Goal: Contribute content: Contribute content

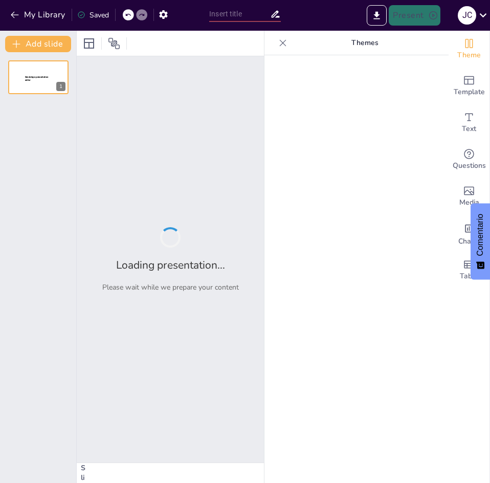
type input "Tipos de Analítica de Negocios: Una Visión General"
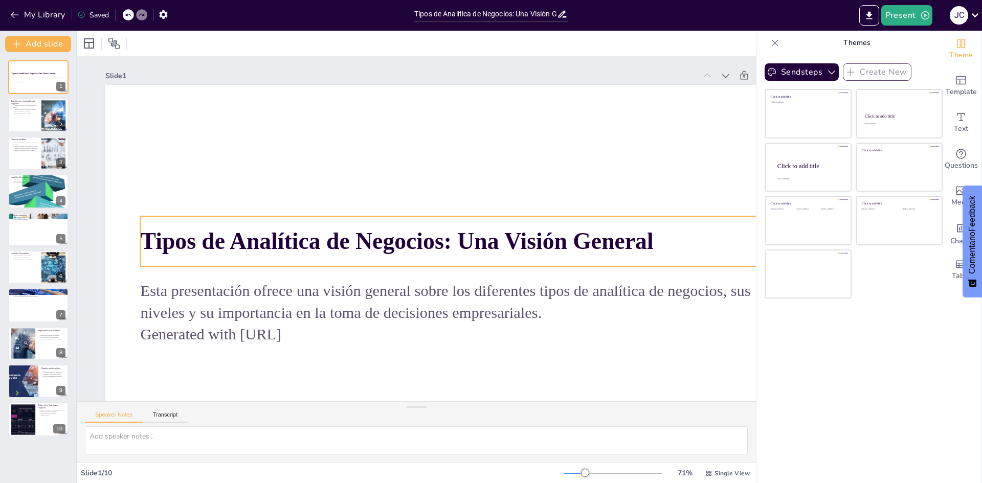
scroll to position [86, 0]
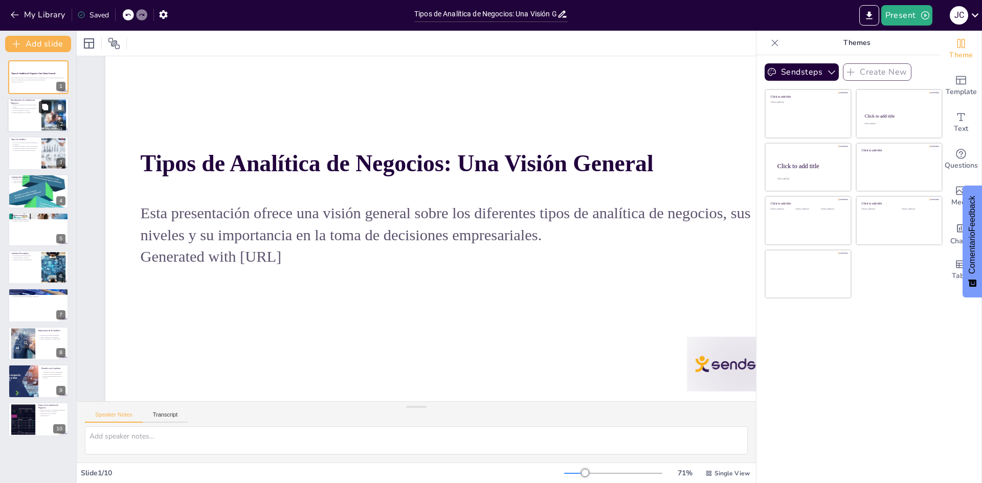
click at [41, 101] on button at bounding box center [45, 107] width 12 height 12
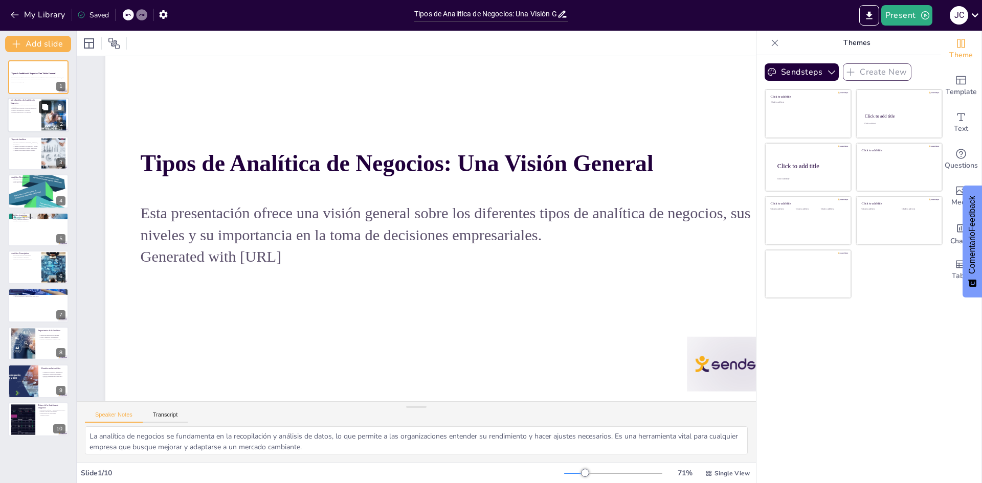
scroll to position [53, 0]
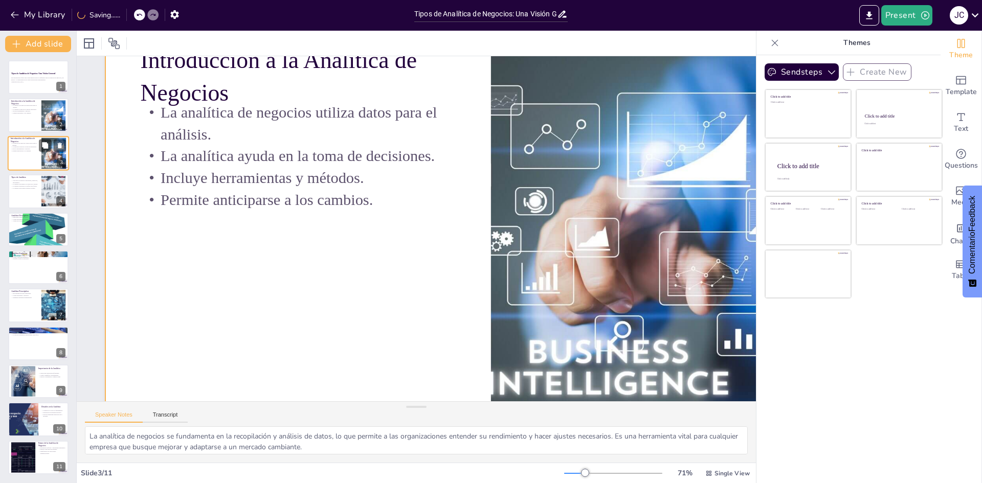
click at [22, 155] on div at bounding box center [38, 153] width 61 height 35
click at [26, 199] on div at bounding box center [38, 191] width 61 height 35
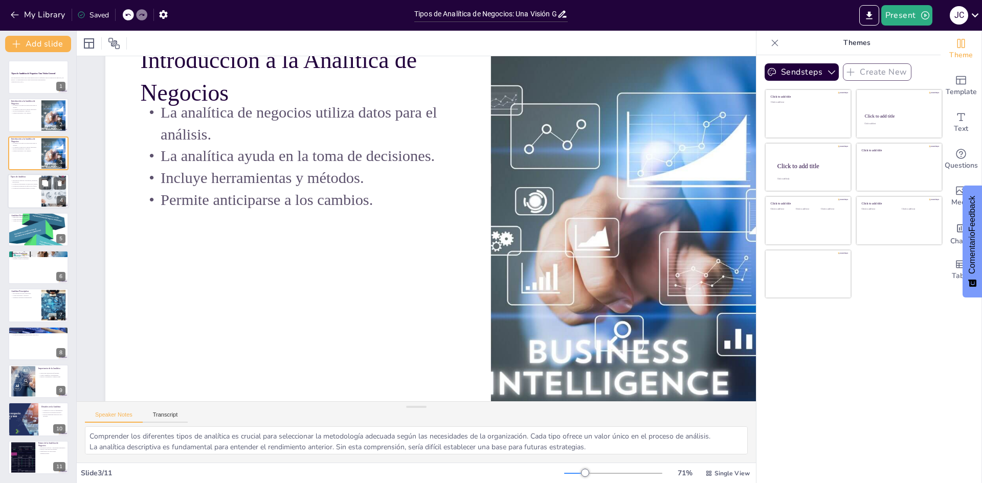
scroll to position [0, 0]
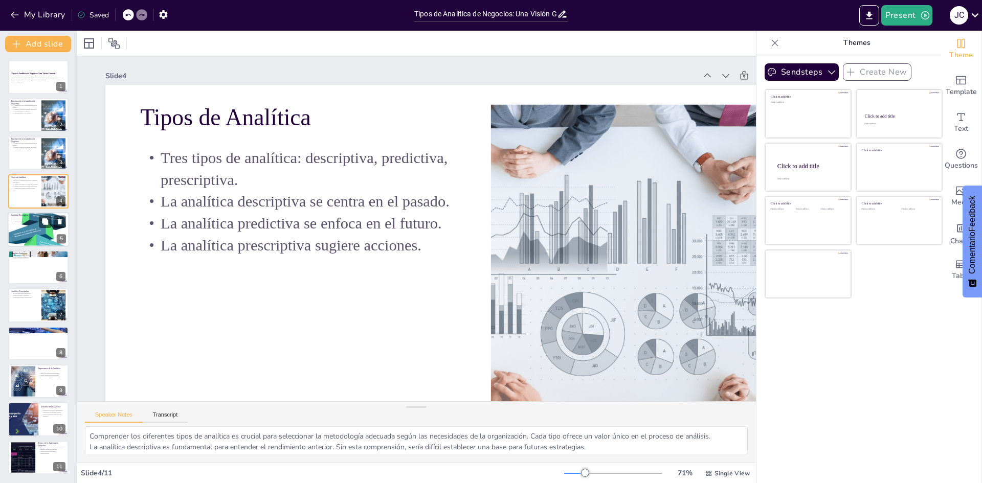
click at [33, 235] on div at bounding box center [38, 229] width 61 height 78
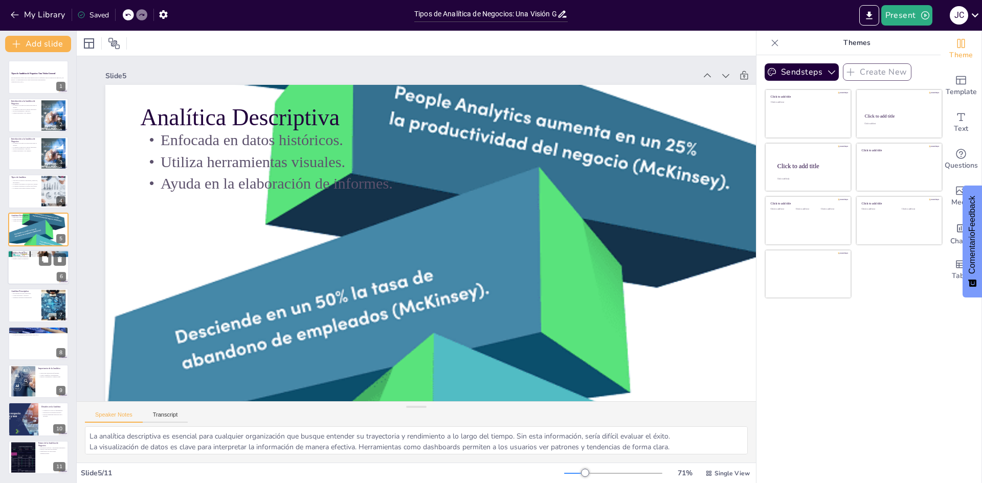
click at [38, 276] on div at bounding box center [38, 267] width 61 height 35
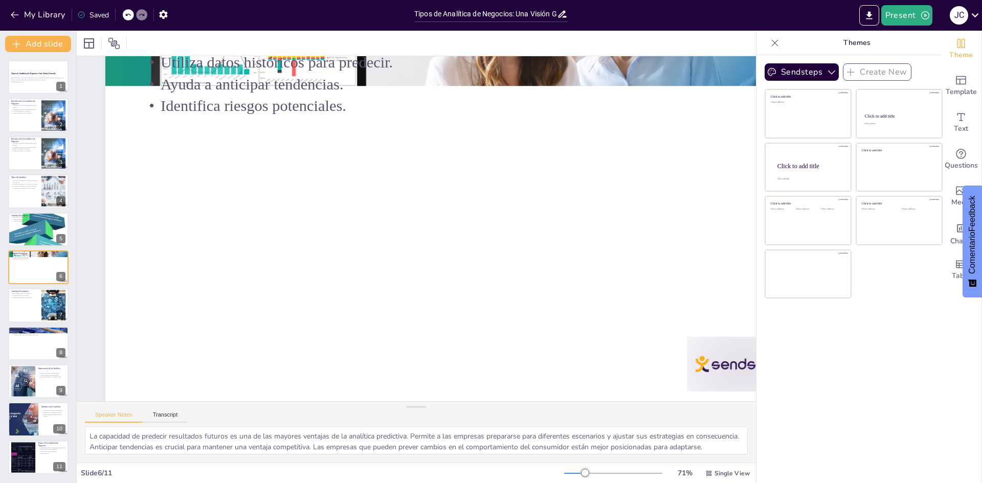
scroll to position [86, 0]
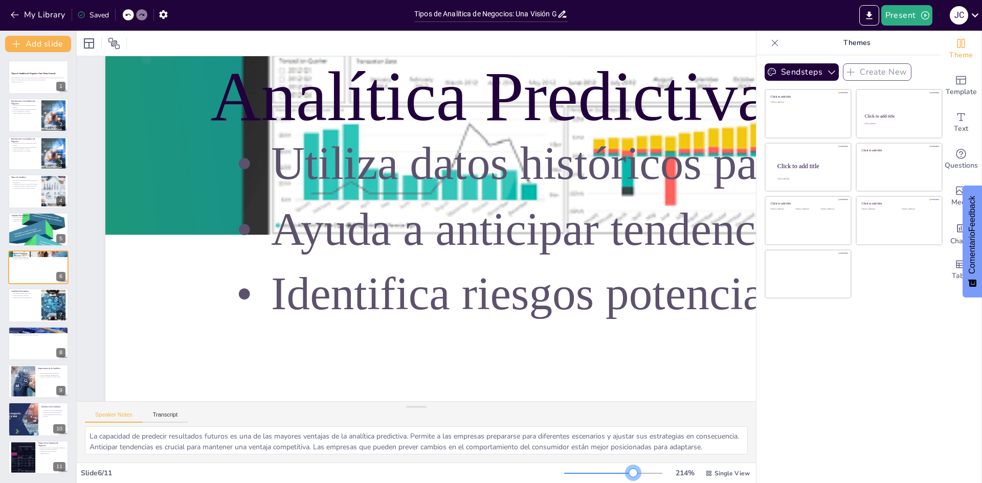
click at [489, 475] on div at bounding box center [613, 473] width 98 height 8
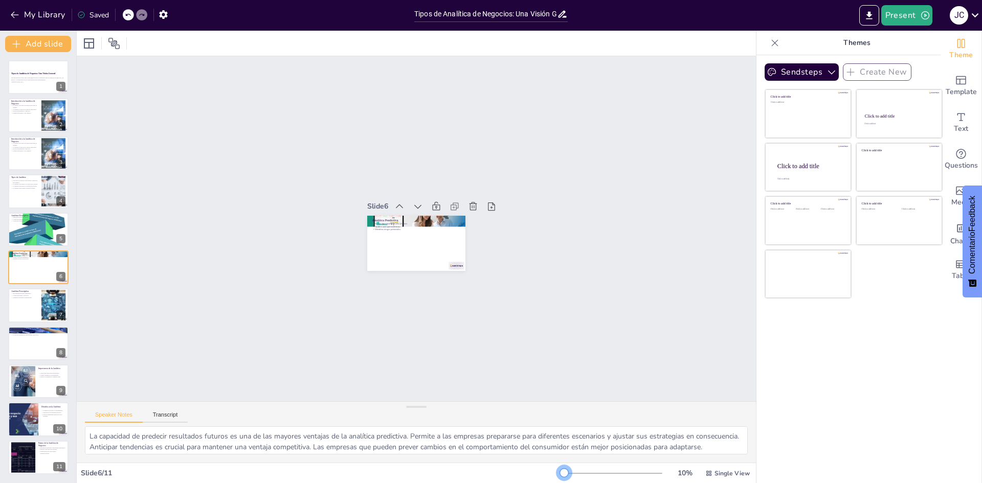
scroll to position [0, 0]
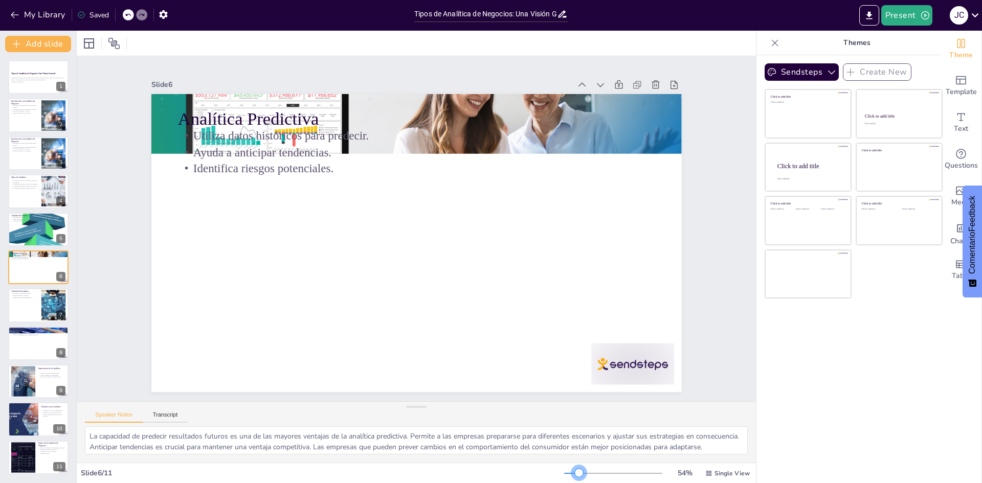
drag, startPoint x: 625, startPoint y: 475, endPoint x: 572, endPoint y: 456, distance: 56.9
click at [489, 456] on div "Slide 1 Tipos de Analítica de Negocios: Una Visión General Esta presentación of…" at bounding box center [416, 257] width 679 height 452
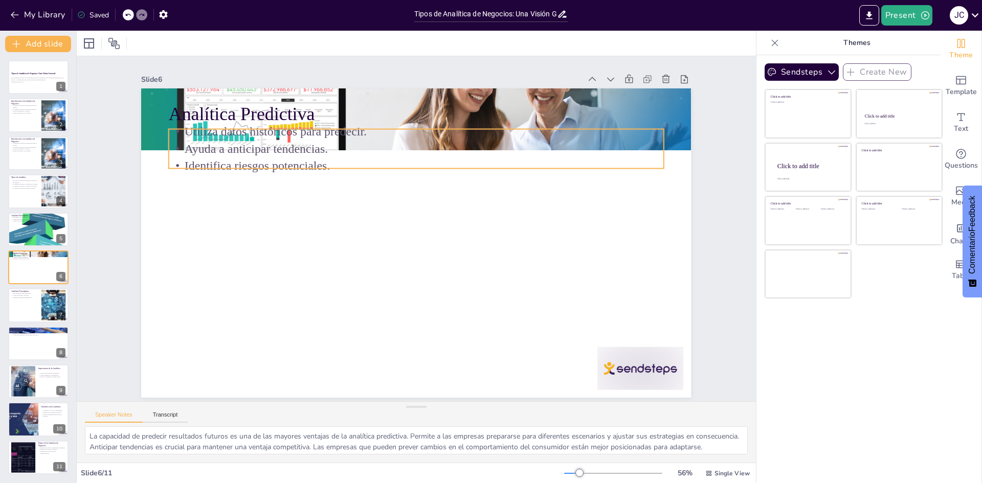
click at [244, 156] on p "Identifica riesgos potenciales." at bounding box center [423, 166] width 494 height 69
click at [470, 164] on p "Identifica riesgos potenciales." at bounding box center [478, 229] width 17 height 495
click at [406, 127] on p "Utiliza datos históricos para predecir." at bounding box center [464, 145] width 437 height 262
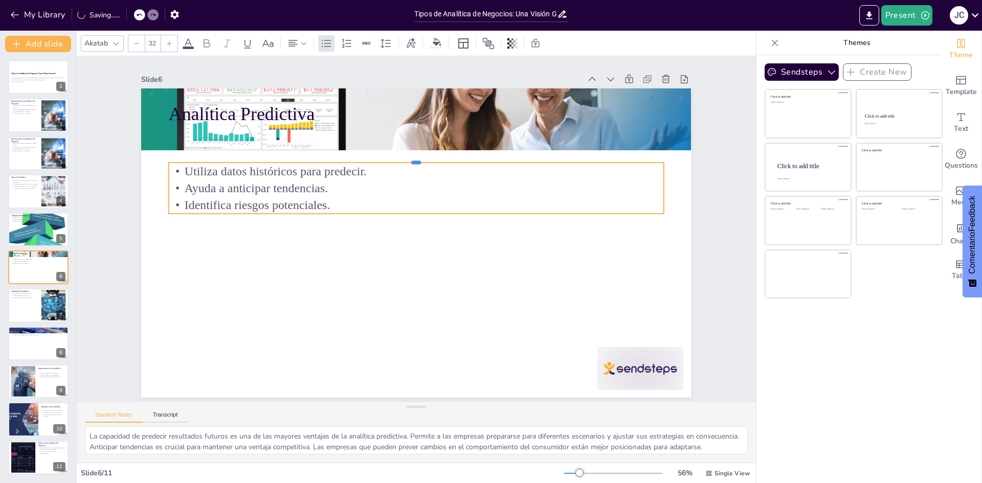
drag, startPoint x: 409, startPoint y: 125, endPoint x: 405, endPoint y: 235, distance: 110.5
click at [405, 272] on div "Analítica Predictiva Utiliza datos históricos para predecir. Ayuda a anticipar …" at bounding box center [413, 242] width 602 height 417
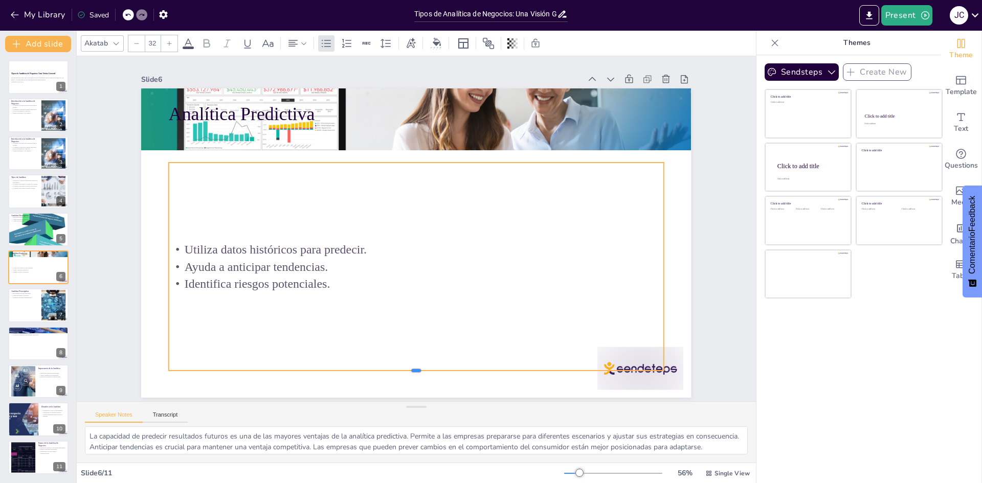
drag, startPoint x: 408, startPoint y: 212, endPoint x: 388, endPoint y: 364, distance: 153.6
click at [387, 376] on div at bounding box center [330, 347] width 405 height 298
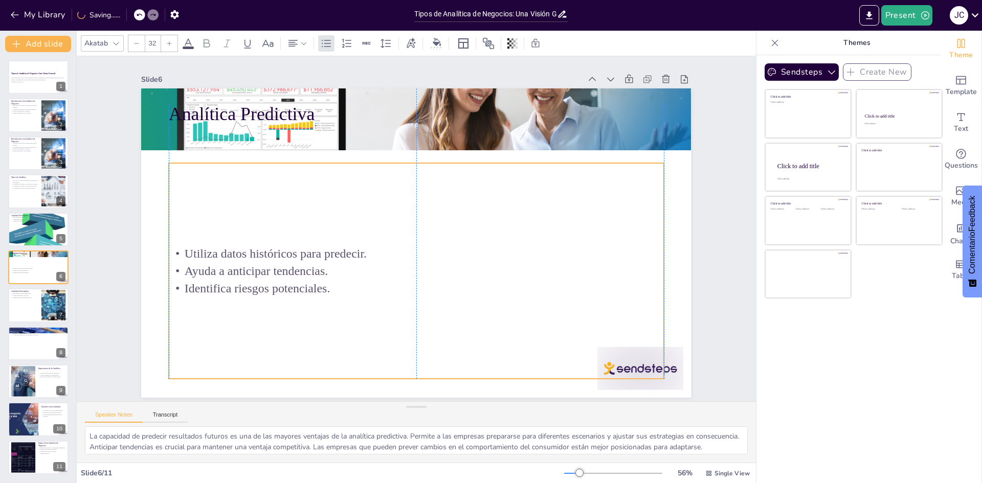
click at [406, 163] on div "Utiliza datos históricos para predecir. Ayuda a anticipar tendencias. Identific…" at bounding box center [416, 271] width 495 height 216
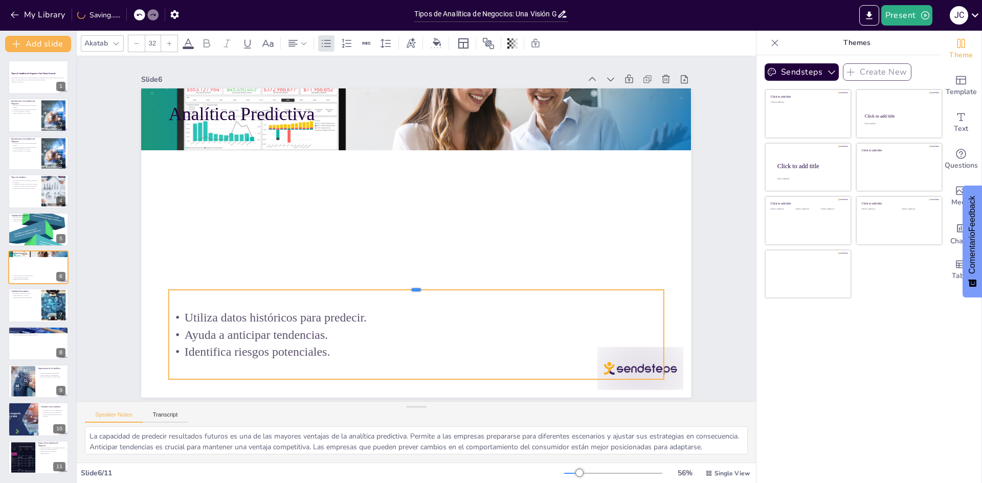
drag, startPoint x: 408, startPoint y: 160, endPoint x: 399, endPoint y: 286, distance: 126.1
click at [399, 286] on div at bounding box center [416, 286] width 495 height 8
click at [41, 361] on div "Tipos de Analítica de Negocios: Una Visión General Esta presentación ofrece una…" at bounding box center [38, 267] width 76 height 414
click at [40, 374] on button at bounding box center [45, 373] width 12 height 12
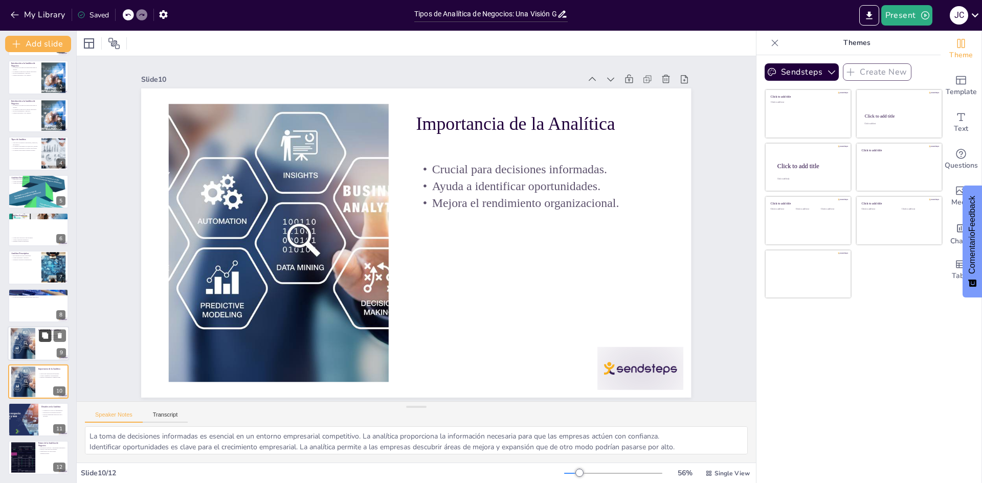
scroll to position [2, 0]
click at [24, 343] on div at bounding box center [23, 343] width 44 height 31
click at [37, 290] on p "Herramientas de Analítica" at bounding box center [38, 291] width 55 height 3
type textarea "La elección de herramientas adecuadas es crucial para el éxito de la analítica …"
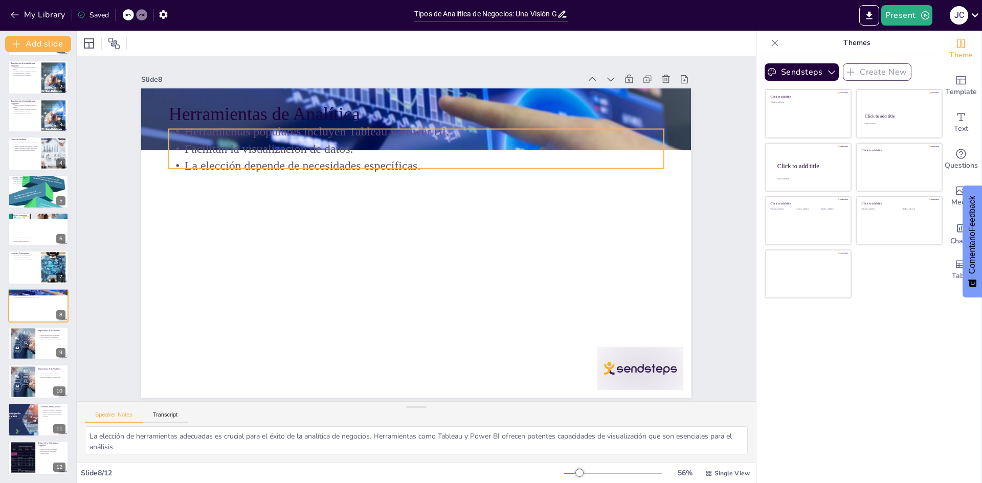
drag, startPoint x: 321, startPoint y: 144, endPoint x: 344, endPoint y: 163, distance: 30.5
click at [322, 144] on p "Facilitan la visualización de datos." at bounding box center [441, 152] width 476 height 169
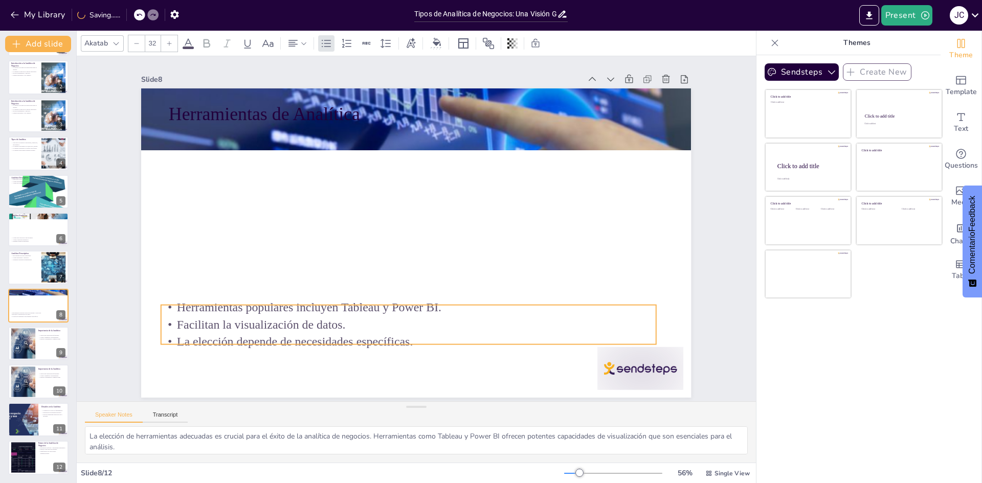
drag, startPoint x: 440, startPoint y: 158, endPoint x: 440, endPoint y: 333, distance: 174.8
click at [440, 333] on p "La elección depende de necesidades específicas." at bounding box center [397, 340] width 494 height 69
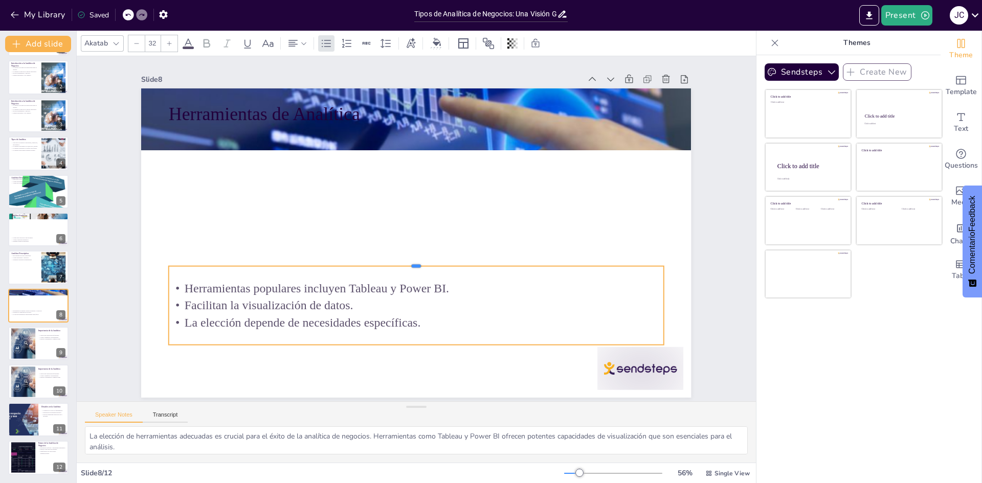
drag, startPoint x: 406, startPoint y: 300, endPoint x: 412, endPoint y: 261, distance: 39.8
click at [412, 261] on div at bounding box center [399, 257] width 432 height 255
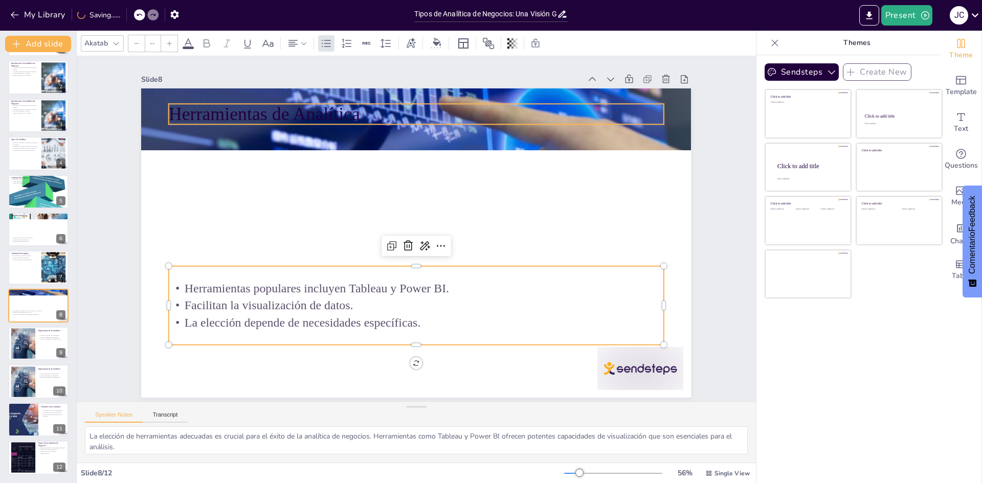
type input "48"
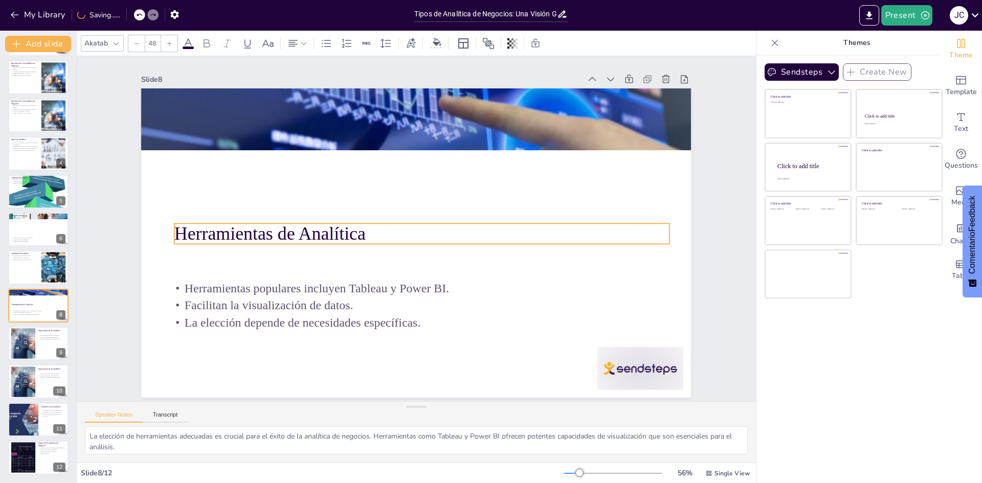
drag, startPoint x: 303, startPoint y: 113, endPoint x: 309, endPoint y: 233, distance: 119.8
click at [309, 233] on p "Herramientas de Analítica" at bounding box center [419, 235] width 479 height 177
click at [202, 320] on div at bounding box center [156, 275] width 93 height 89
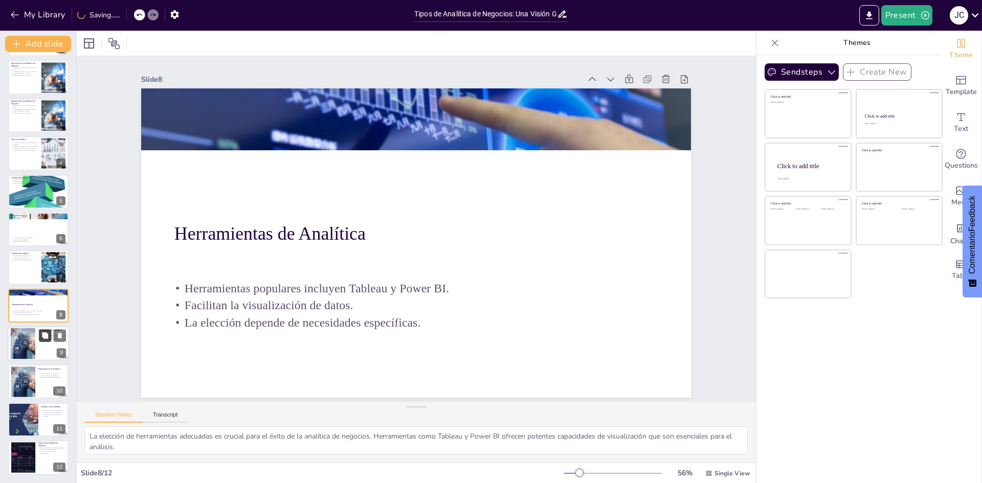
click at [49, 337] on button at bounding box center [45, 335] width 12 height 12
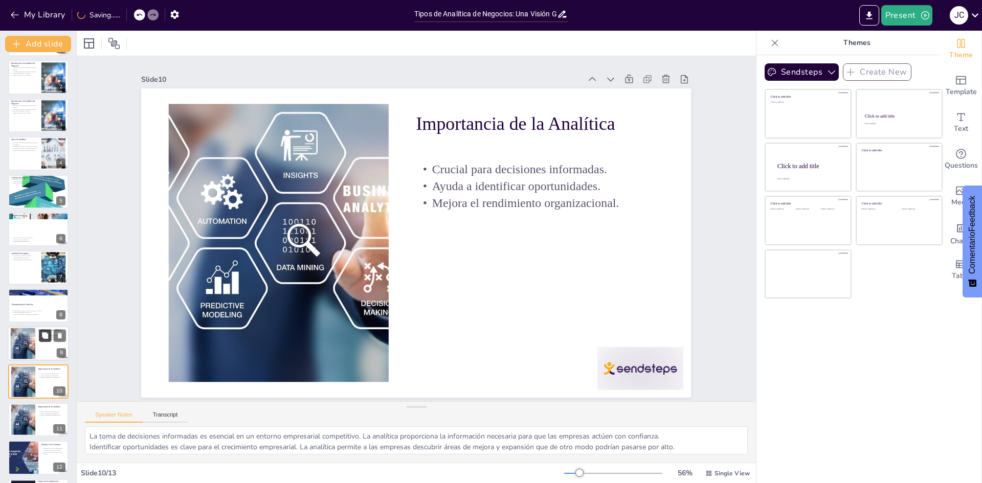
scroll to position [2, 0]
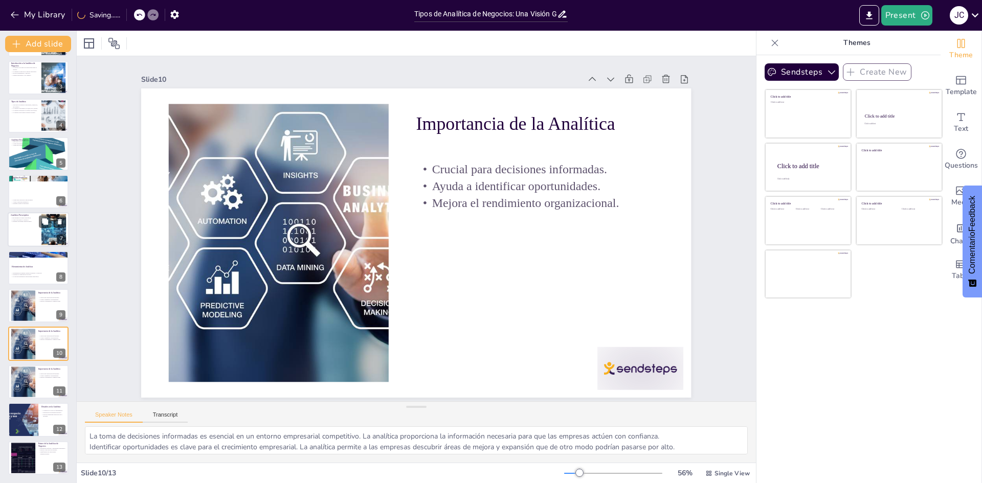
click at [29, 226] on div at bounding box center [38, 230] width 61 height 35
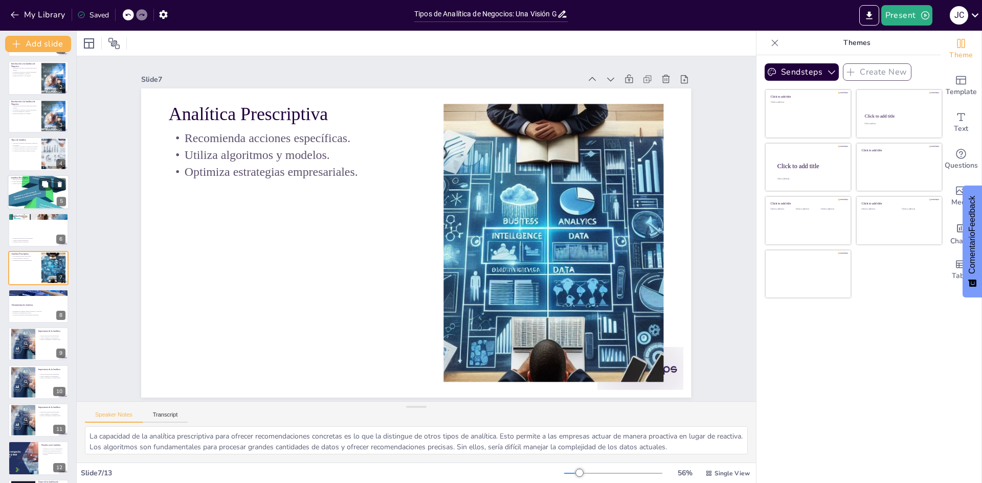
click at [29, 196] on div at bounding box center [38, 192] width 61 height 78
type textarea "La analítica descriptiva es esencial para cualquier organización que busque ent…"
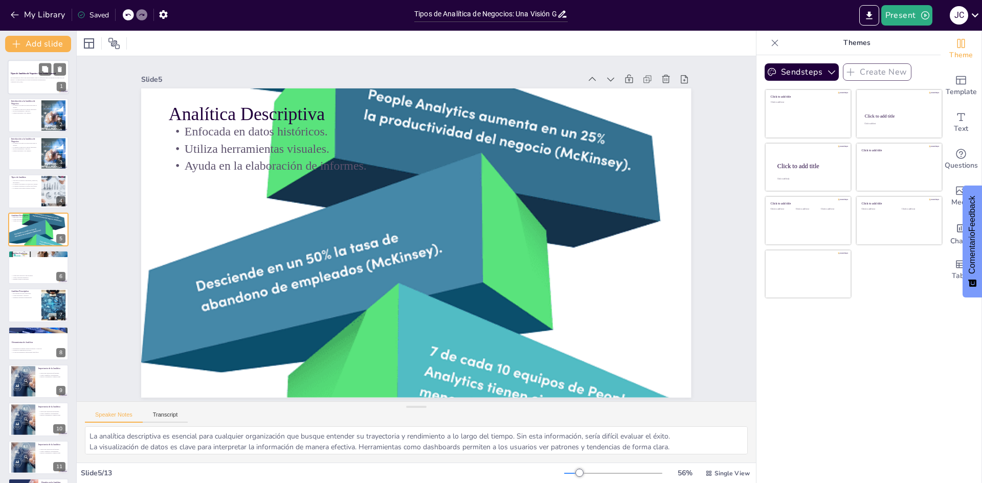
click at [45, 81] on p "Esta presentación ofrece una visión general sobre los diferentes tipos de analí…" at bounding box center [38, 79] width 55 height 4
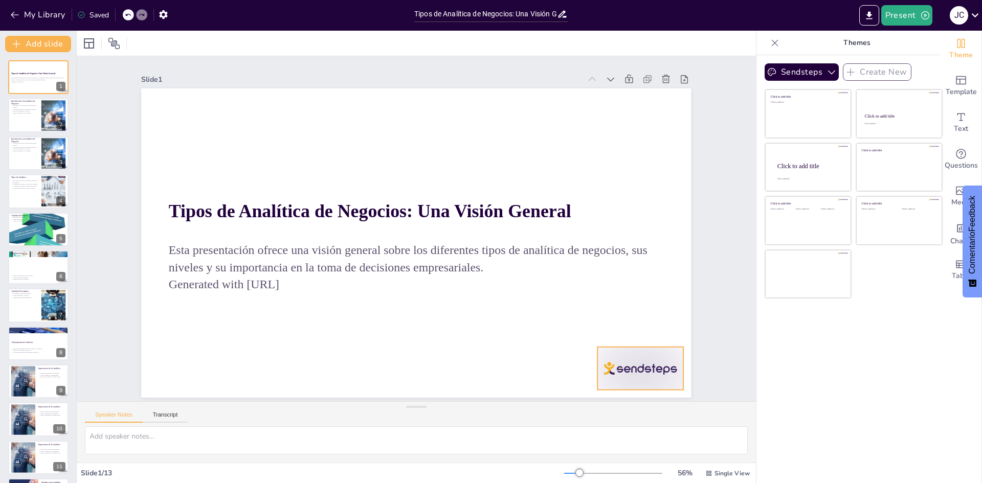
click at [489, 411] on div at bounding box center [564, 448] width 96 height 74
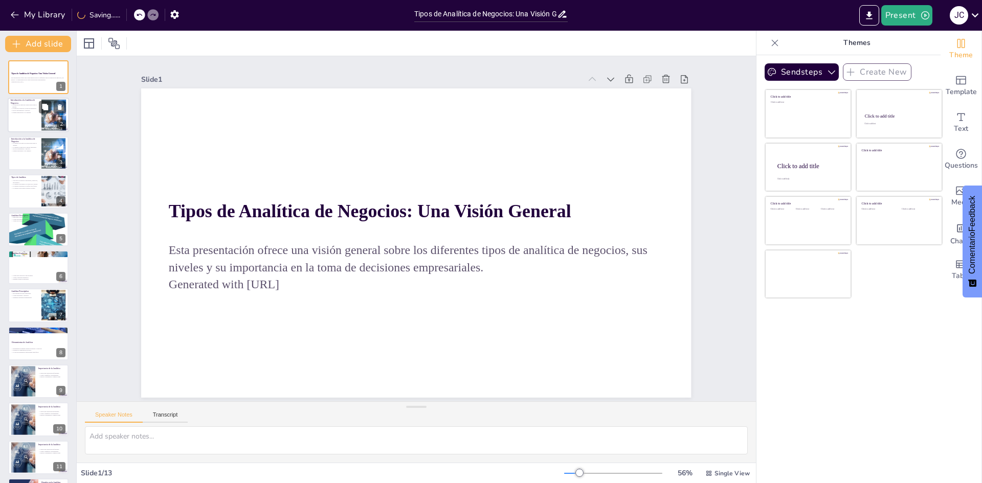
click at [34, 129] on div at bounding box center [38, 115] width 61 height 35
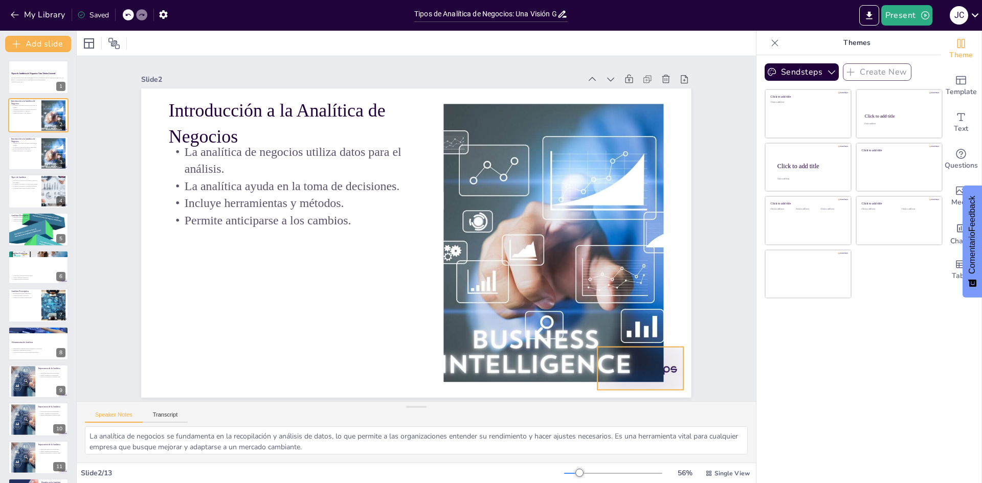
click at [489, 382] on div at bounding box center [606, 412] width 93 height 60
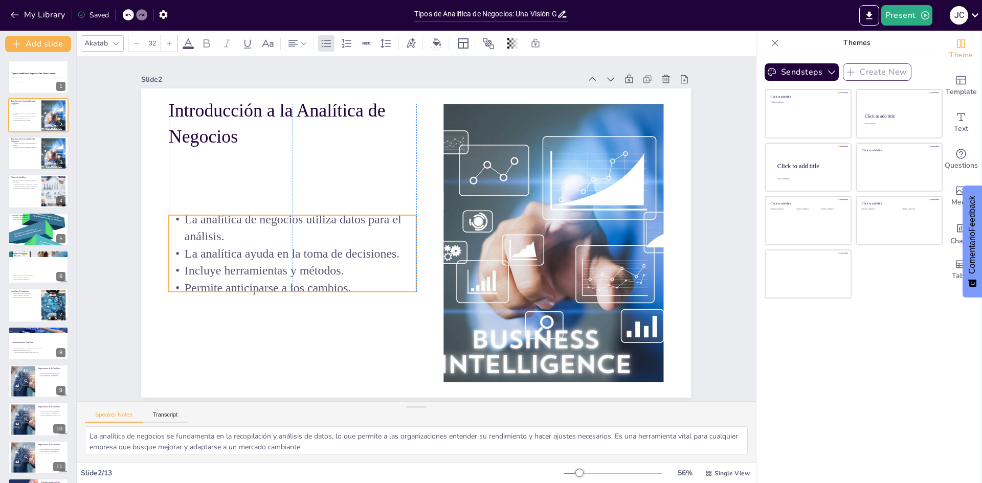
drag, startPoint x: 209, startPoint y: 194, endPoint x: 207, endPoint y: 262, distance: 67.5
click at [269, 249] on p "Incluye herramientas y métodos." at bounding box center [327, 132] width 116 height 233
click at [31, 150] on p "Permite anticiparse a los cambios." at bounding box center [25, 151] width 28 height 2
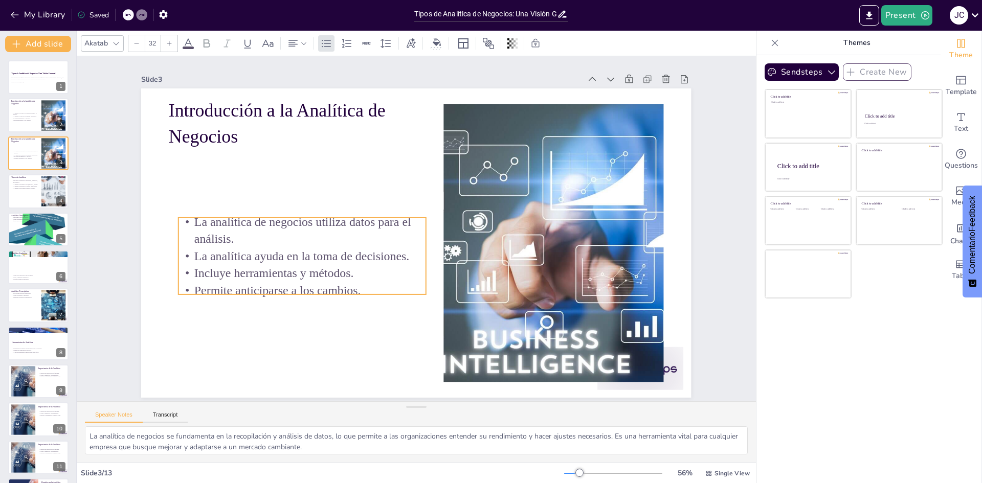
drag, startPoint x: 258, startPoint y: 189, endPoint x: 268, endPoint y: 259, distance: 70.7
click at [268, 259] on p "La analítica ayuda en la toma de decisiones." at bounding box center [300, 243] width 248 height 43
drag, startPoint x: 288, startPoint y: 258, endPoint x: 281, endPoint y: 260, distance: 7.0
click at [281, 260] on p "La analítica ayuda en la toma de decisiones." at bounding box center [293, 232] width 245 height 68
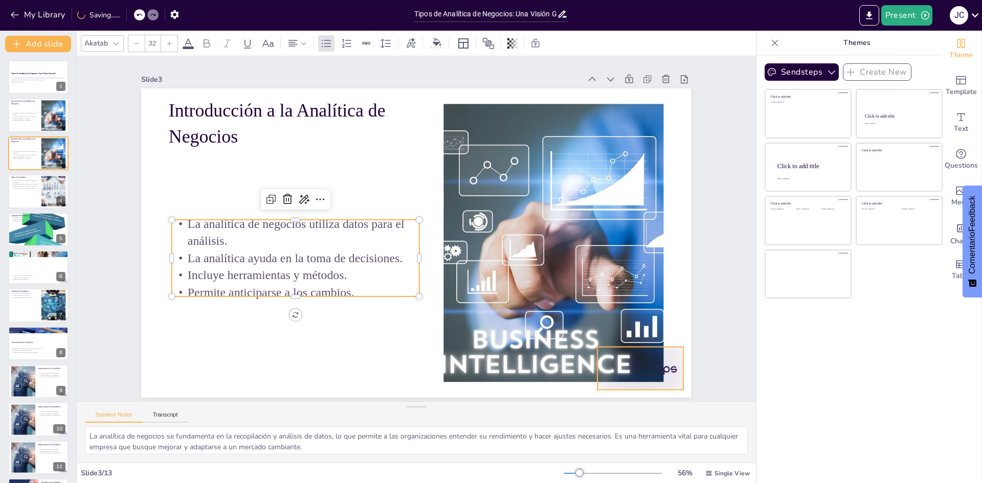
click at [489, 397] on div at bounding box center [586, 430] width 95 height 67
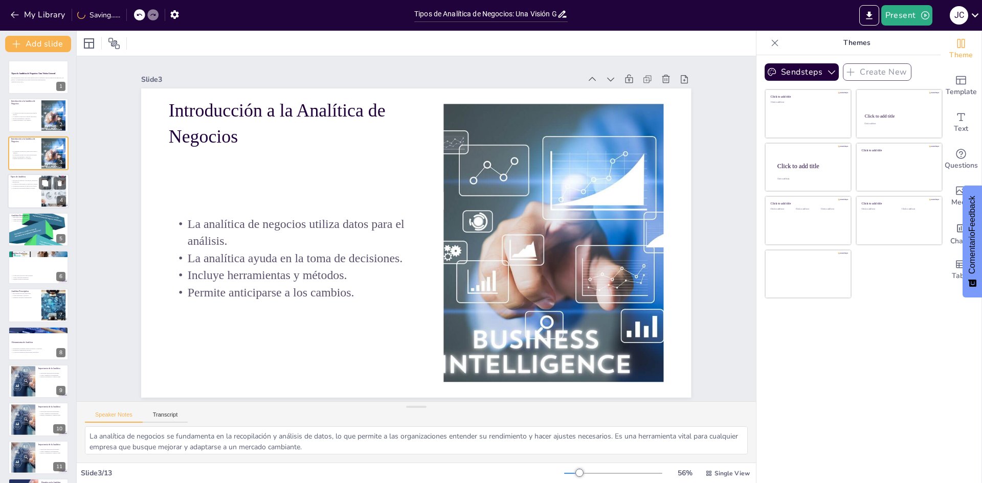
click at [27, 192] on div at bounding box center [38, 191] width 61 height 35
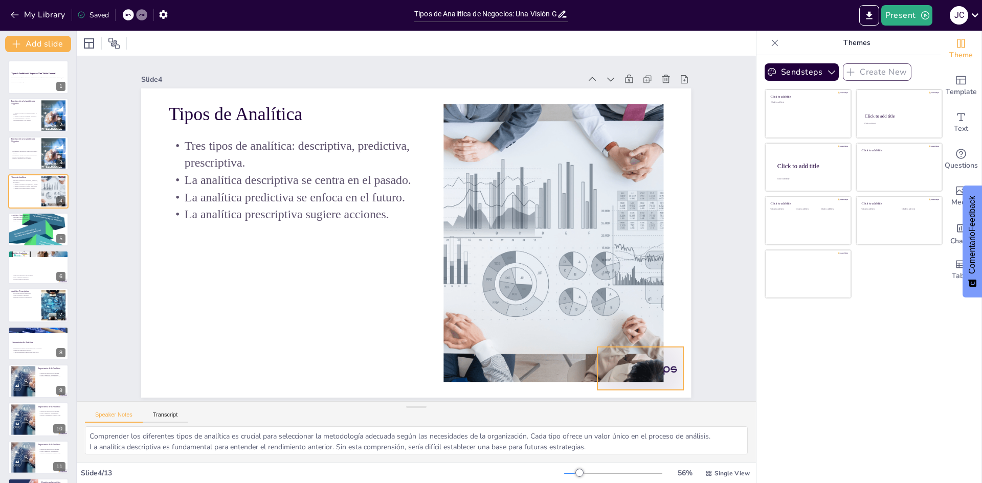
click at [489, 397] on div at bounding box center [586, 430] width 95 height 67
drag, startPoint x: 29, startPoint y: 239, endPoint x: 47, endPoint y: 246, distance: 18.6
click at [29, 239] on div at bounding box center [38, 229] width 61 height 78
type textarea "La analítica descriptiva es esencial para cualquier organización que busque ent…"
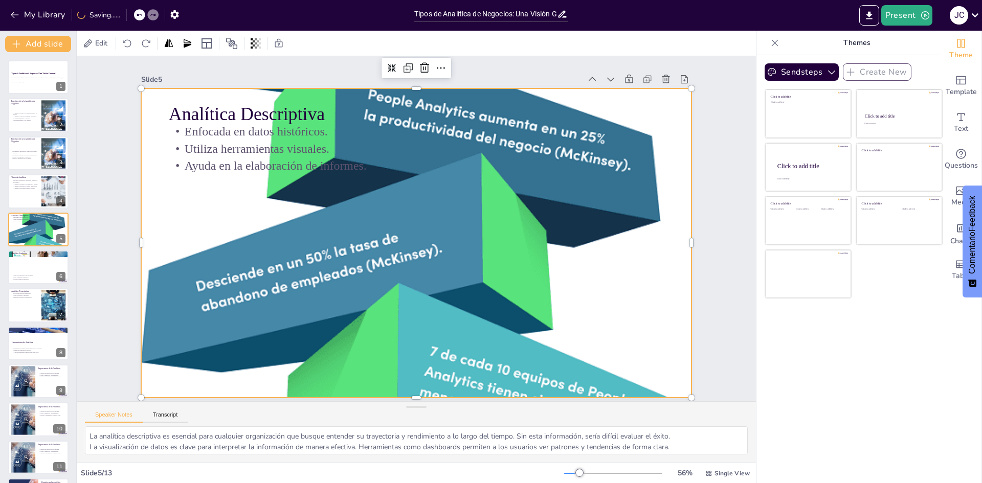
drag, startPoint x: 580, startPoint y: 358, endPoint x: 558, endPoint y: 351, distance: 23.1
click at [489, 359] on div at bounding box center [415, 243] width 620 height 750
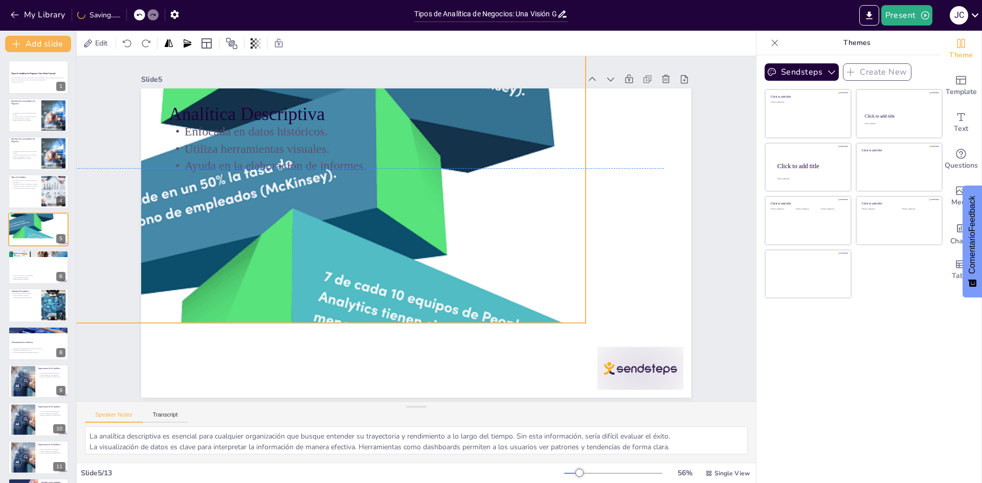
drag, startPoint x: 534, startPoint y: 350, endPoint x: 422, endPoint y: 257, distance: 145.9
click at [422, 257] on div at bounding box center [325, 147] width 682 height 795
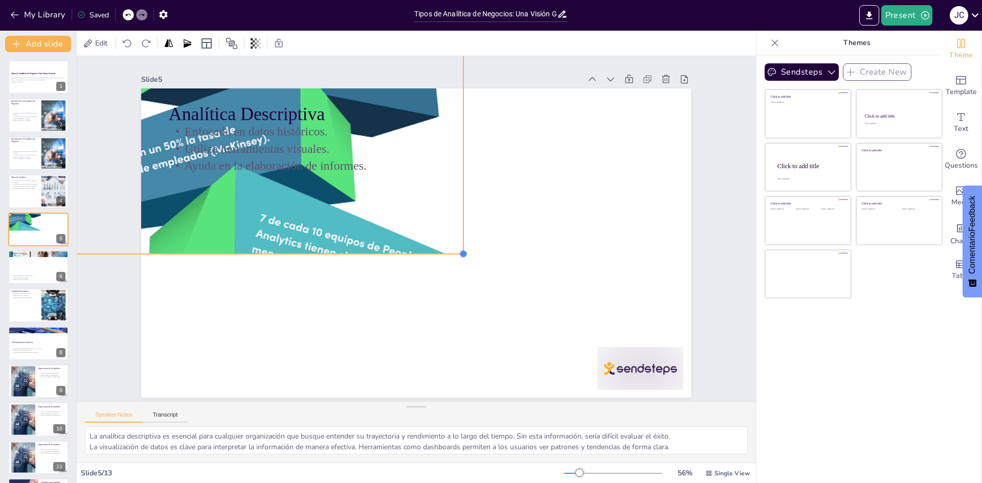
drag, startPoint x: 578, startPoint y: 322, endPoint x: 451, endPoint y: 253, distance: 144.4
click at [452, 258] on div at bounding box center [457, 263] width 10 height 10
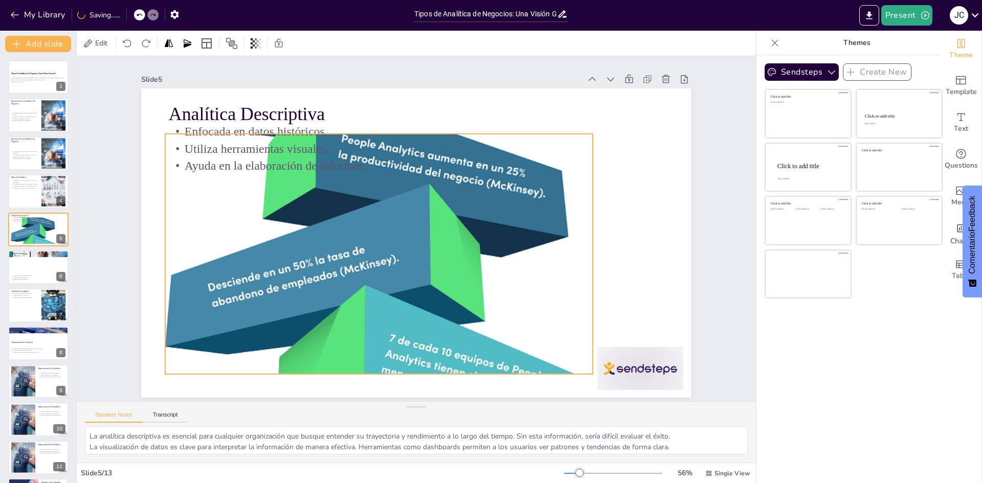
drag, startPoint x: 338, startPoint y: 224, endPoint x: 424, endPoint y: 299, distance: 114.2
click at [424, 299] on div at bounding box center [378, 254] width 427 height 541
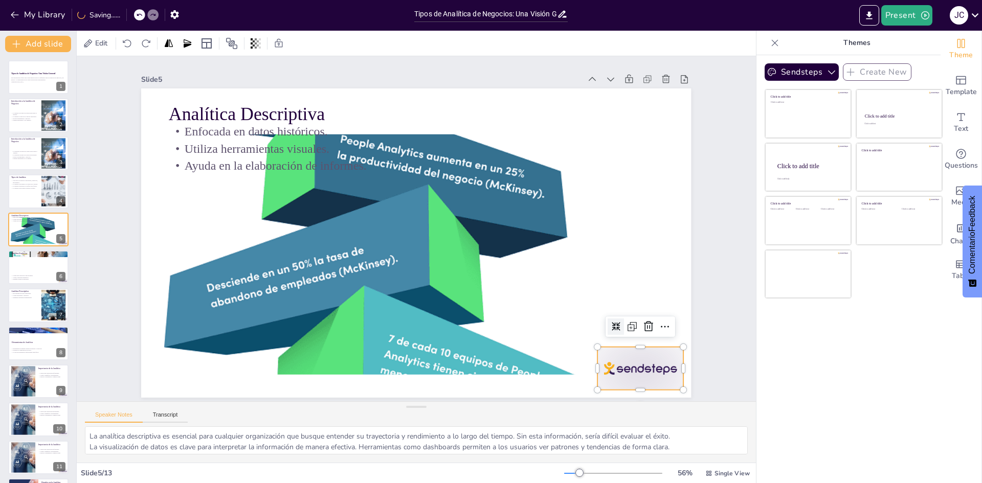
click at [489, 422] on div at bounding box center [540, 462] width 96 height 80
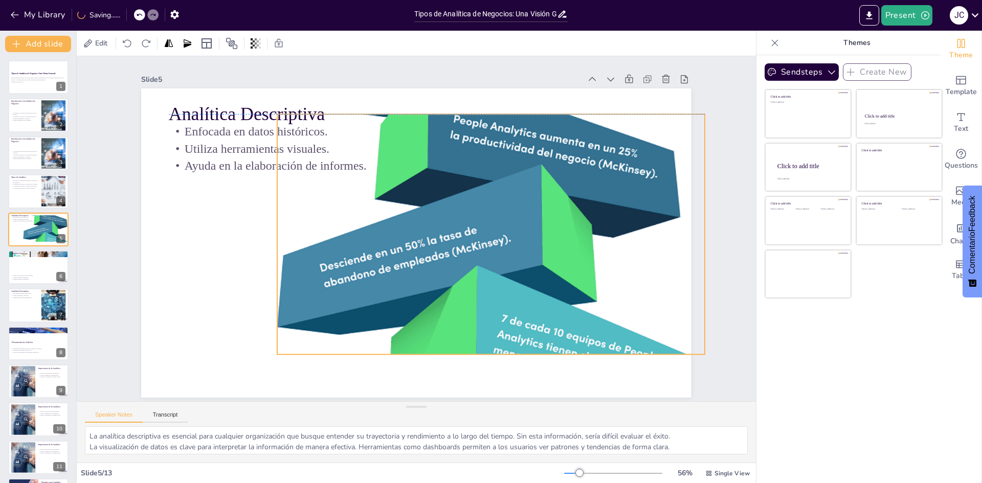
drag, startPoint x: 390, startPoint y: 260, endPoint x: 503, endPoint y: 241, distance: 114.5
click at [489, 241] on div at bounding box center [490, 234] width 427 height 541
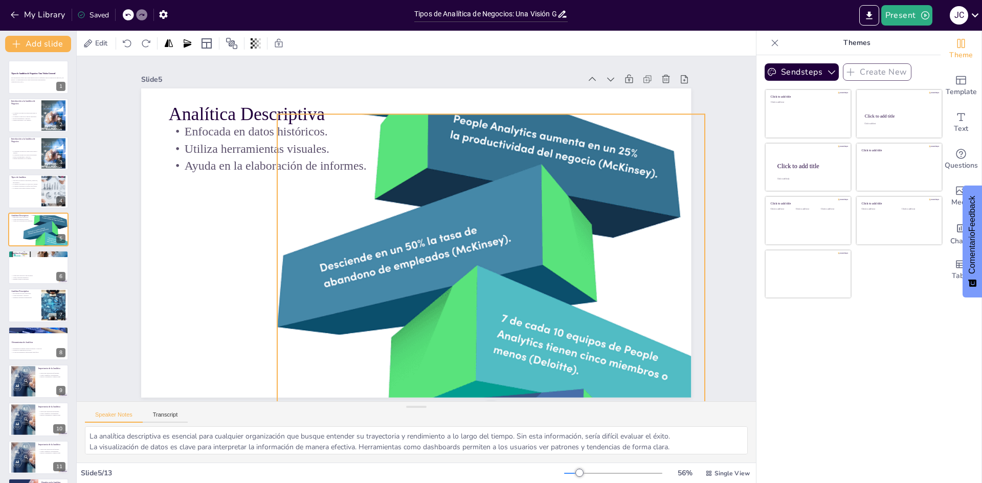
drag, startPoint x: 487, startPoint y: 354, endPoint x: 488, endPoint y: 403, distance: 49.1
click at [488, 403] on div "Slide 1 Tipos de Analítica de Negocios: Una Visión General Esta presentación of…" at bounding box center [416, 259] width 679 height 406
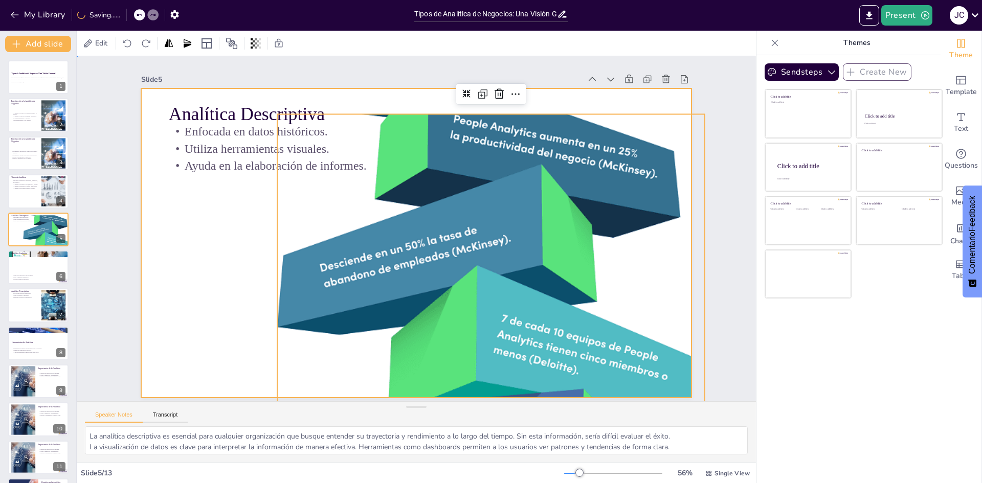
click at [201, 297] on div at bounding box center [413, 242] width 602 height 417
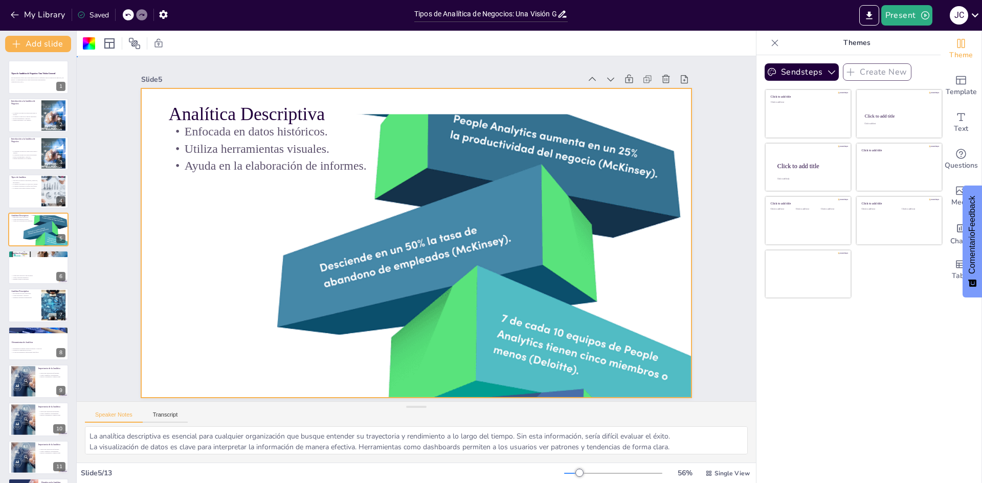
click at [201, 271] on div at bounding box center [424, 216] width 626 height 573
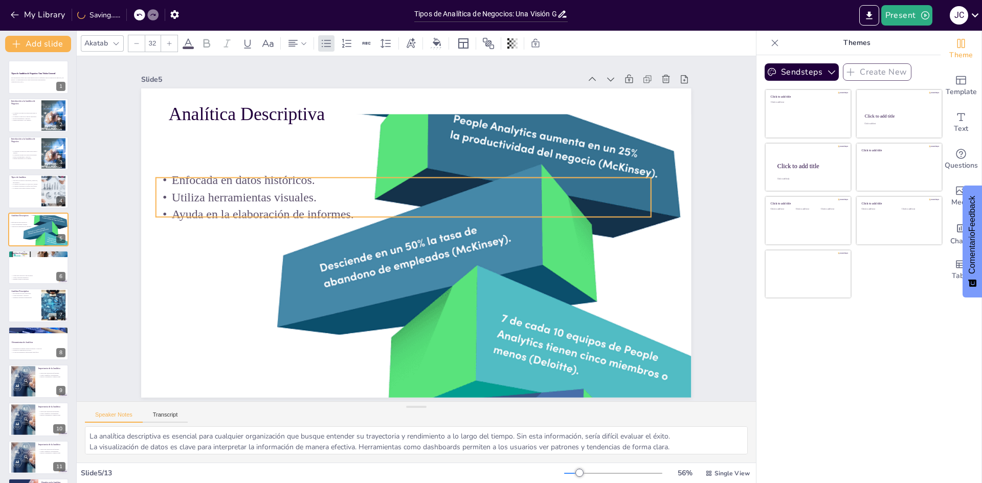
drag, startPoint x: 237, startPoint y: 154, endPoint x: 224, endPoint y: 203, distance: 50.2
click at [224, 203] on p "Ayuda en la elaboración de informes." at bounding box center [409, 211] width 476 height 169
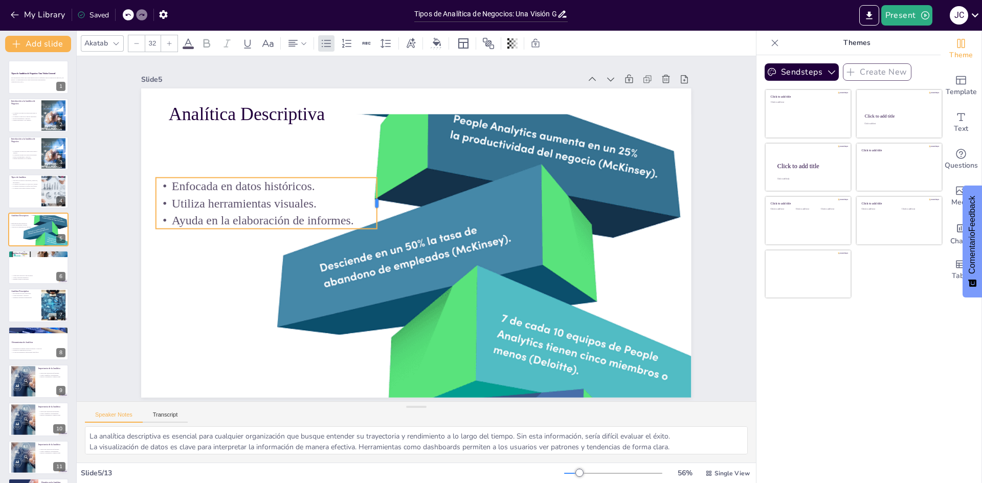
drag, startPoint x: 642, startPoint y: 191, endPoint x: 368, endPoint y: 221, distance: 275.7
click at [368, 221] on div "Analítica Descriptiva Enfocada en datos históricos. Utiliza herramientas visual…" at bounding box center [413, 242] width 602 height 417
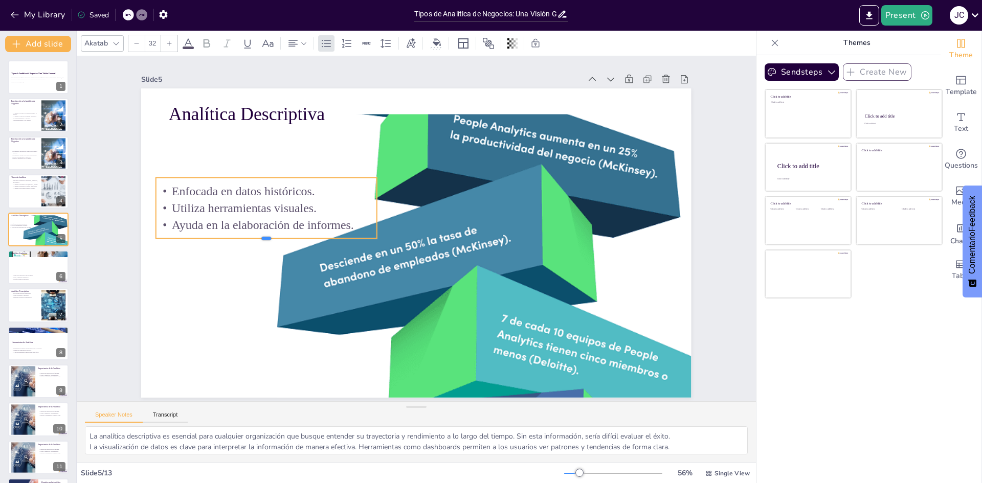
drag, startPoint x: 258, startPoint y: 227, endPoint x: 258, endPoint y: 237, distance: 9.7
click at [258, 237] on div at bounding box center [267, 212] width 218 height 54
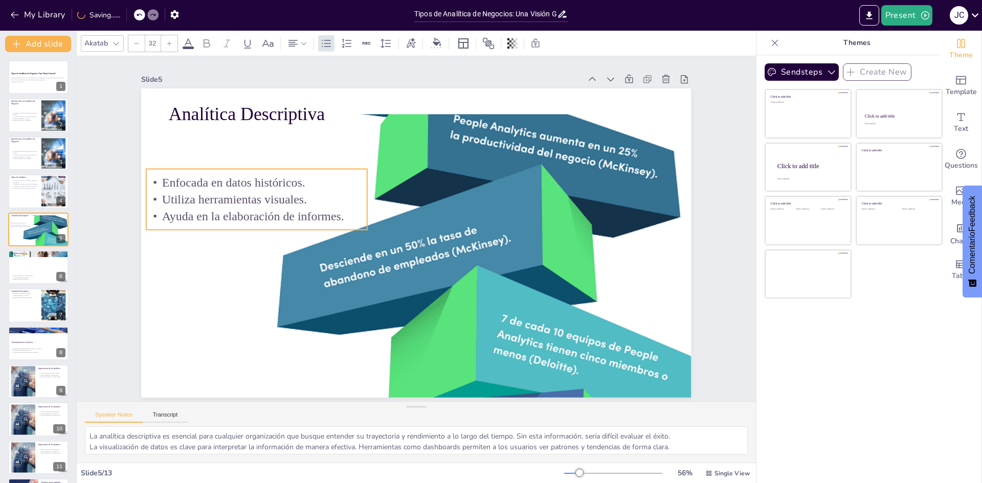
drag, startPoint x: 292, startPoint y: 214, endPoint x: 282, endPoint y: 206, distance: 13.0
click at [282, 206] on p "Ayuda en la elaboración de informes." at bounding box center [258, 200] width 221 height 40
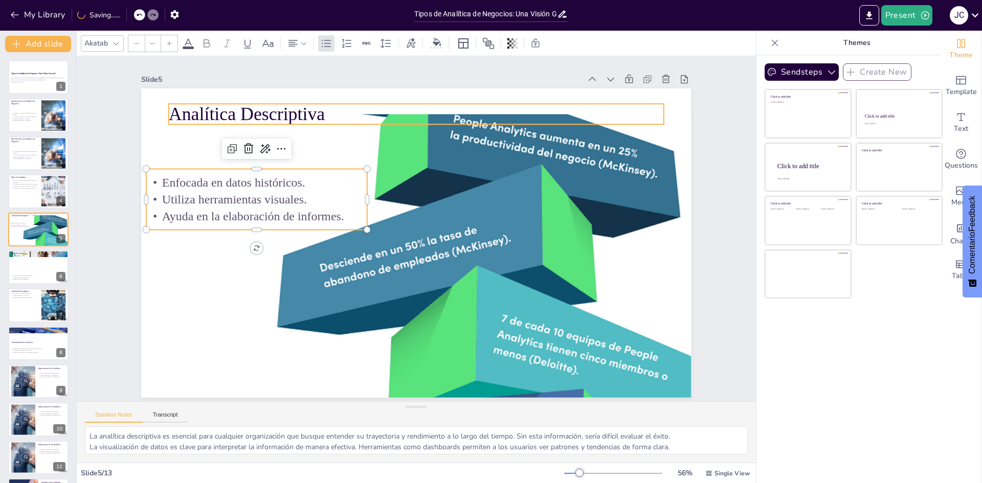
type input "48"
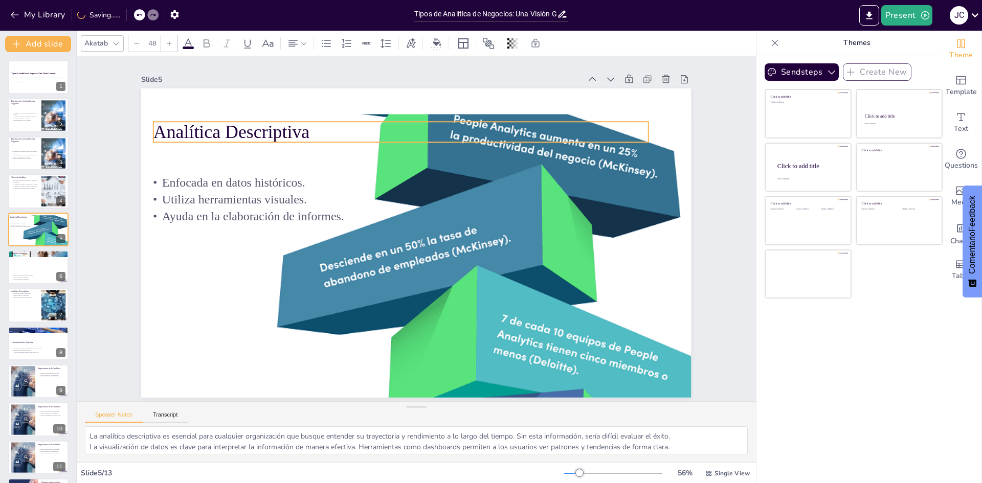
drag, startPoint x: 253, startPoint y: 114, endPoint x: 237, endPoint y: 132, distance: 23.6
click at [237, 132] on p "Analítica Descriptiva" at bounding box center [431, 131] width 479 height 177
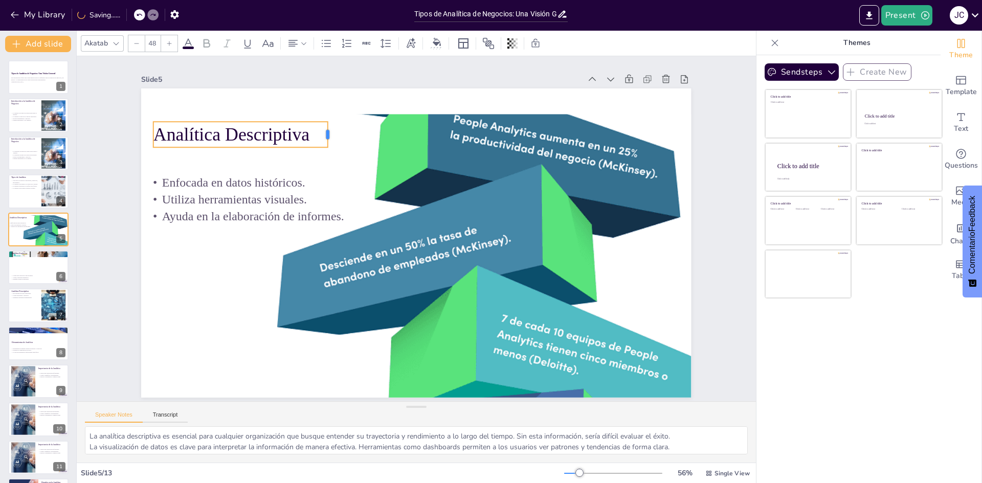
drag, startPoint x: 642, startPoint y: 129, endPoint x: 321, endPoint y: 144, distance: 320.9
click at [321, 144] on div "Analítica Descriptiva Enfocada en datos históricos. Utiliza herramientas visual…" at bounding box center [416, 242] width 550 height 309
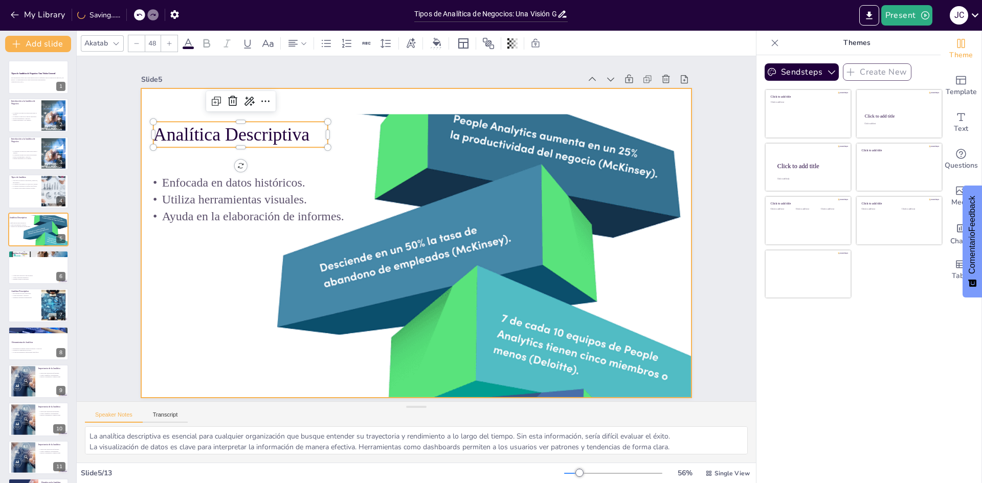
click at [210, 285] on div at bounding box center [413, 215] width 602 height 417
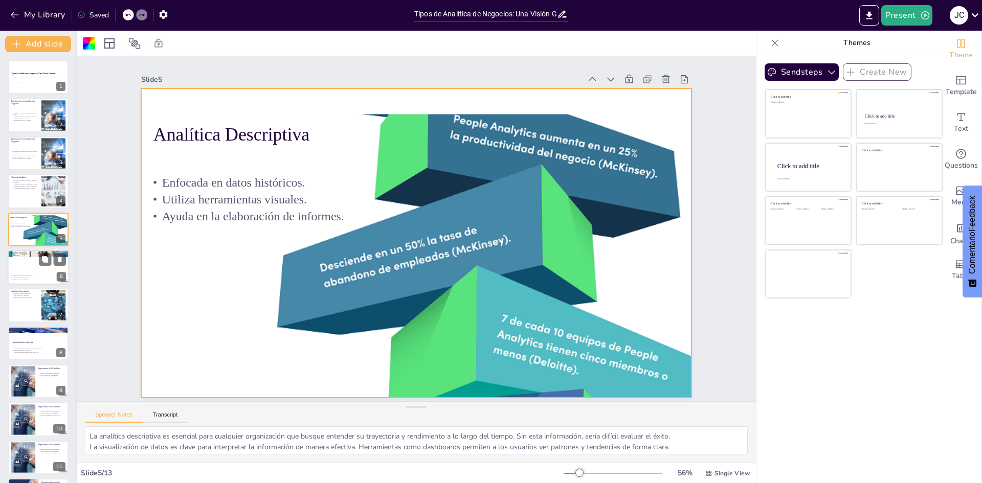
click at [34, 260] on div at bounding box center [38, 267] width 61 height 35
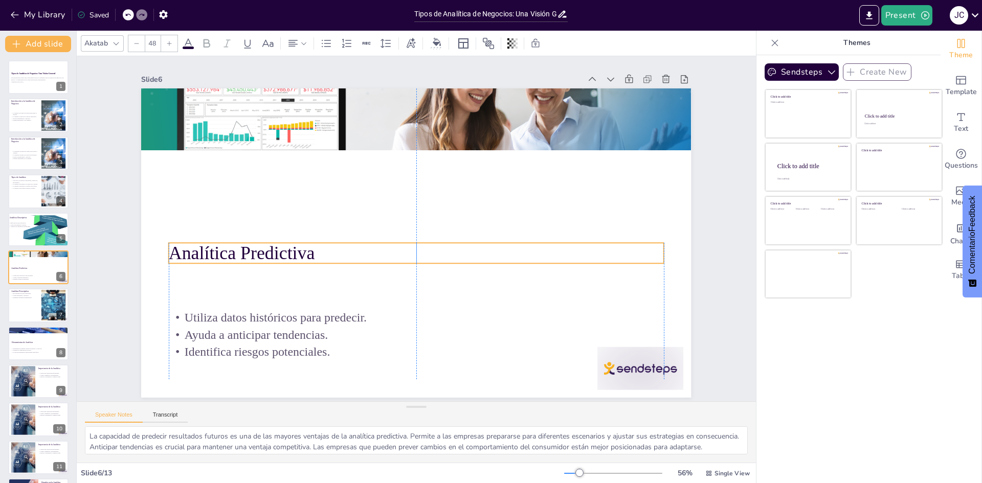
drag, startPoint x: 247, startPoint y: 113, endPoint x: 249, endPoint y: 256, distance: 142.7
click at [249, 256] on p "Analítica Predictiva" at bounding box center [411, 253] width 489 height 128
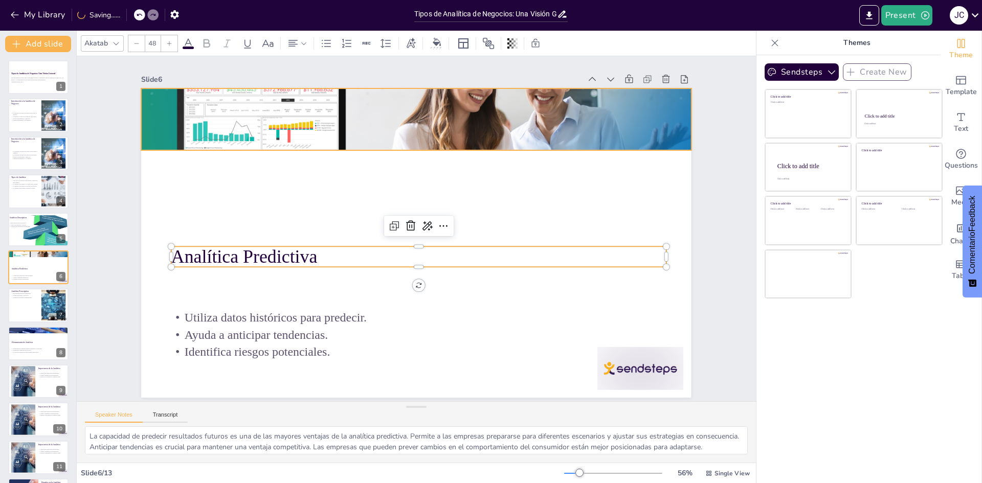
click at [382, 133] on div at bounding box center [438, 122] width 577 height 298
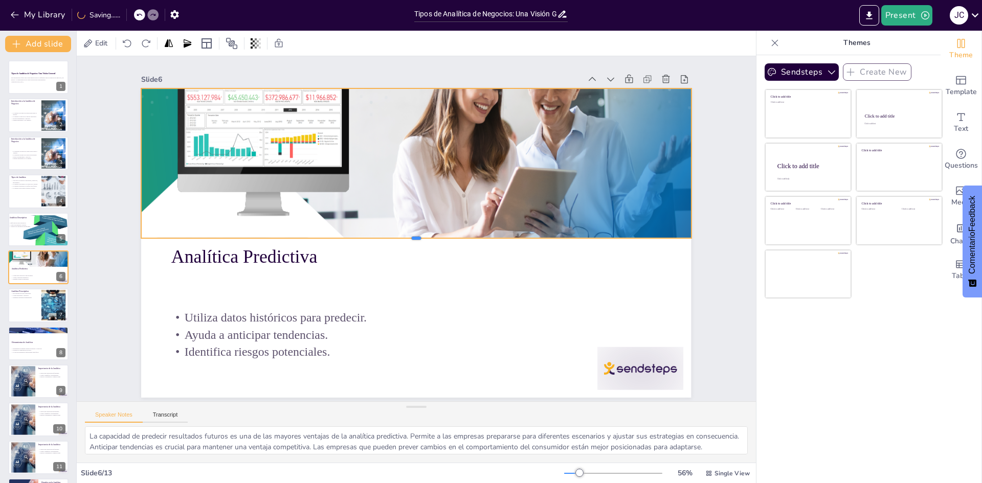
drag, startPoint x: 407, startPoint y: 148, endPoint x: 420, endPoint y: 236, distance: 88.8
click at [420, 238] on div at bounding box center [416, 242] width 550 height 8
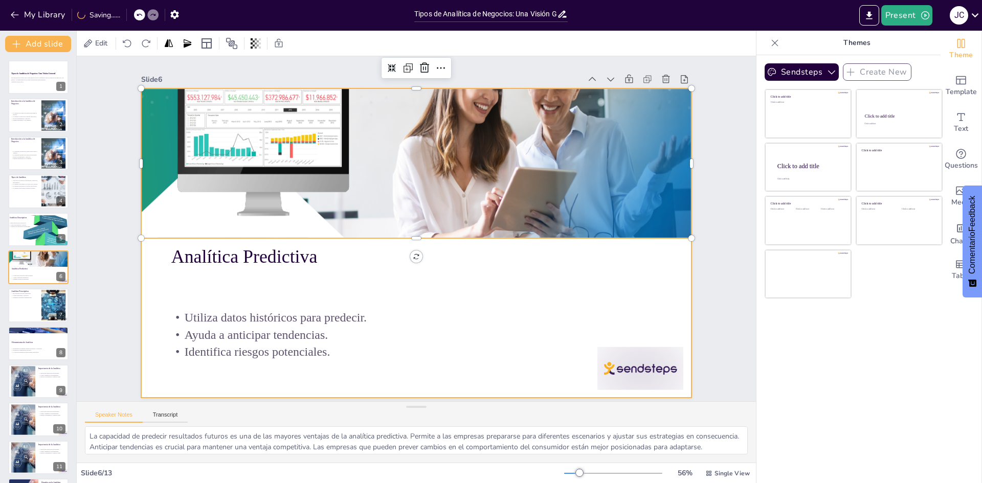
drag, startPoint x: 434, startPoint y: 297, endPoint x: 434, endPoint y: 303, distance: 6.1
click at [434, 298] on div "Utiliza datos históricos para predecir. Ayuda a anticipar tendencias. Identific…" at bounding box center [394, 332] width 503 height 190
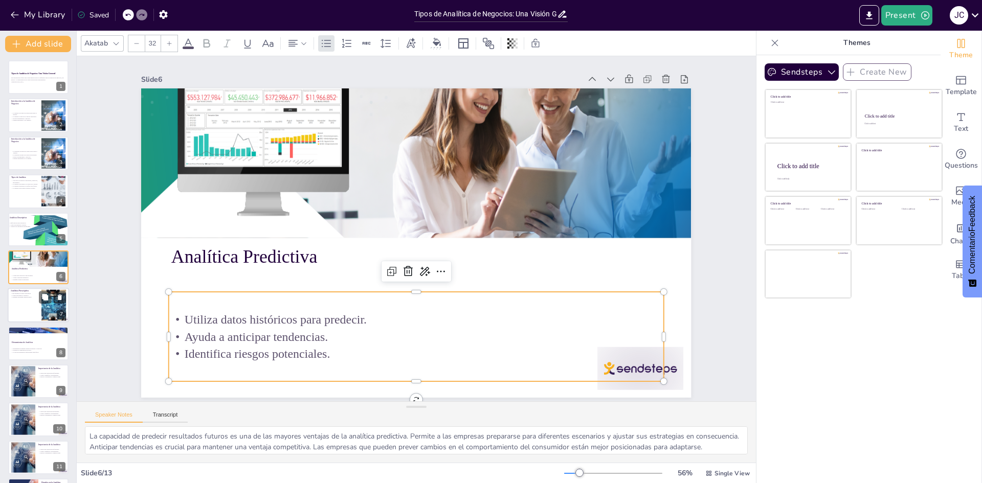
click at [31, 303] on div at bounding box center [38, 305] width 61 height 35
type textarea "La capacidad de la analítica prescriptiva para ofrecer recomendaciones concreta…"
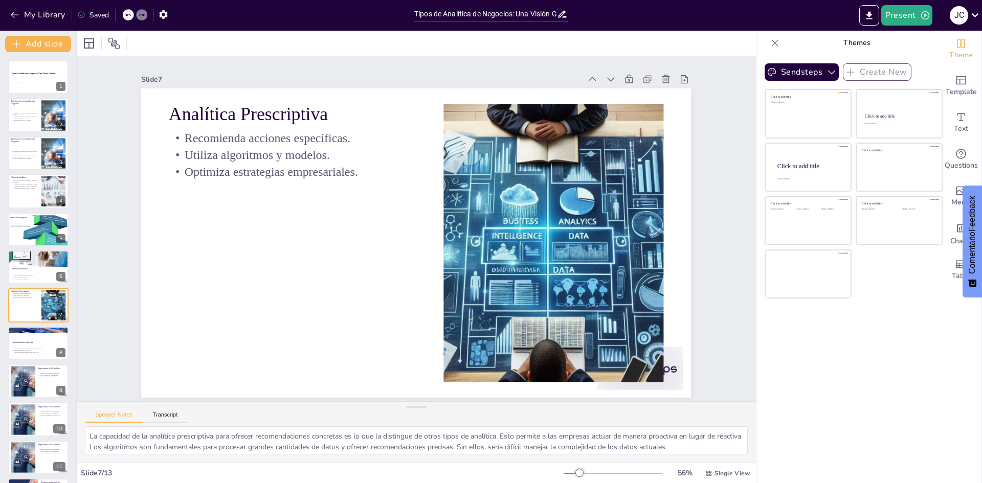
scroll to position [37, 0]
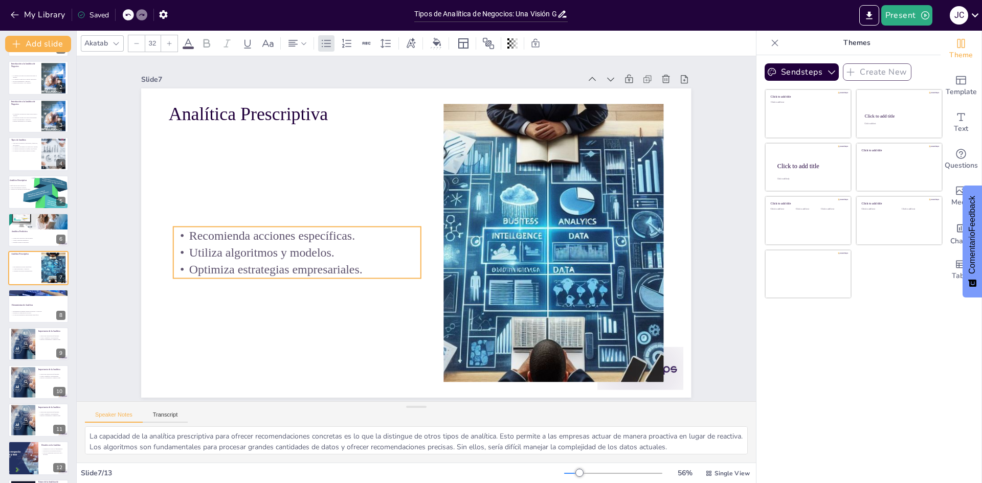
drag, startPoint x: 229, startPoint y: 143, endPoint x: 232, endPoint y: 201, distance: 58.3
click at [399, 216] on p "Utiliza algoritmos y modelos." at bounding box center [515, 158] width 233 height 116
type input "48"
click at [272, 111] on p "Analítica Prescriptiva" at bounding box center [318, 91] width 247 height 77
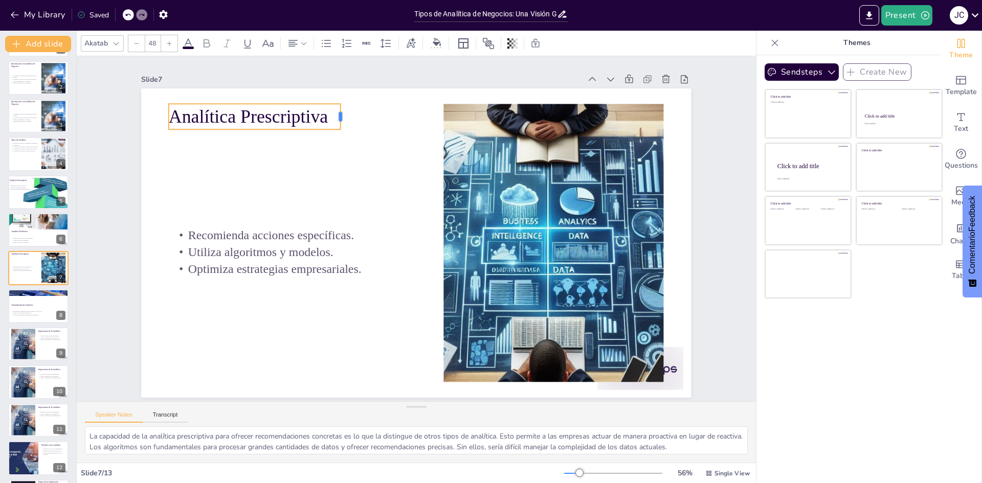
drag, startPoint x: 407, startPoint y: 109, endPoint x: 332, endPoint y: 116, distance: 76.0
click at [388, 111] on div at bounding box center [397, 97] width 18 height 27
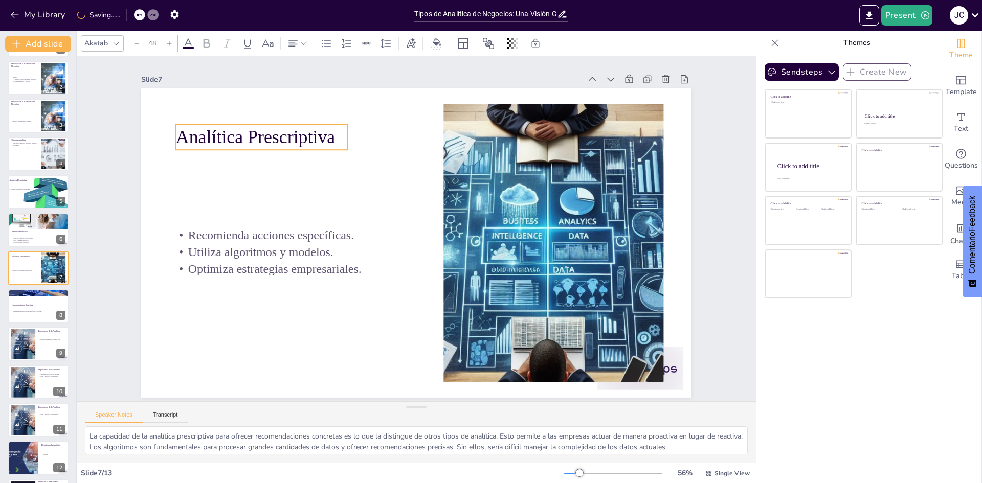
drag, startPoint x: 289, startPoint y: 115, endPoint x: 297, endPoint y: 135, distance: 21.7
click at [297, 129] on p "Analítica Prescriptiva" at bounding box center [312, 82] width 167 height 93
click at [17, 312] on p "Facilitan la visualización de datos." at bounding box center [38, 313] width 55 height 2
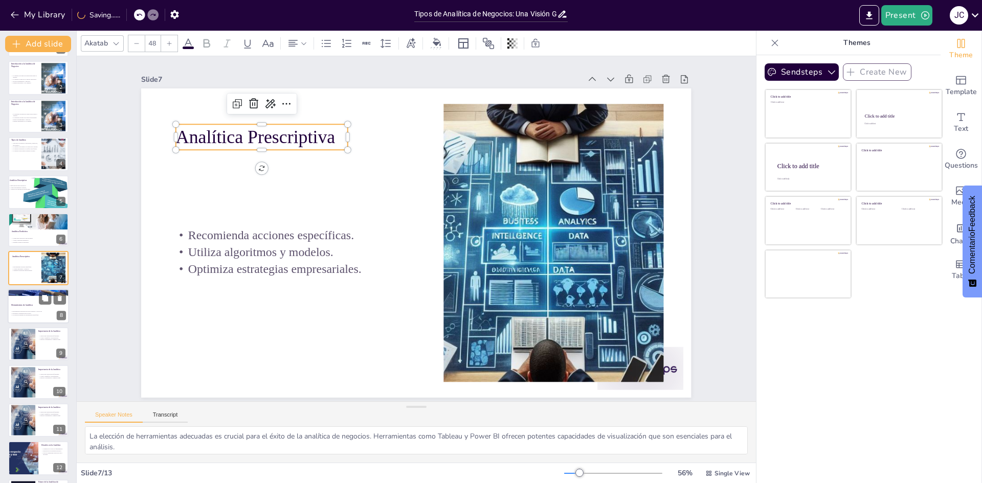
scroll to position [76, 0]
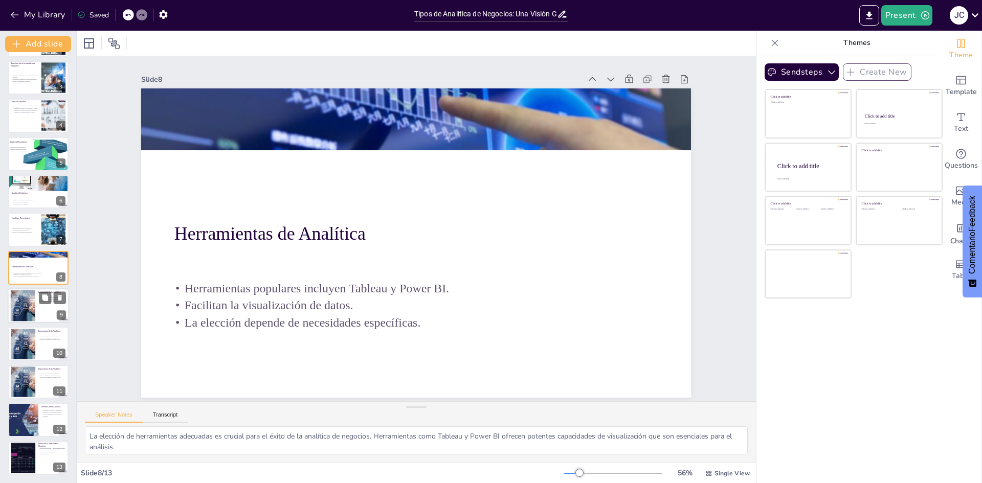
click at [28, 299] on div at bounding box center [23, 305] width 44 height 31
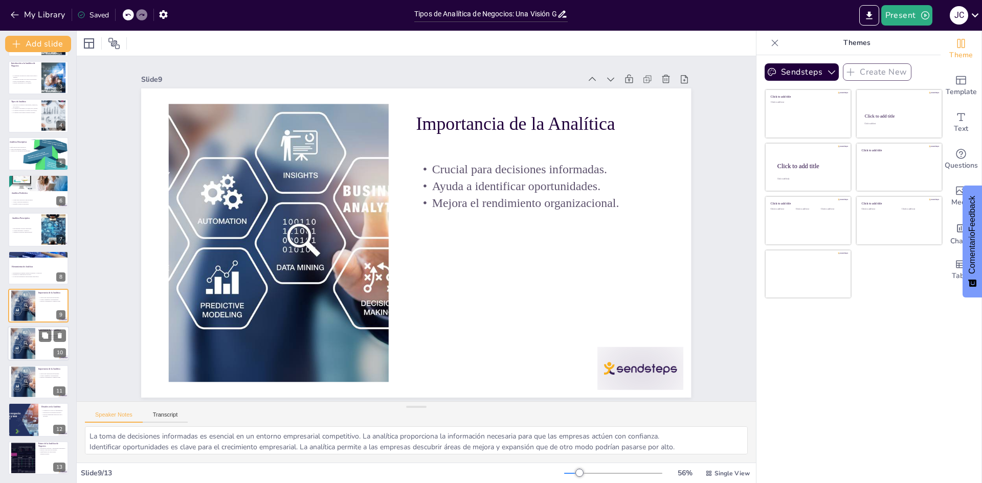
click at [26, 340] on div at bounding box center [23, 343] width 44 height 31
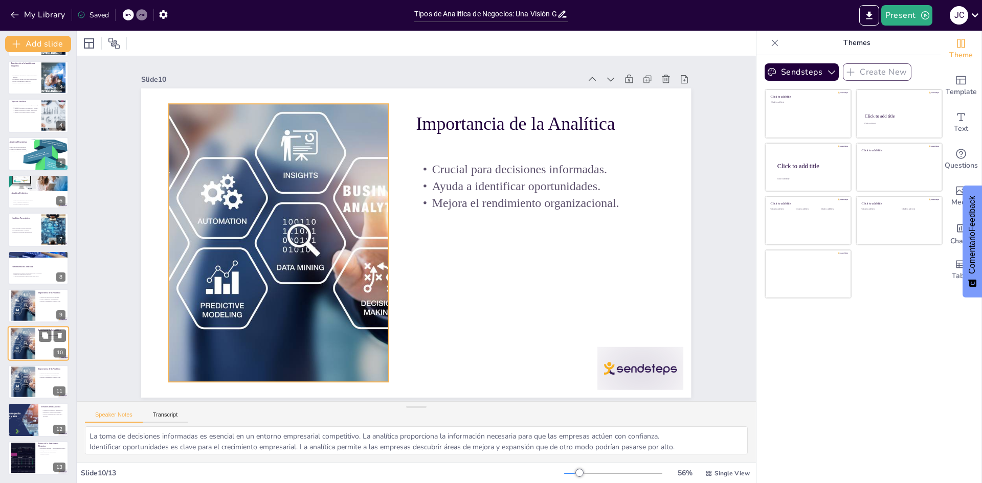
click at [32, 339] on div at bounding box center [23, 343] width 44 height 31
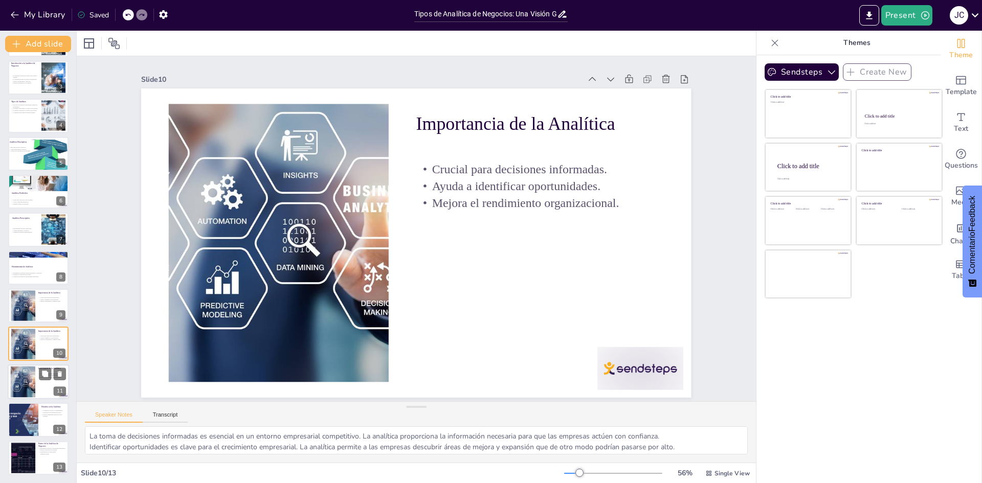
click at [31, 383] on div at bounding box center [23, 381] width 44 height 31
click at [36, 160] on div at bounding box center [47, 153] width 48 height 60
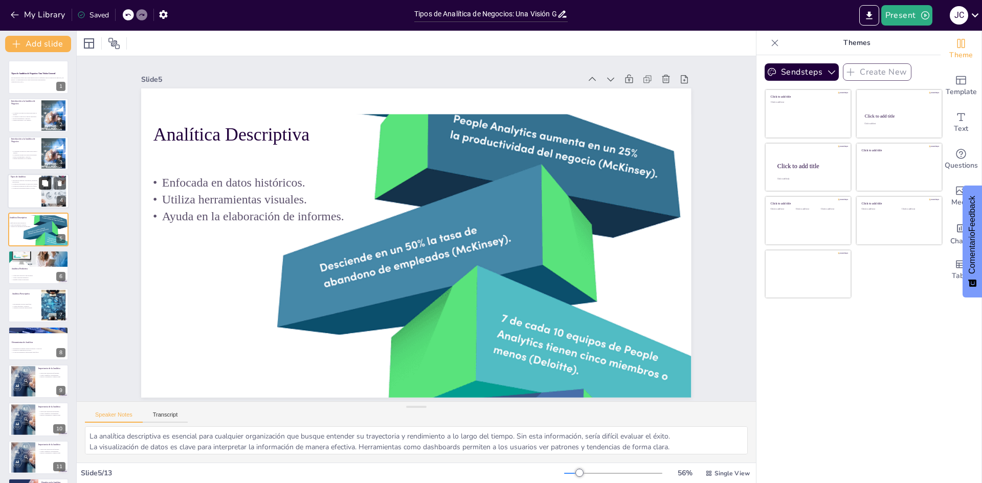
click at [39, 189] on button at bounding box center [45, 183] width 12 height 12
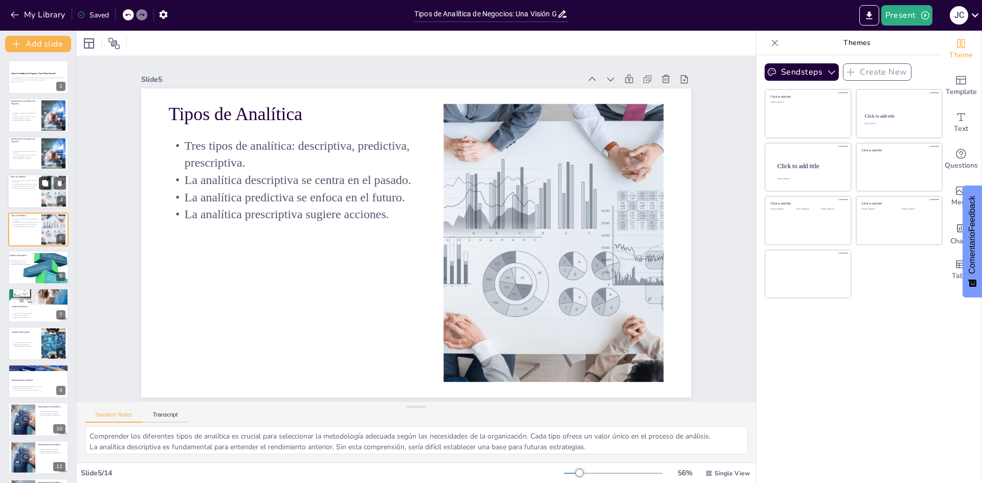
scroll to position [2, 0]
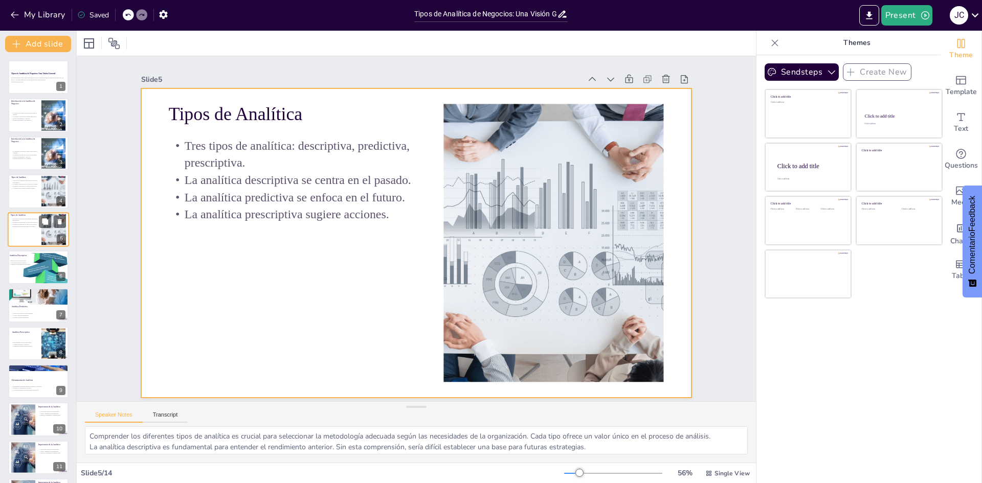
click at [33, 232] on div at bounding box center [38, 229] width 61 height 35
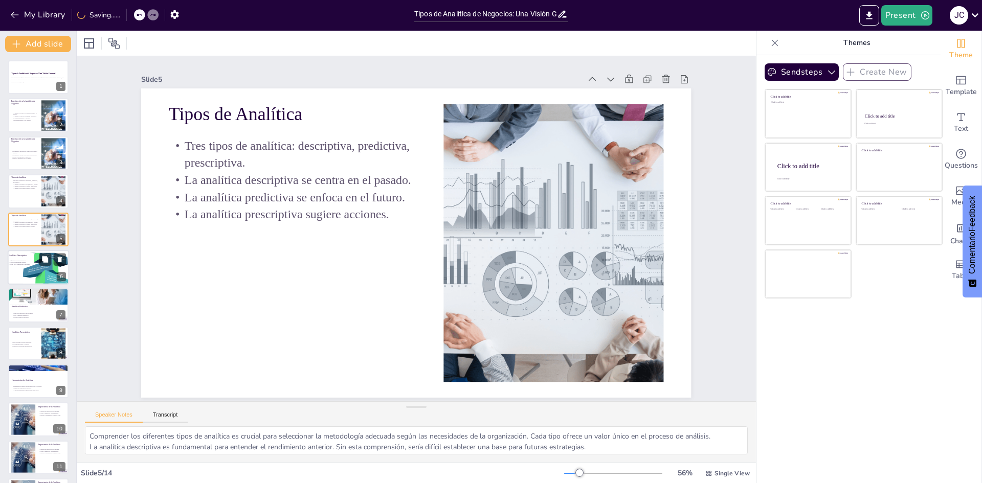
click at [32, 275] on div at bounding box center [47, 266] width 48 height 60
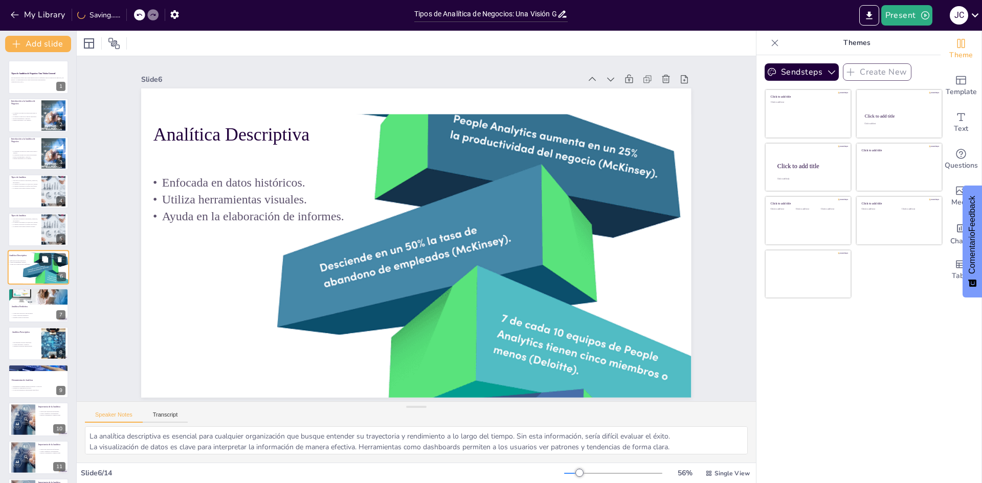
scroll to position [0, 0]
click at [33, 303] on div at bounding box center [39, 293] width 62 height 24
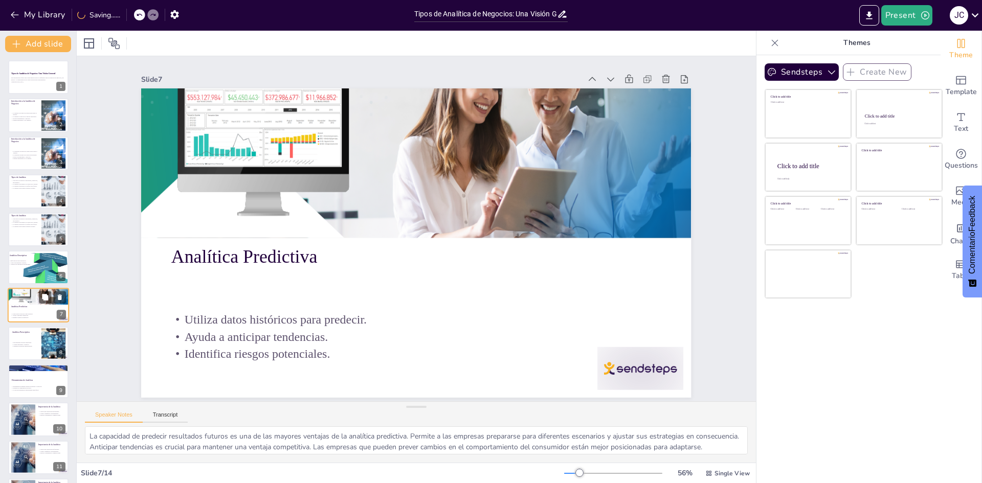
scroll to position [37, 0]
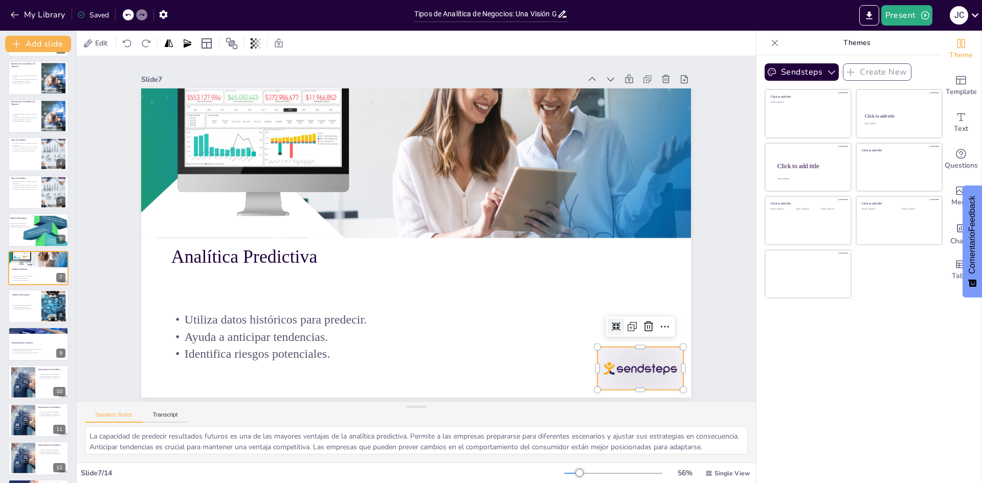
click at [489, 385] on div at bounding box center [624, 392] width 90 height 52
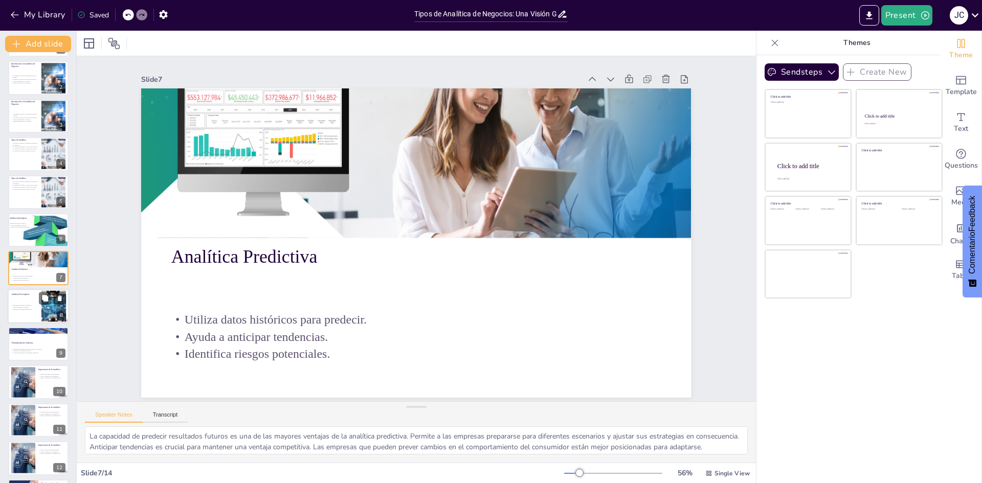
click at [32, 305] on p "Recomienda acciones específicas." at bounding box center [25, 305] width 28 height 2
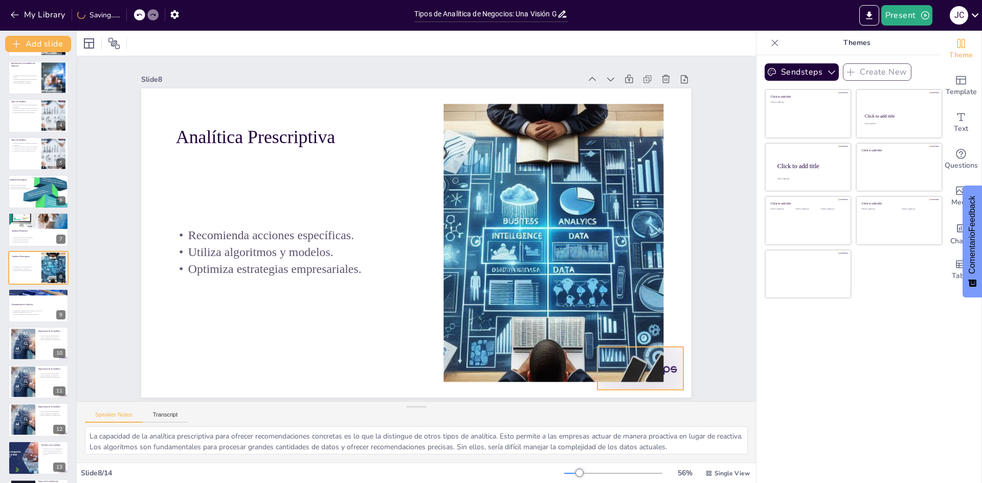
click at [489, 422] on div at bounding box center [540, 462] width 96 height 80
click at [25, 341] on div at bounding box center [23, 343] width 44 height 31
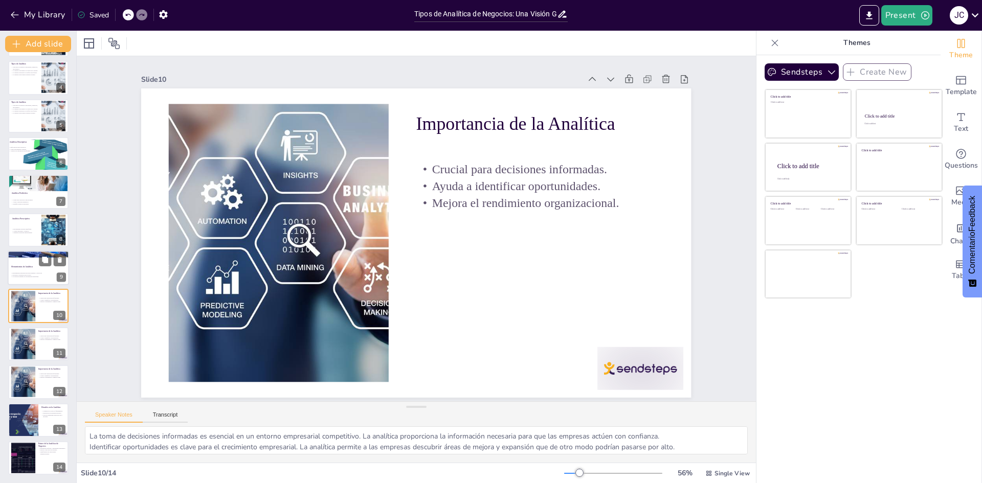
click at [31, 278] on div "Herramientas populares incluyen Tableau y Power BI. Facilitan la visualización …" at bounding box center [38, 274] width 55 height 9
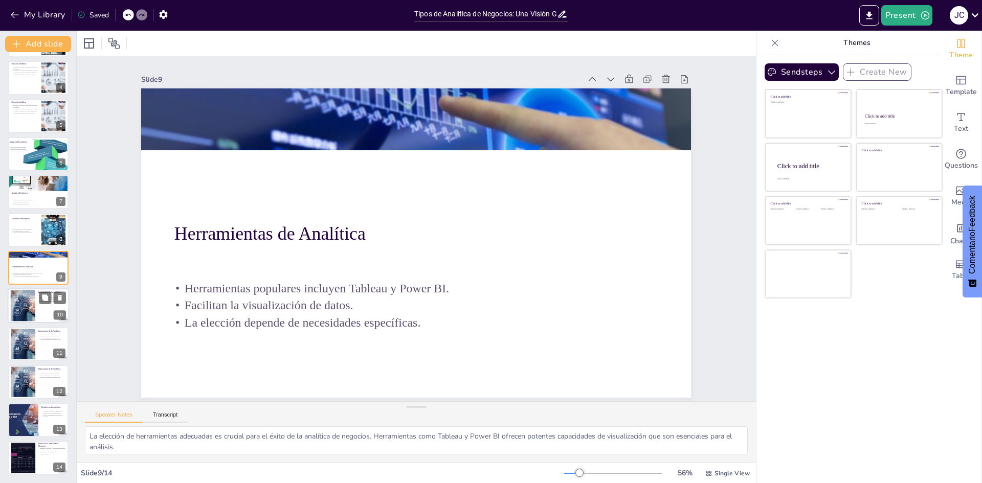
click at [33, 314] on div at bounding box center [23, 305] width 44 height 31
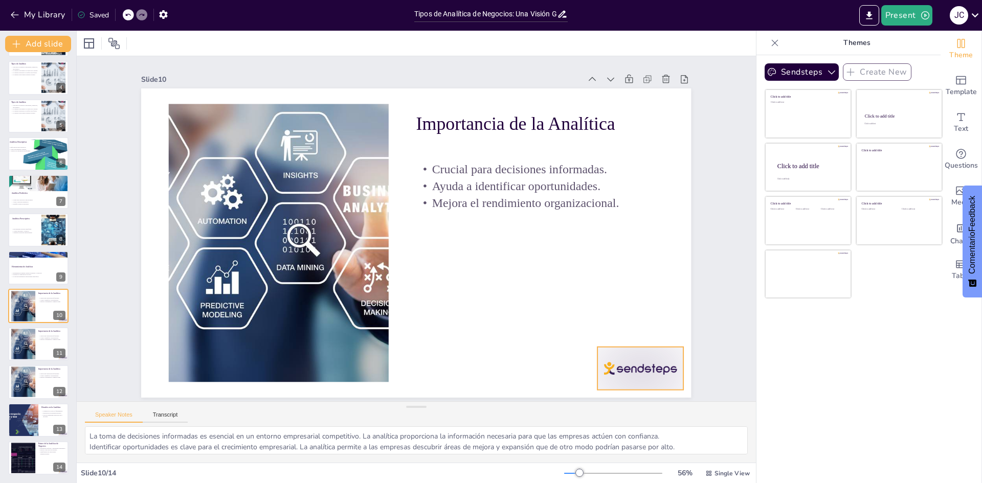
click at [489, 397] on div at bounding box center [586, 430] width 95 height 67
click at [28, 329] on div at bounding box center [23, 343] width 44 height 31
click at [489, 370] on div at bounding box center [640, 368] width 86 height 43
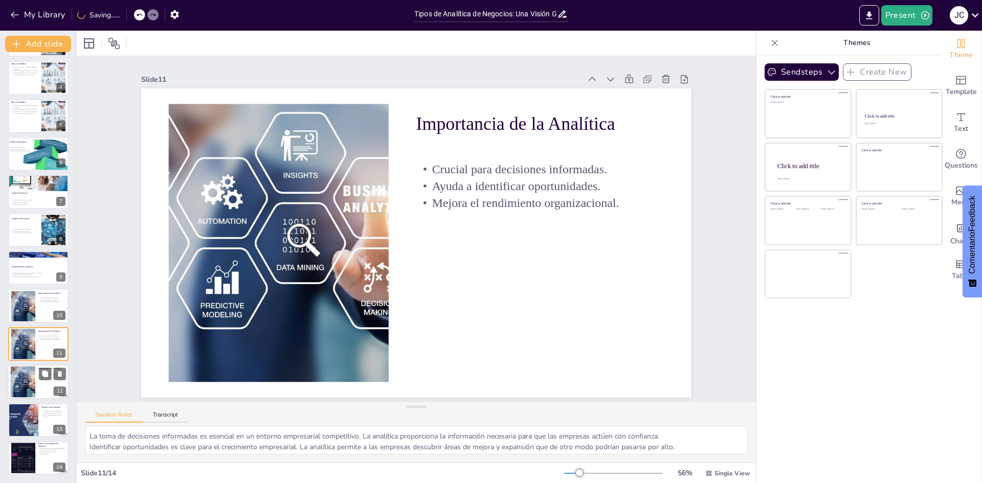
click at [24, 372] on div at bounding box center [23, 382] width 44 height 31
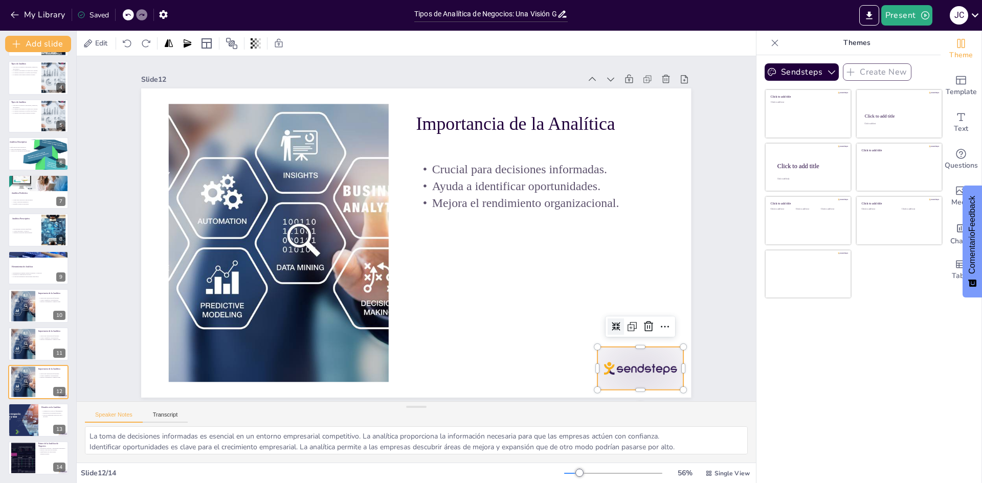
click at [489, 362] on div at bounding box center [640, 368] width 86 height 43
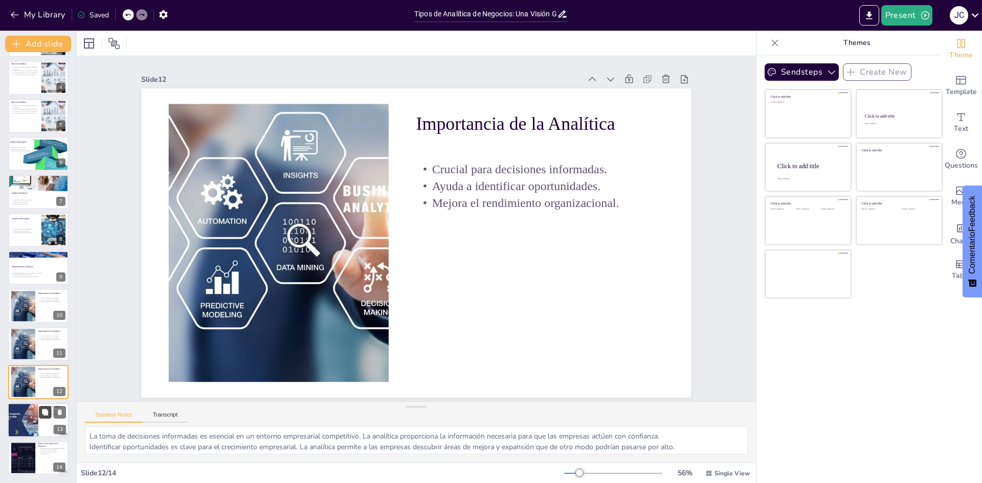
click at [43, 413] on icon at bounding box center [45, 412] width 6 height 6
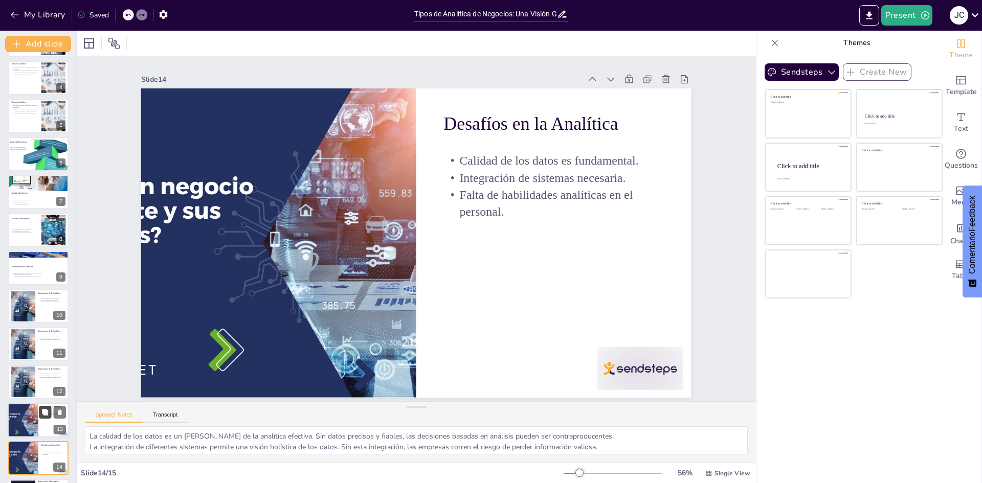
scroll to position [2, 0]
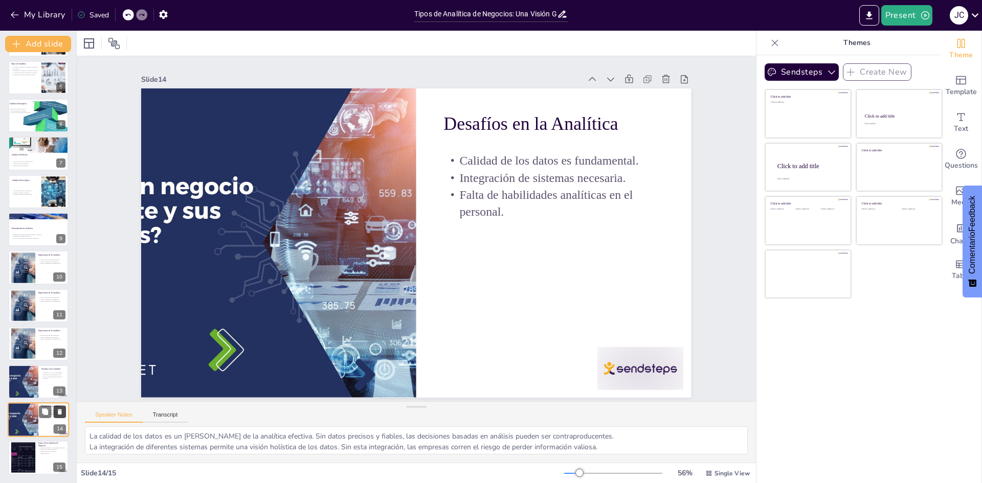
click at [55, 408] on button at bounding box center [60, 411] width 12 height 12
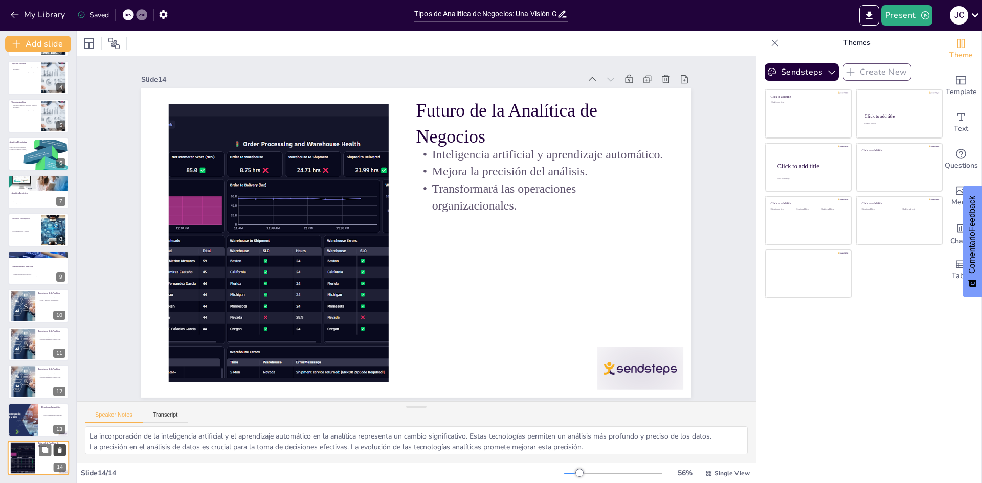
scroll to position [113, 0]
click at [43, 356] on div at bounding box center [38, 344] width 61 height 35
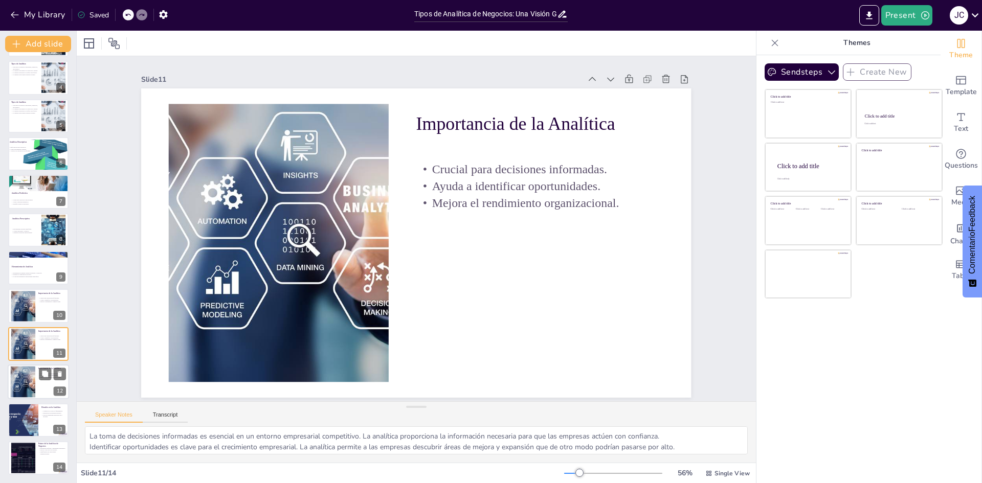
click at [32, 383] on div at bounding box center [23, 382] width 44 height 31
click at [24, 339] on div at bounding box center [23, 343] width 44 height 31
click at [30, 379] on div at bounding box center [23, 382] width 44 height 31
click at [30, 348] on div at bounding box center [23, 343] width 44 height 31
click at [31, 377] on div at bounding box center [23, 382] width 44 height 31
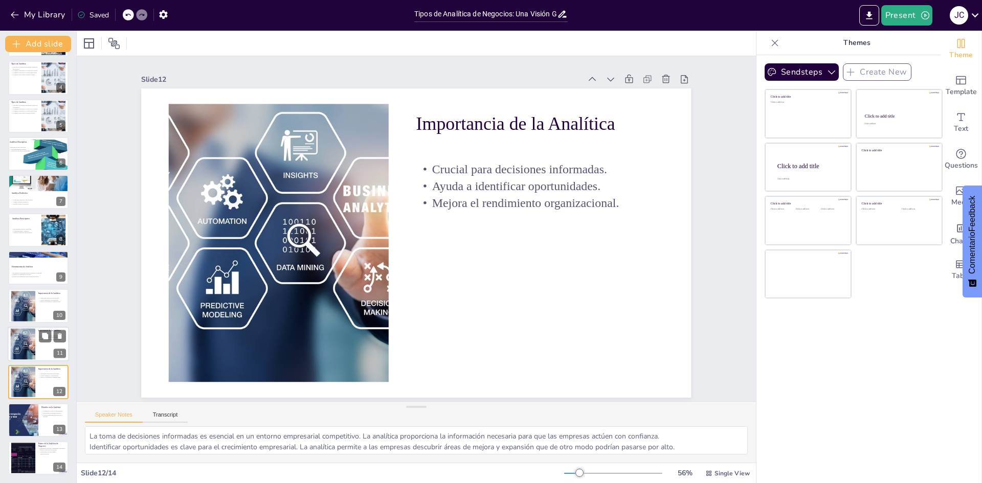
click at [22, 340] on div at bounding box center [23, 343] width 44 height 31
click at [63, 339] on icon at bounding box center [59, 335] width 7 height 7
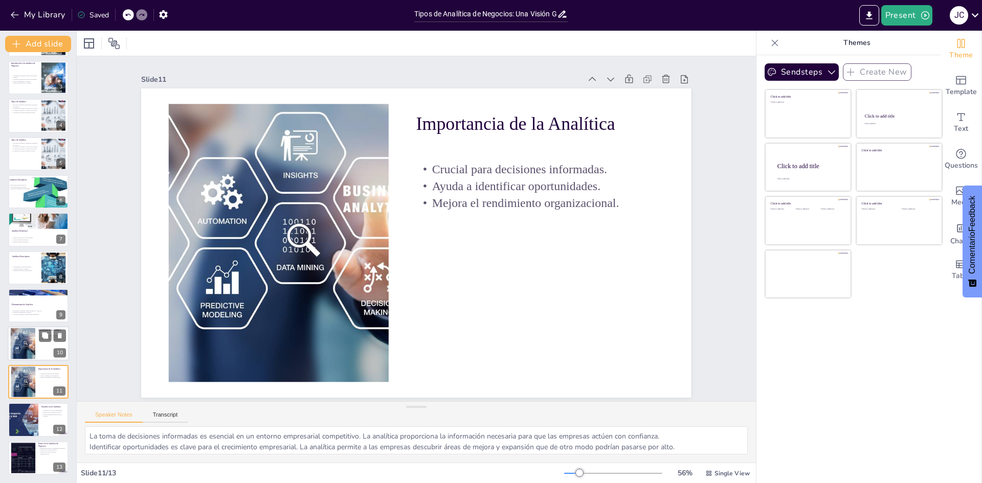
click at [27, 351] on div at bounding box center [23, 343] width 44 height 31
click at [38, 381] on div at bounding box center [38, 382] width 61 height 35
click at [56, 376] on icon at bounding box center [59, 373] width 7 height 7
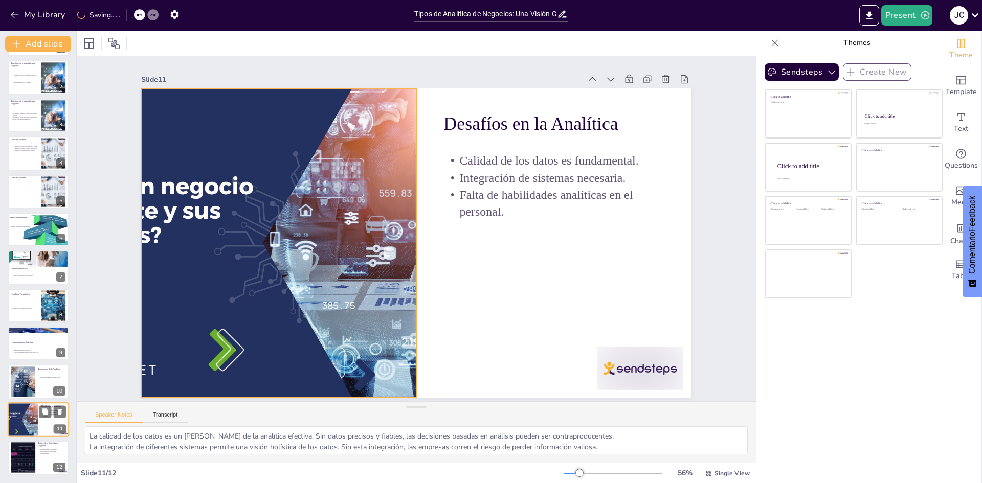
click at [31, 418] on div at bounding box center [22, 419] width 61 height 35
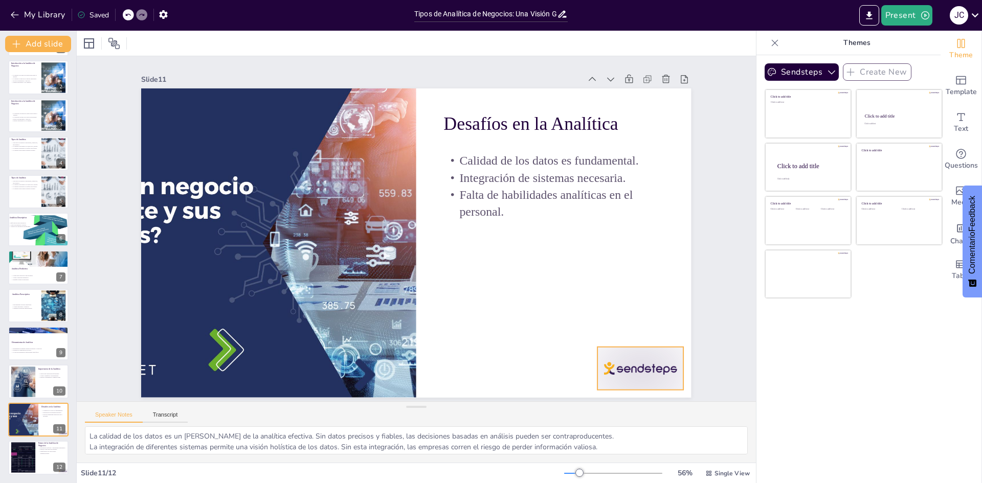
click at [489, 397] on div at bounding box center [586, 430] width 95 height 67
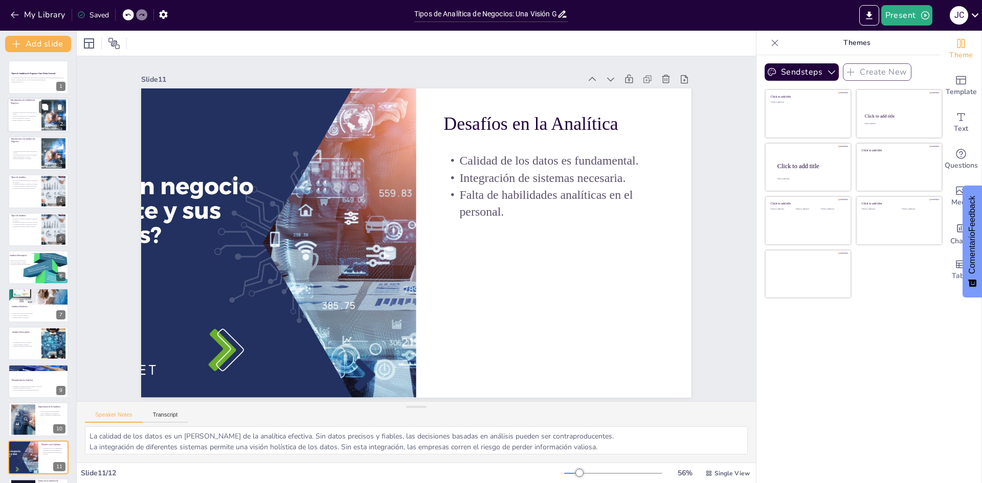
click at [33, 112] on p "La analítica de negocios utiliza datos para el análisis." at bounding box center [25, 114] width 28 height 4
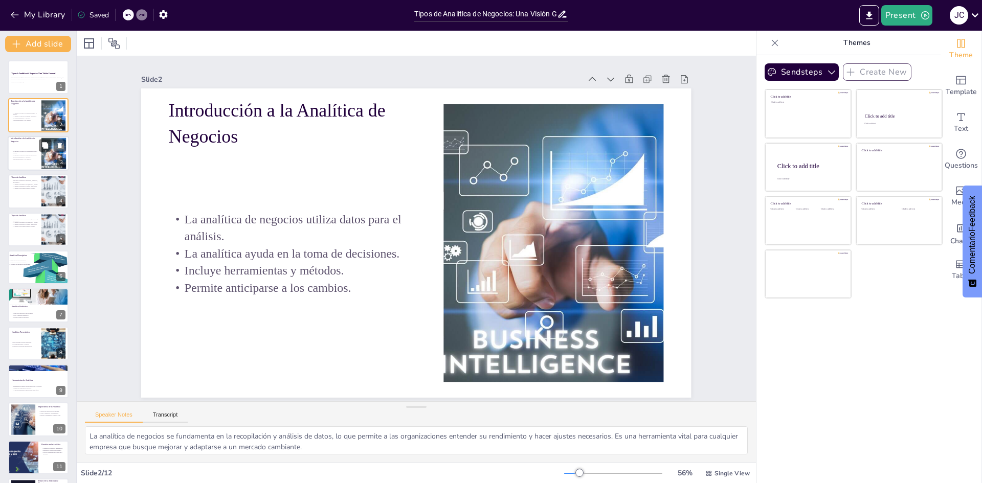
click at [23, 158] on p "Permite anticiparse a los cambios." at bounding box center [25, 159] width 28 height 2
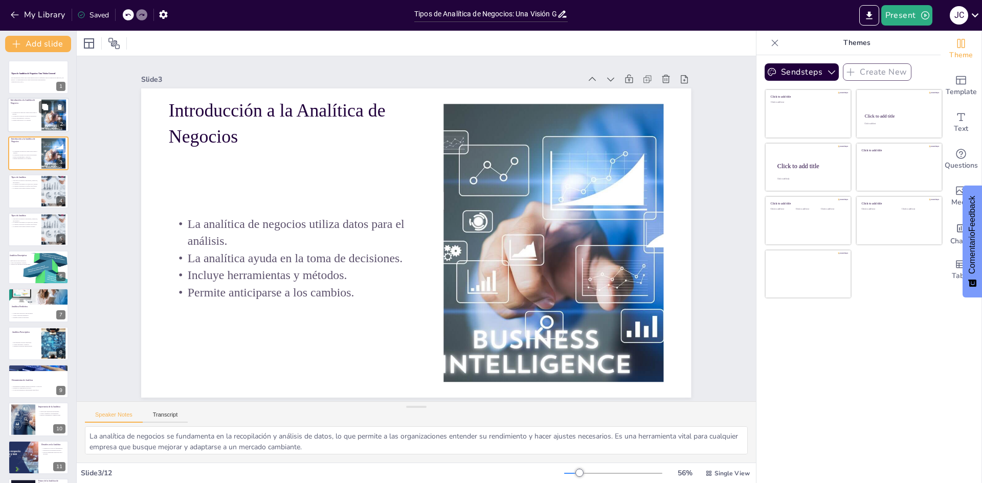
click at [18, 120] on p "Permite anticiparse a los cambios." at bounding box center [25, 120] width 28 height 2
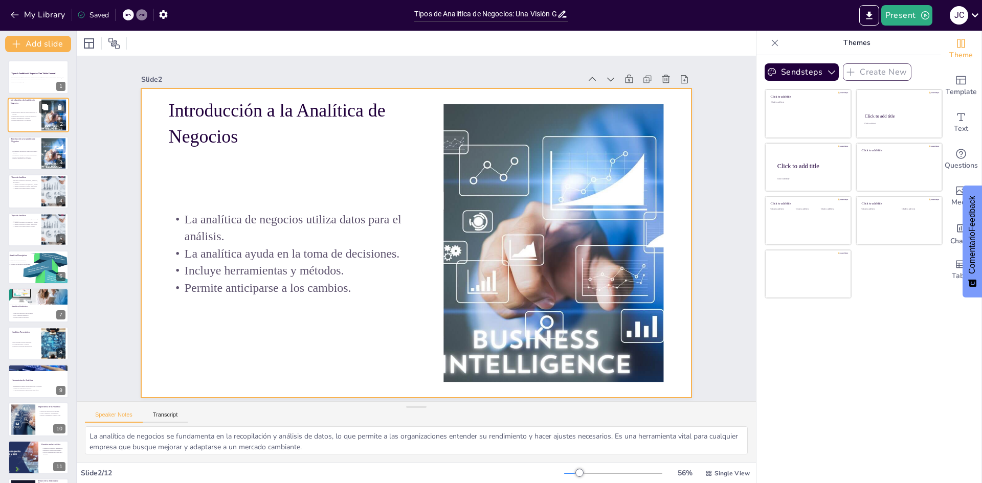
click at [20, 126] on div at bounding box center [38, 115] width 61 height 35
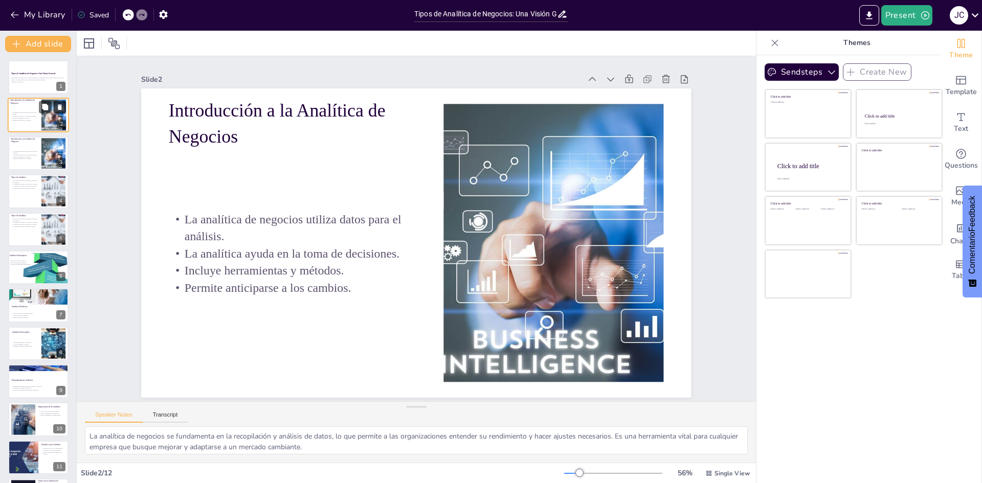
scroll to position [2, 0]
click at [61, 107] on icon at bounding box center [60, 108] width 4 height 6
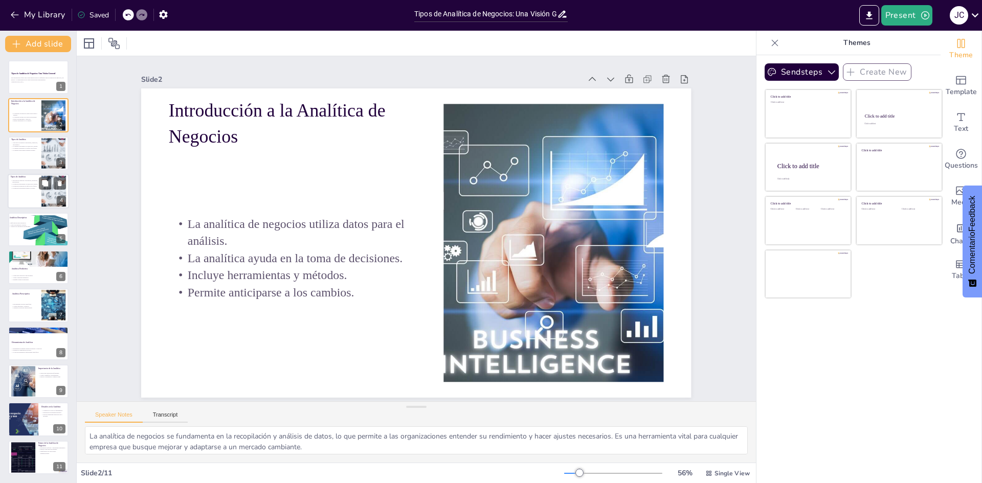
drag, startPoint x: 26, startPoint y: 194, endPoint x: 19, endPoint y: 196, distance: 6.6
click at [22, 195] on div at bounding box center [38, 191] width 61 height 35
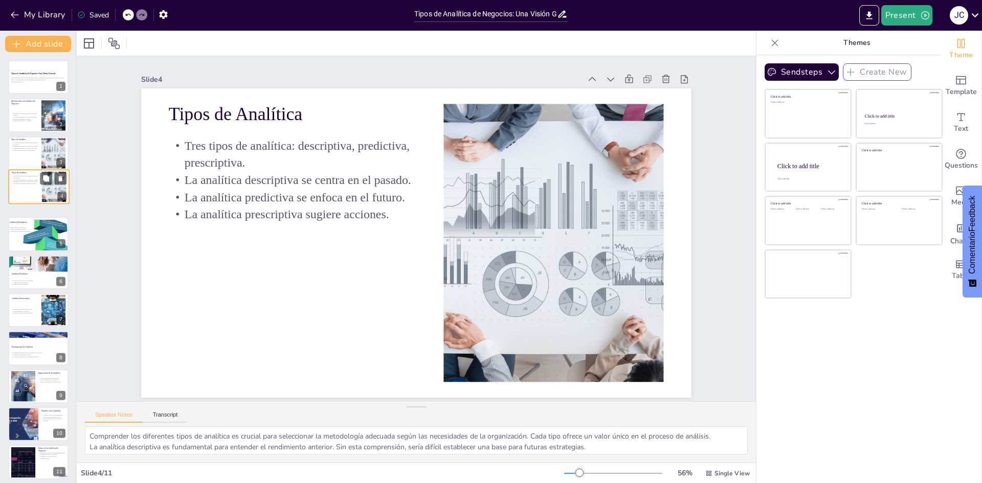
scroll to position [0, 0]
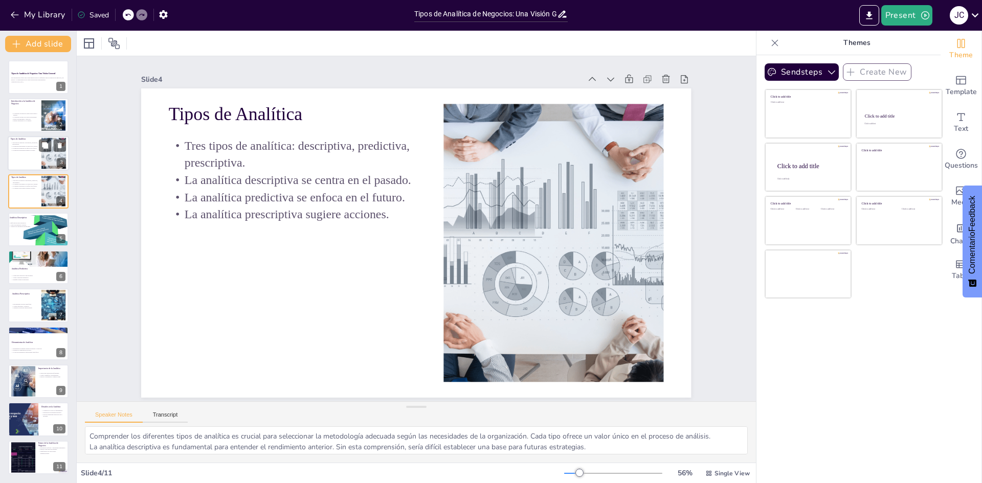
click at [14, 163] on div at bounding box center [38, 153] width 61 height 35
click at [29, 162] on div at bounding box center [38, 153] width 61 height 35
click at [57, 149] on button at bounding box center [60, 145] width 12 height 12
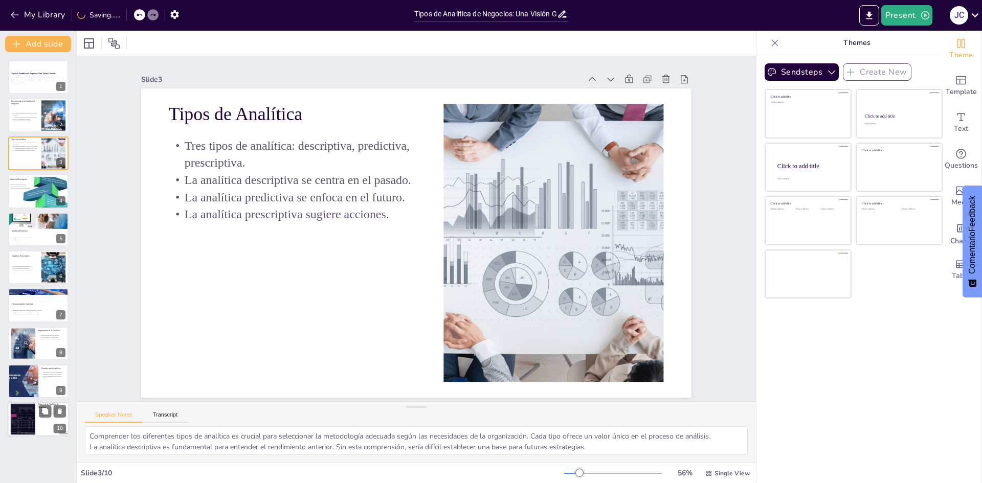
click at [29, 415] on div at bounding box center [22, 419] width 55 height 31
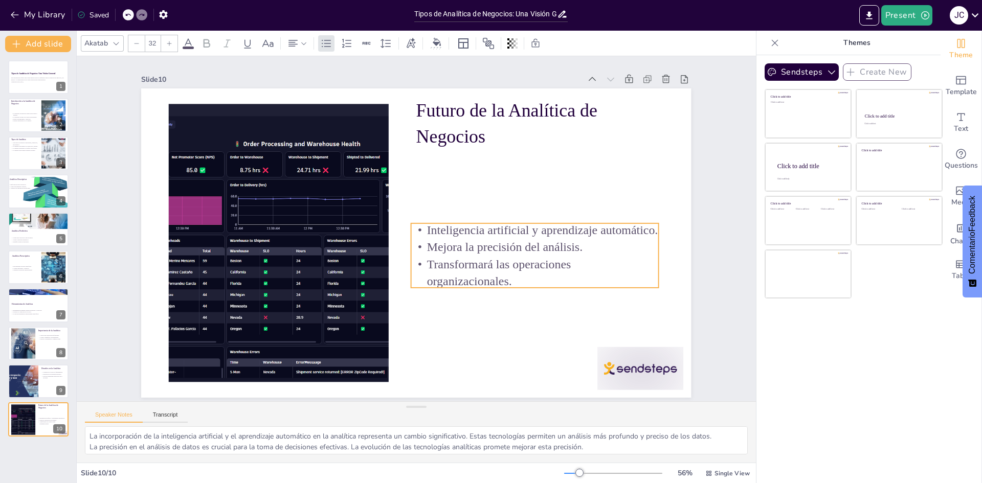
drag, startPoint x: 532, startPoint y: 176, endPoint x: 529, endPoint y: 243, distance: 67.0
click at [489, 253] on p "Transformará las operaciones organizacionales." at bounding box center [516, 307] width 246 height 109
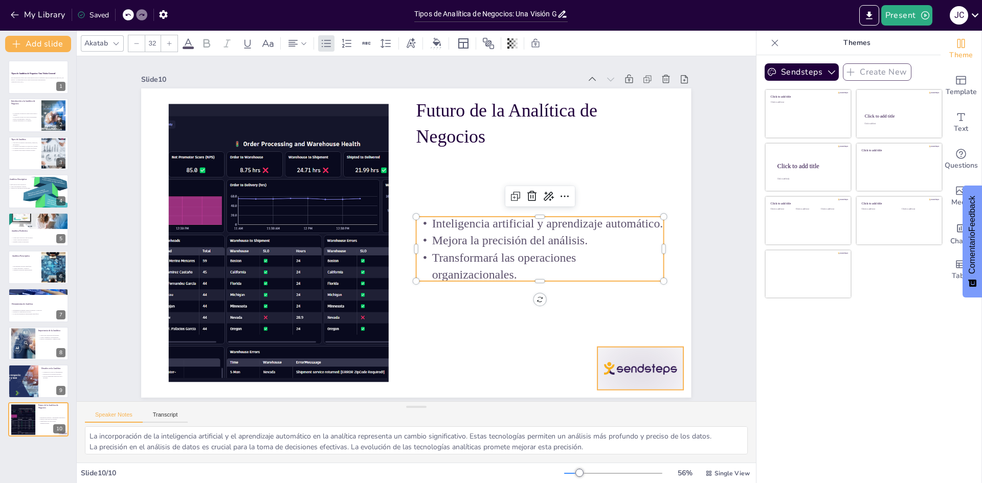
click at [489, 367] on div at bounding box center [625, 392] width 90 height 52
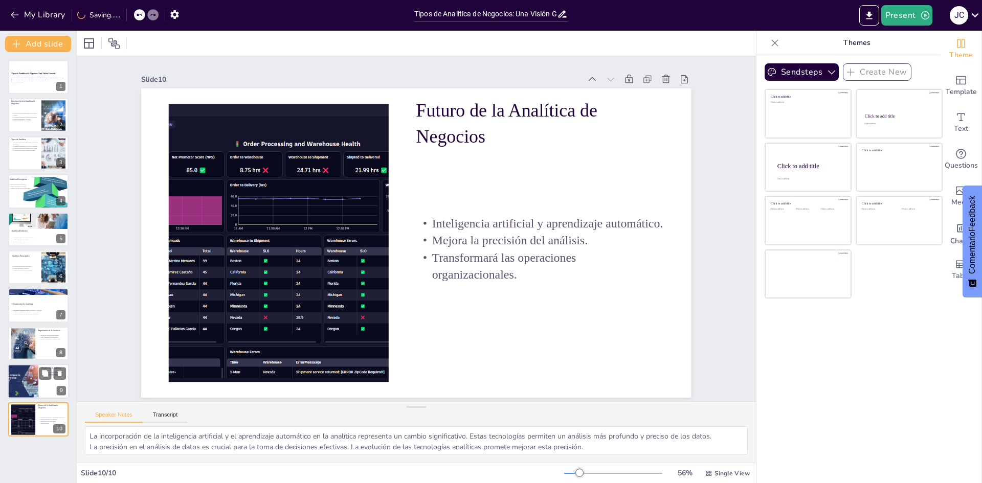
click at [43, 388] on div at bounding box center [38, 381] width 61 height 35
type textarea "La calidad de los datos es un [PERSON_NAME] de la analítica efectiva. Sin datos…"
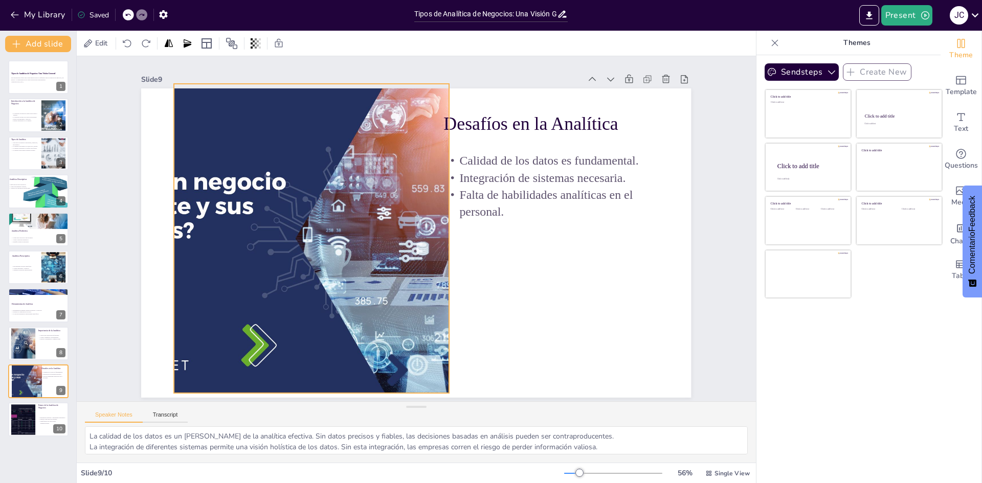
drag, startPoint x: 302, startPoint y: 260, endPoint x: 325, endPoint y: 256, distance: 22.8
click at [325, 256] on div at bounding box center [312, 238] width 550 height 309
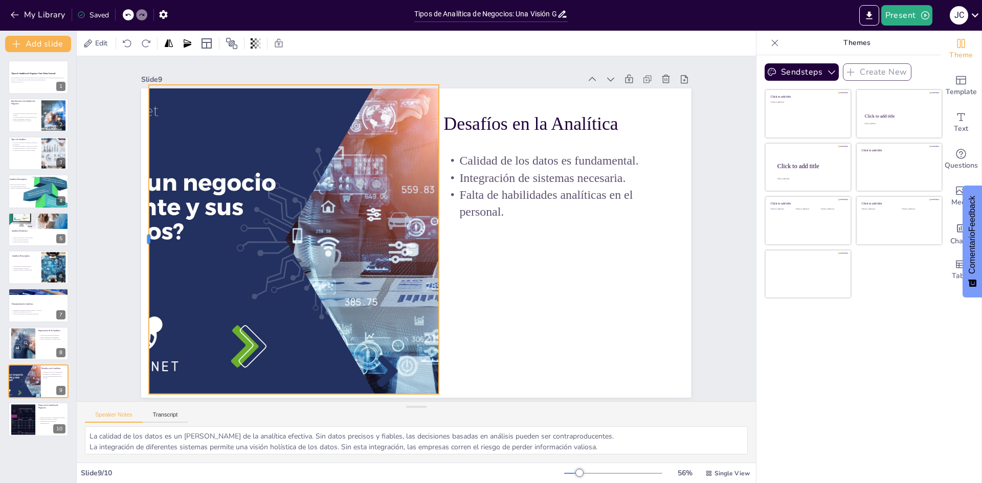
drag, startPoint x: 154, startPoint y: 234, endPoint x: 139, endPoint y: 240, distance: 16.0
click at [139, 240] on div at bounding box center [163, 128] width 133 height 286
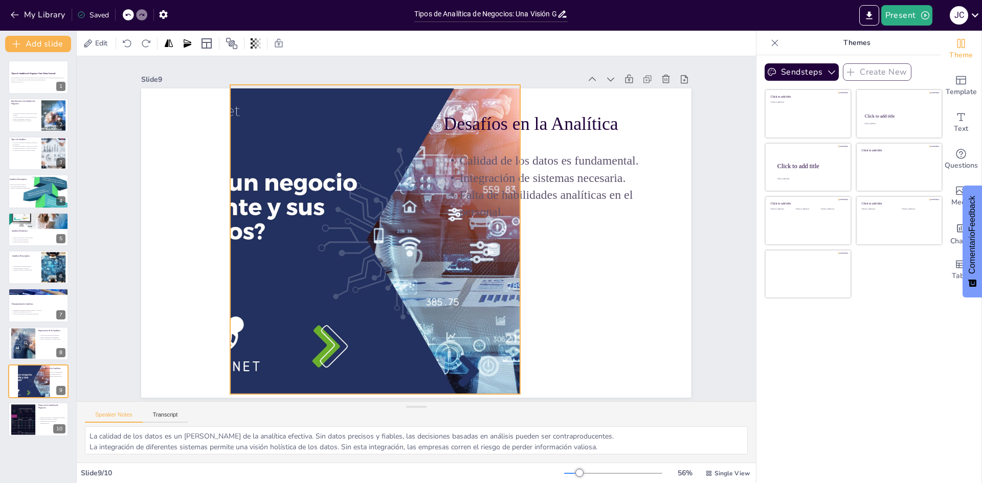
drag, startPoint x: 225, startPoint y: 241, endPoint x: 306, endPoint y: 241, distance: 81.3
click at [306, 241] on div at bounding box center [381, 232] width 602 height 417
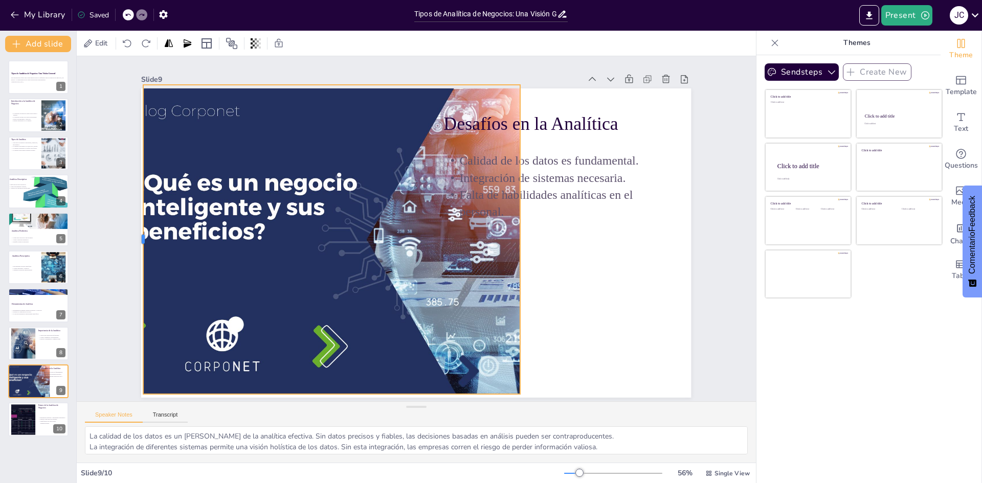
drag, startPoint x: 221, startPoint y: 236, endPoint x: 134, endPoint y: 248, distance: 87.8
click at [134, 202] on div at bounding box center [186, 74] width 188 height 255
click at [489, 236] on div at bounding box center [381, 232] width 602 height 417
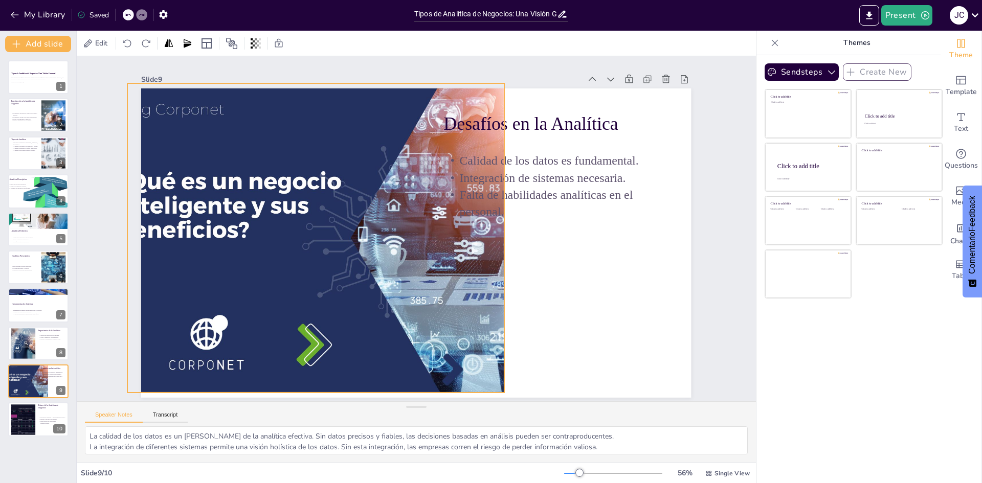
drag, startPoint x: 510, startPoint y: 237, endPoint x: 494, endPoint y: 235, distance: 15.9
click at [489, 235] on div at bounding box center [376, 199] width 598 height 616
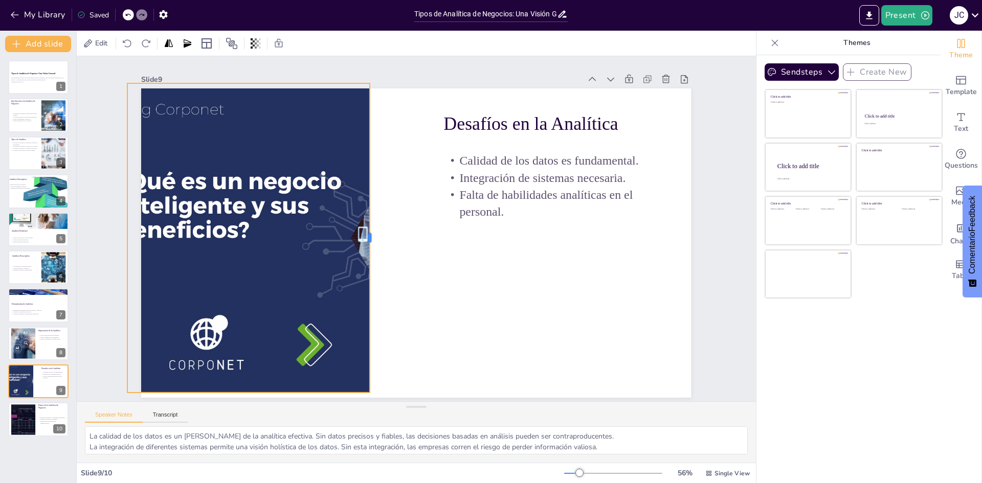
drag, startPoint x: 496, startPoint y: 231, endPoint x: 338, endPoint y: 237, distance: 158.1
click at [340, 237] on div at bounding box center [376, 211] width 189 height 255
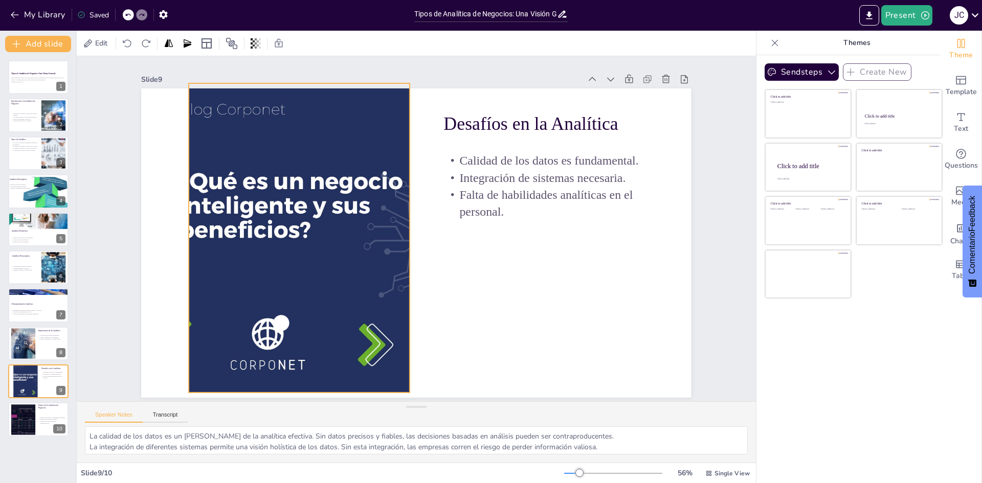
drag, startPoint x: 312, startPoint y: 243, endPoint x: 426, endPoint y: 245, distance: 113.5
click at [426, 245] on div at bounding box center [427, 239] width 579 height 365
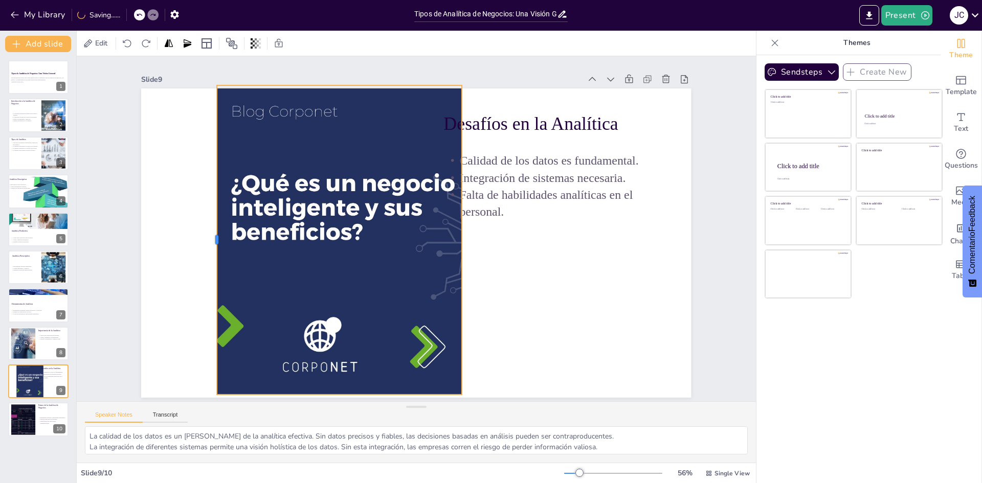
drag, startPoint x: 230, startPoint y: 238, endPoint x: 206, endPoint y: 237, distance: 24.0
click at [251, 30] on div at bounding box center [405, 25] width 309 height 8
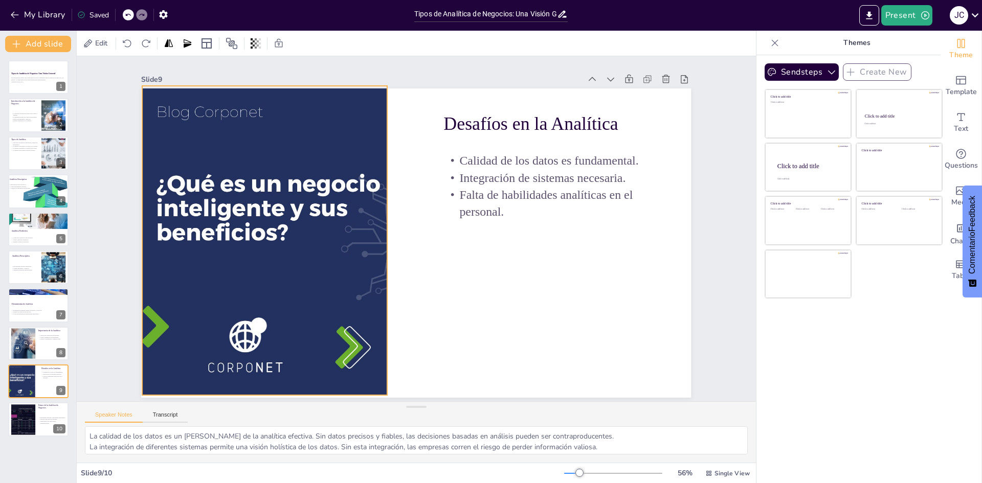
drag, startPoint x: 309, startPoint y: 256, endPoint x: 249, endPoint y: 255, distance: 60.3
click at [249, 255] on div at bounding box center [402, 237] width 619 height 464
click at [221, 113] on div at bounding box center [403, 219] width 365 height 579
click at [257, 84] on div "Slide 9 Desafíos en la Analítica Calidad de los datos es fundamental. Integraci…" at bounding box center [415, 234] width 581 height 381
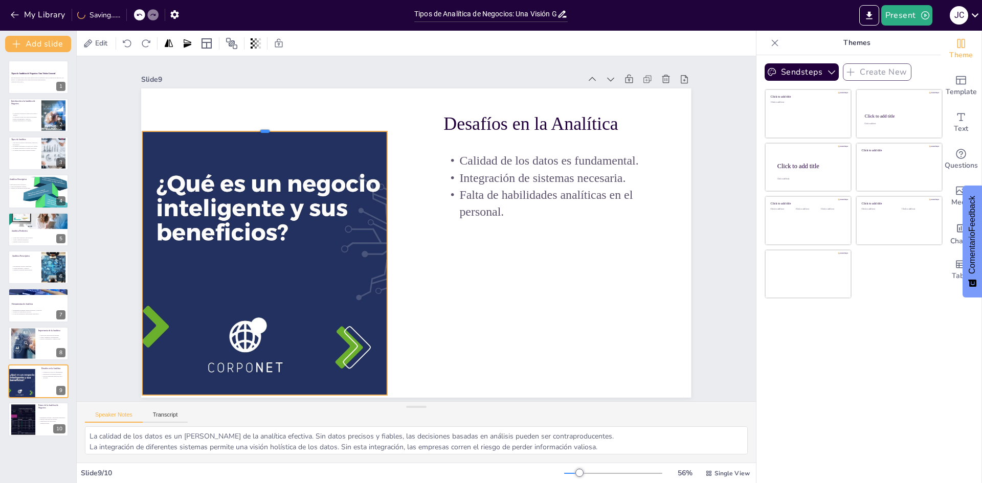
drag, startPoint x: 252, startPoint y: 81, endPoint x: 255, endPoint y: 126, distance: 45.6
click at [255, 126] on div at bounding box center [303, 85] width 235 height 83
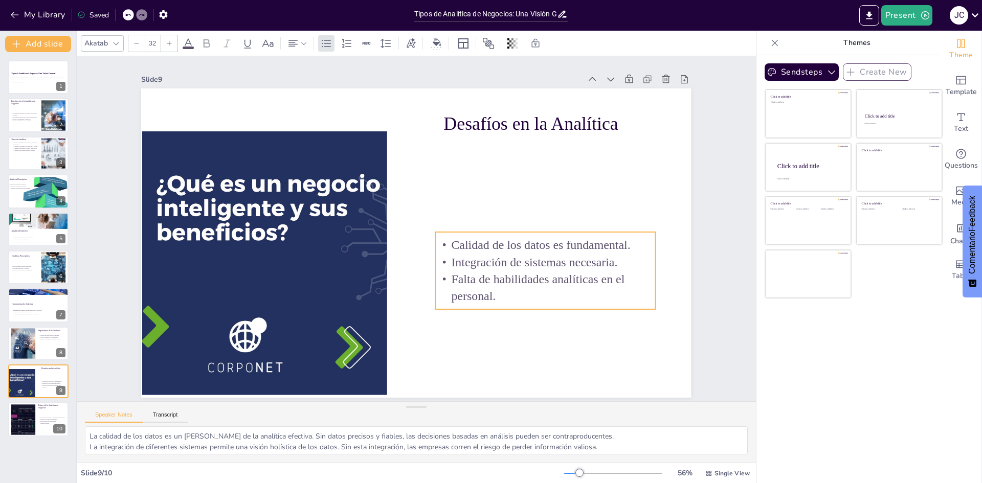
drag, startPoint x: 526, startPoint y: 227, endPoint x: 527, endPoint y: 250, distance: 22.5
click at [489, 260] on p "Integración de sistemas necesaria." at bounding box center [478, 347] width 160 height 175
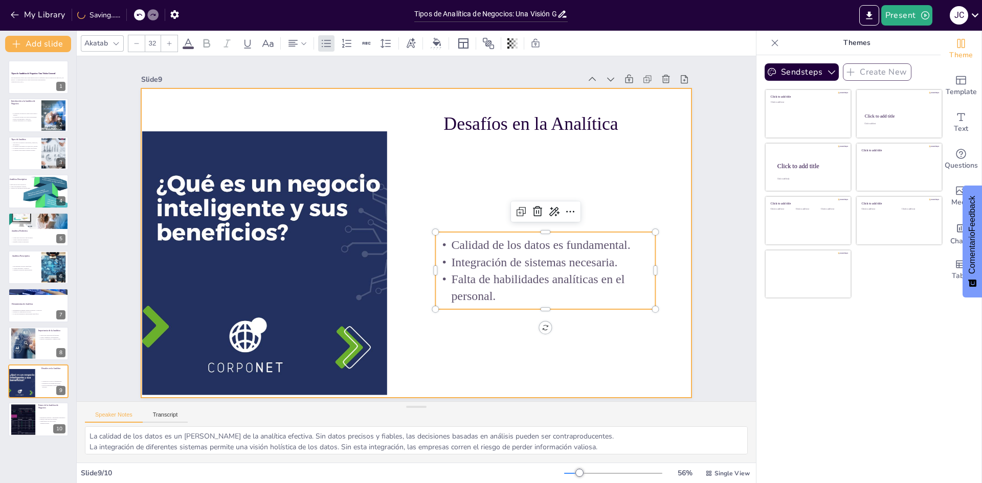
click at [404, 167] on div at bounding box center [416, 242] width 550 height 309
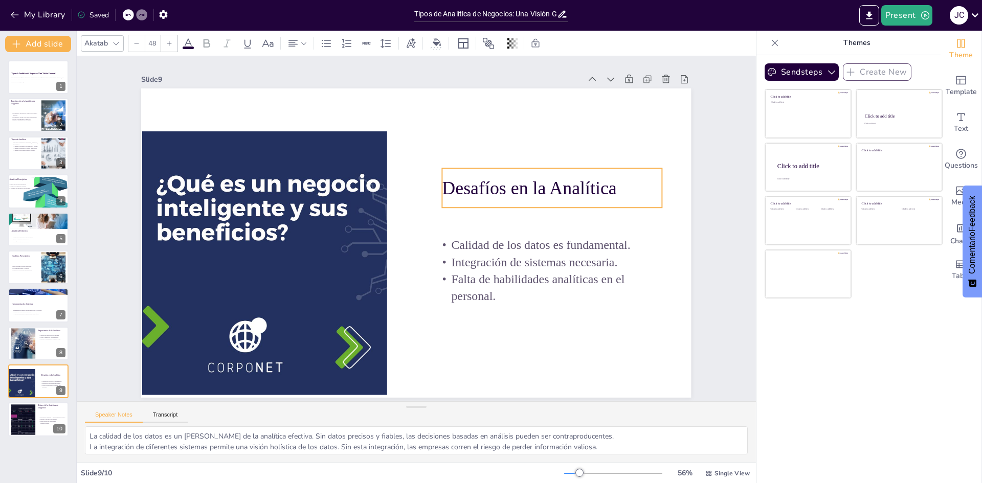
drag, startPoint x: 494, startPoint y: 129, endPoint x: 493, endPoint y: 193, distance: 64.4
click at [489, 193] on p "Desafíos en la Analítica" at bounding box center [557, 216] width 220 height 71
click at [91, 328] on div "Slide 1 Tipos de Analítica de Negocios: Una Visión General Esta presentación of…" at bounding box center [416, 229] width 711 height 414
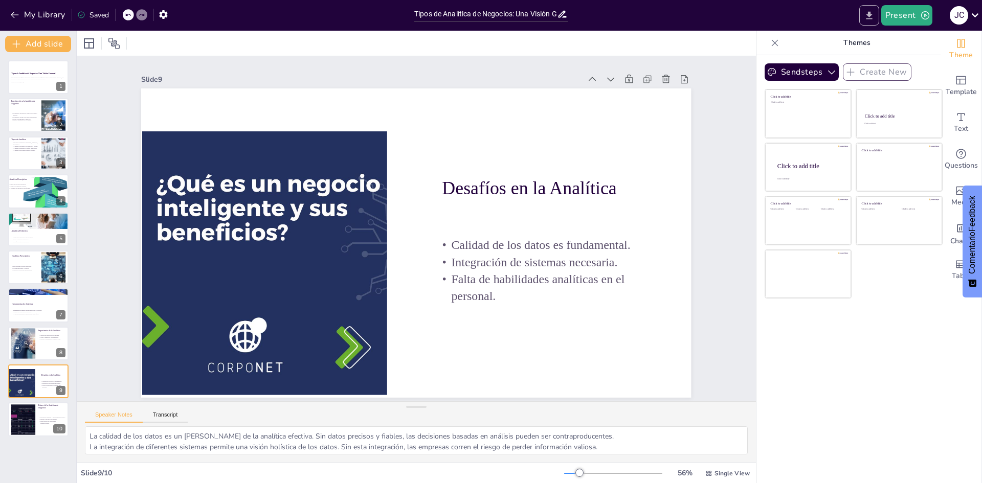
click at [489, 19] on icon "Export to PowerPoint" at bounding box center [869, 15] width 6 height 8
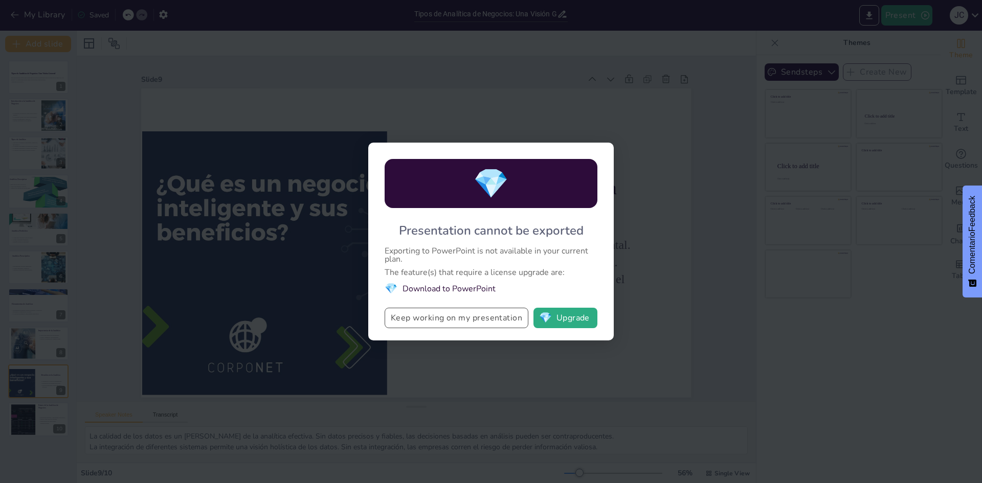
click at [489, 319] on button "Keep working on my presentation" at bounding box center [456, 318] width 144 height 20
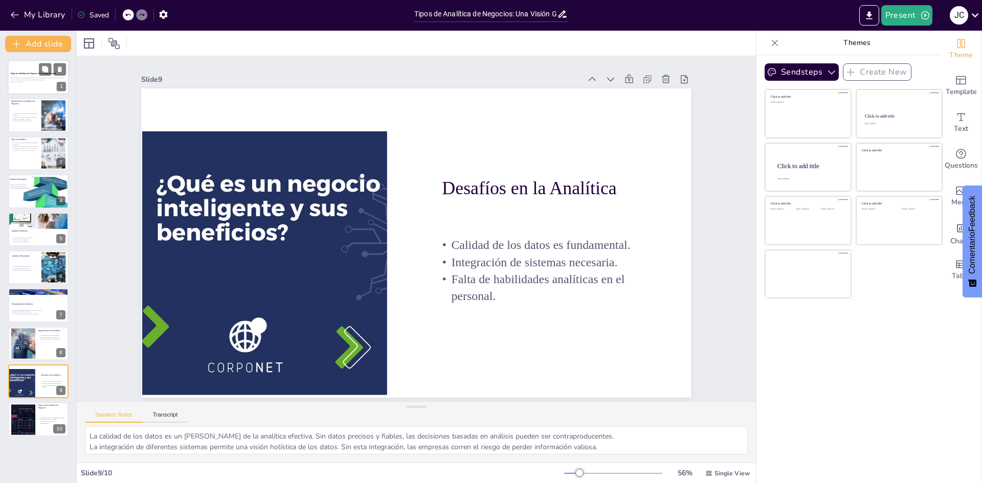
click at [12, 78] on p "Esta presentación ofrece una visión general sobre los diferentes tipos de analí…" at bounding box center [38, 79] width 55 height 4
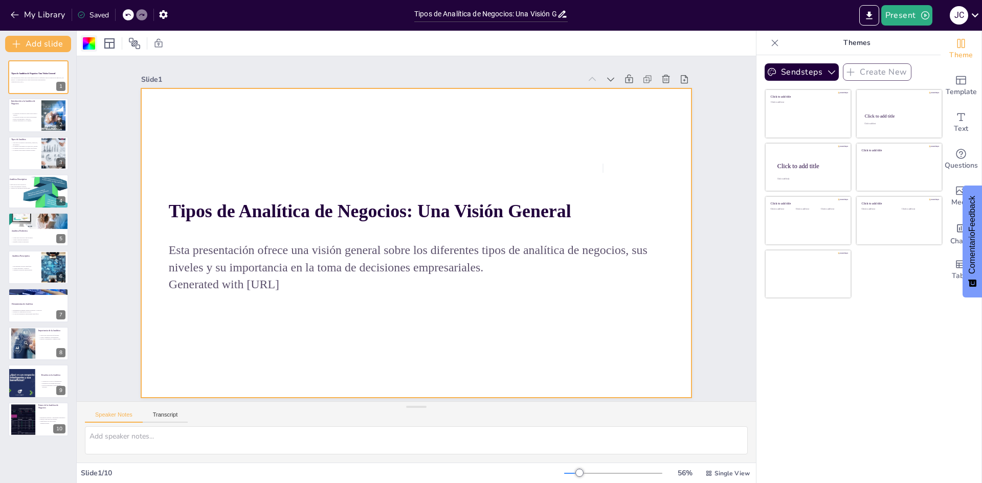
click at [82, 45] on div at bounding box center [89, 43] width 16 height 16
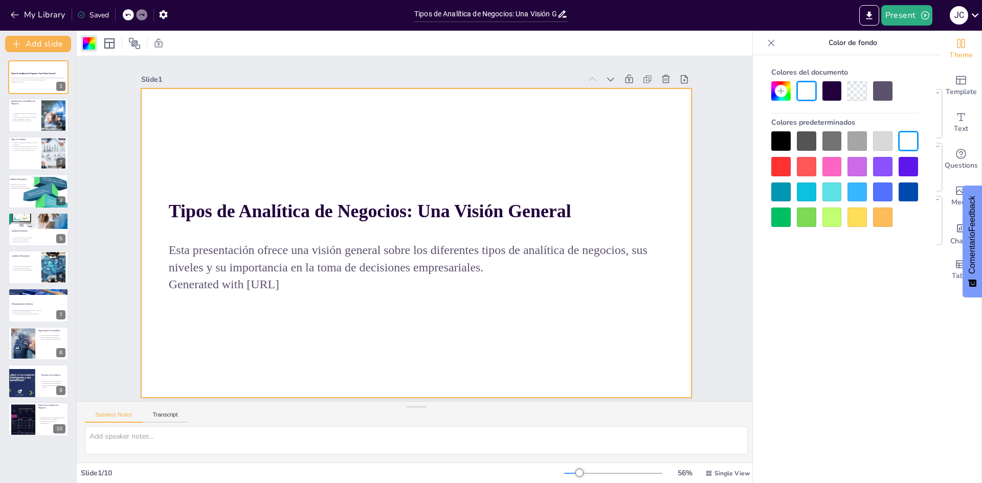
click at [489, 147] on div at bounding box center [882, 140] width 19 height 19
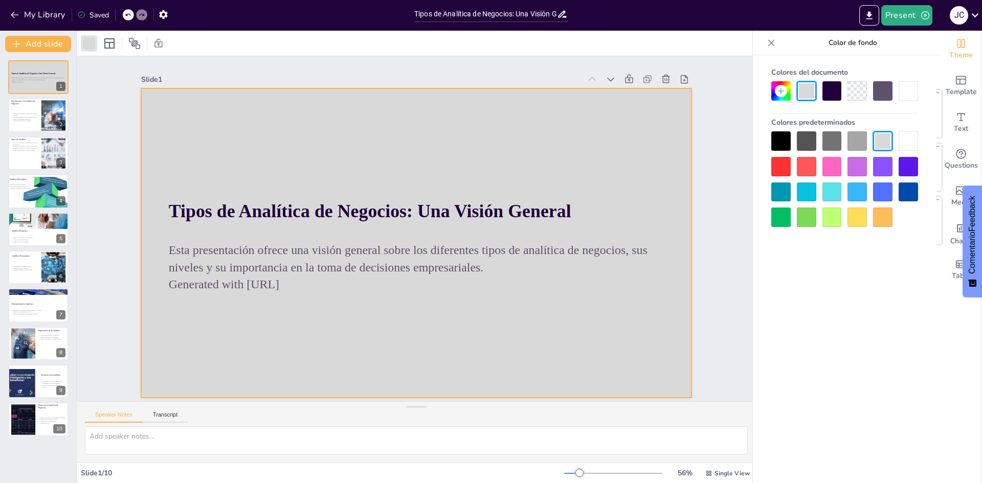
click at [489, 141] on div at bounding box center [856, 140] width 19 height 19
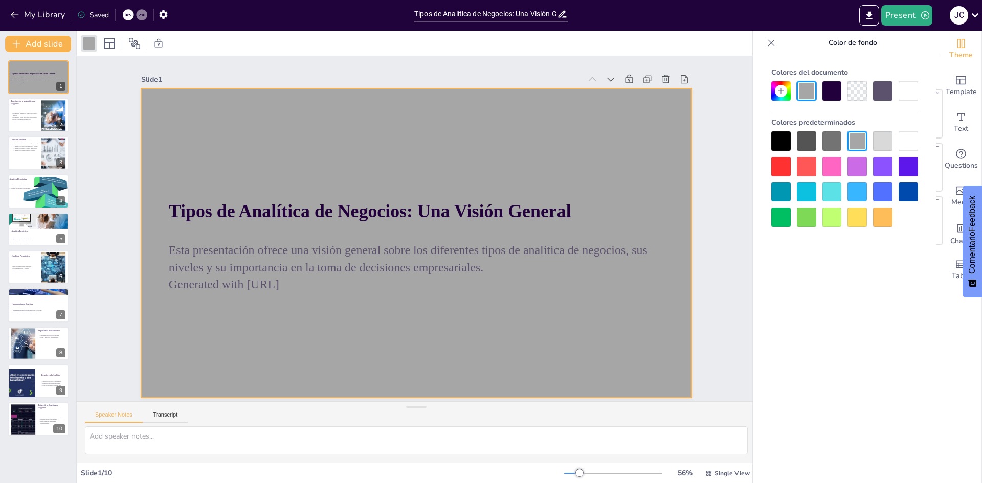
click at [489, 177] on div at bounding box center [844, 179] width 147 height 96
click at [489, 162] on div at bounding box center [856, 166] width 19 height 19
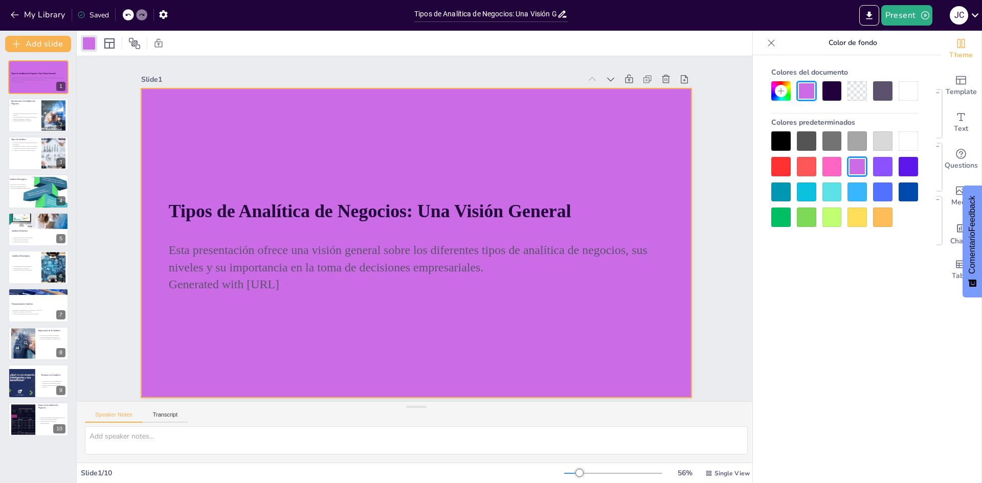
click at [489, 138] on div at bounding box center [882, 140] width 19 height 19
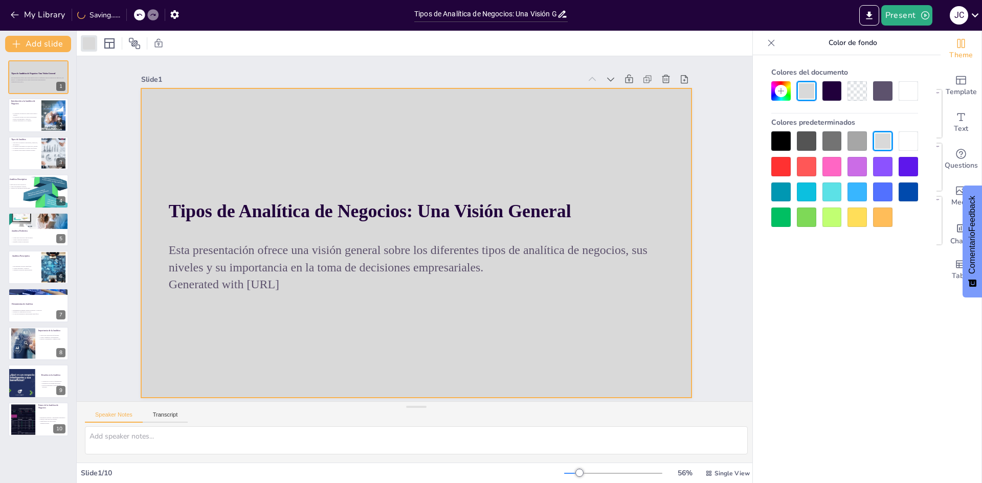
click at [126, 166] on div "Slide 1 Tipos de Analítica de Negocios: Una Visión General Esta presentación of…" at bounding box center [416, 228] width 639 height 399
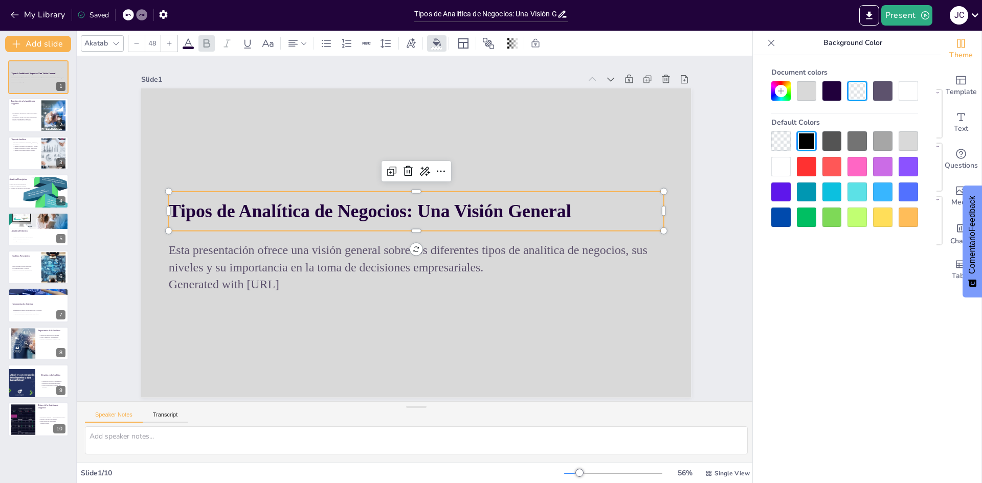
click at [372, 206] on strong "Tipos de Analítica de Negocios: Una Visión General" at bounding box center [424, 180] width 104 height 398
click at [489, 210] on p "Tipos de Analítica de Negocios: Una Visión General" at bounding box center [419, 212] width 489 height 128
click at [489, 209] on strong "Tipos de Analítica de Negocios: Una Visión General" at bounding box center [377, 198] width 389 height 144
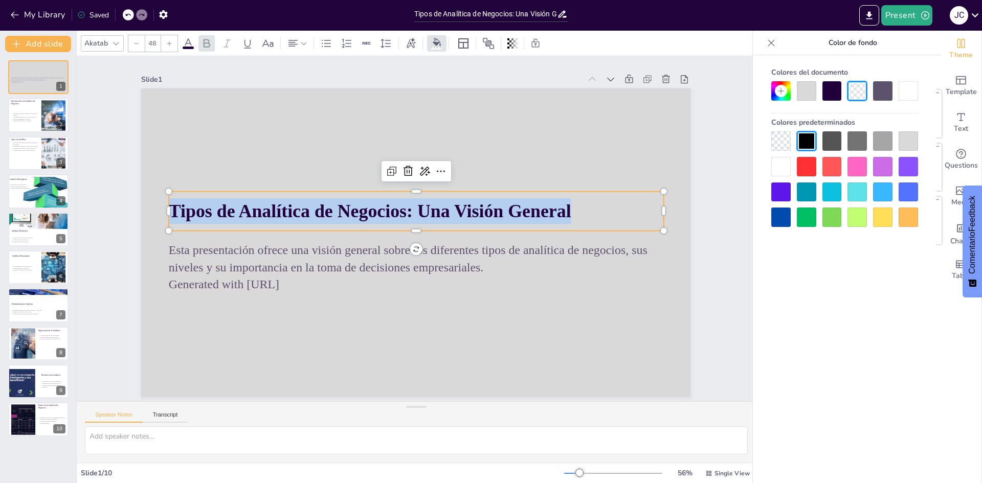
drag, startPoint x: 563, startPoint y: 206, endPoint x: 138, endPoint y: 217, distance: 425.5
click at [141, 217] on div "Esta presentación ofrece una visión general sobre los diferentes tipos de analí…" at bounding box center [416, 242] width 550 height 309
click at [177, 39] on div at bounding box center [169, 43] width 16 height 16
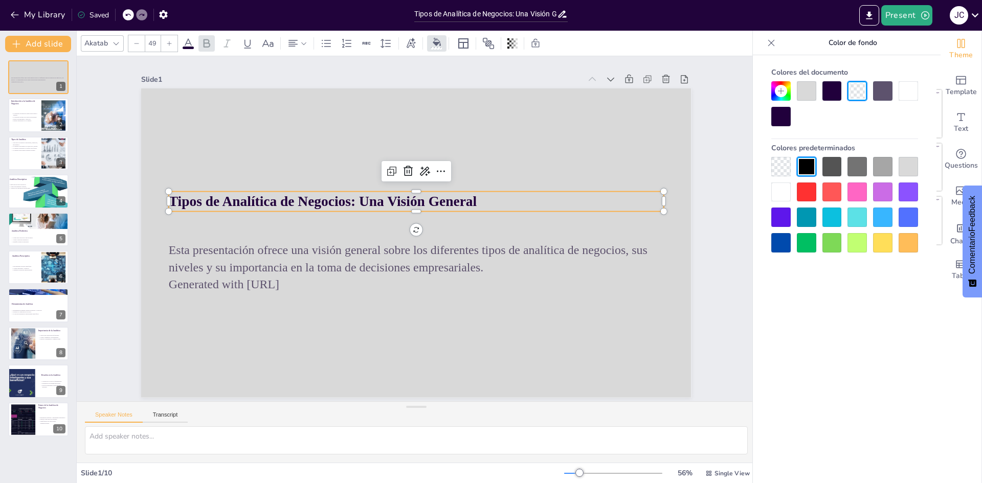
click at [177, 39] on div at bounding box center [169, 43] width 16 height 16
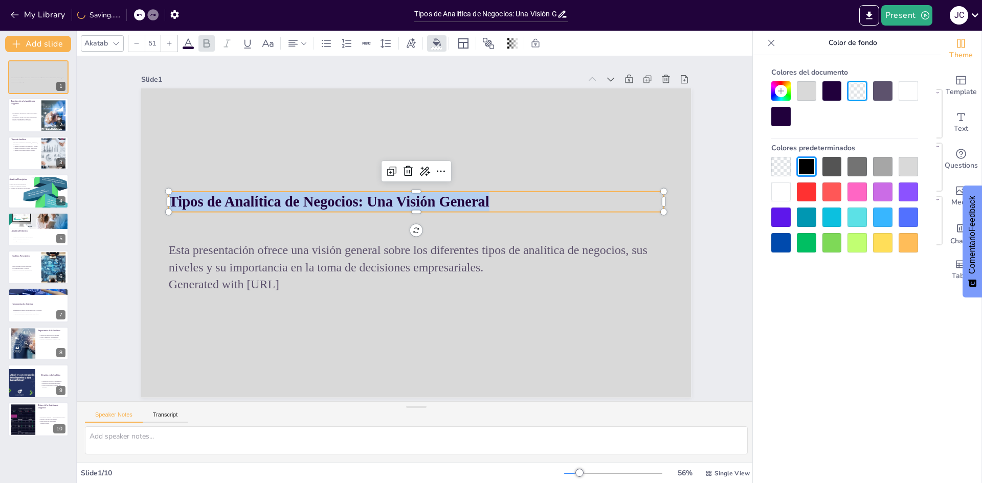
click at [177, 39] on div "51" at bounding box center [153, 43] width 50 height 17
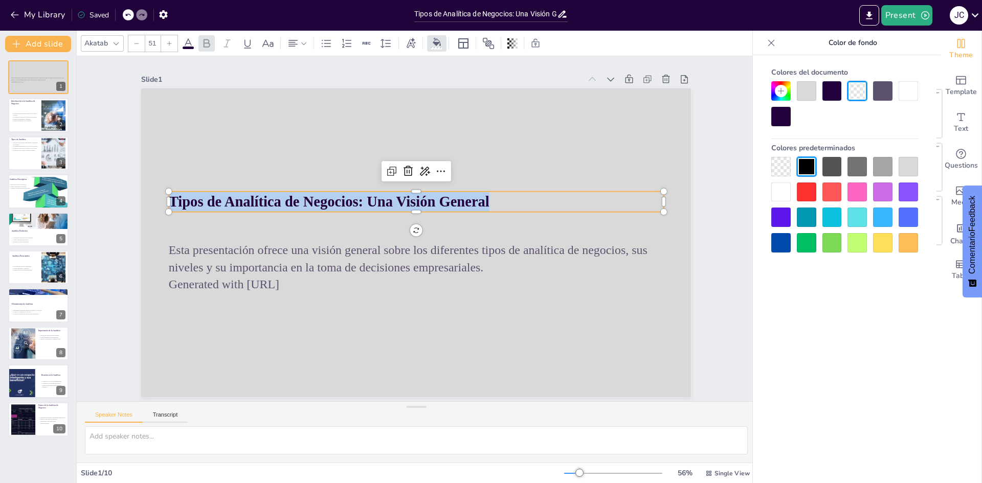
click at [114, 35] on div "Akatab 51" at bounding box center [317, 43] width 472 height 17
click at [115, 42] on icon at bounding box center [116, 43] width 8 height 8
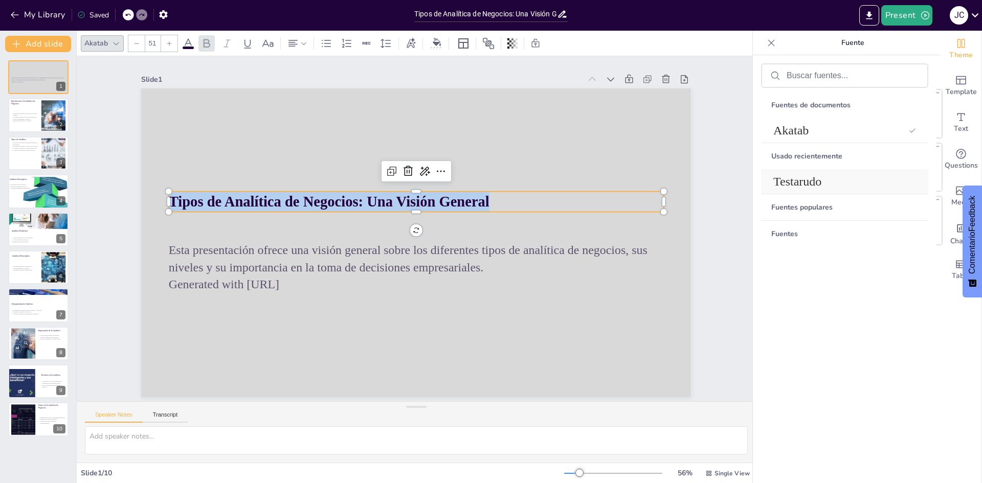
click at [489, 169] on div "Testarudo" at bounding box center [844, 181] width 167 height 25
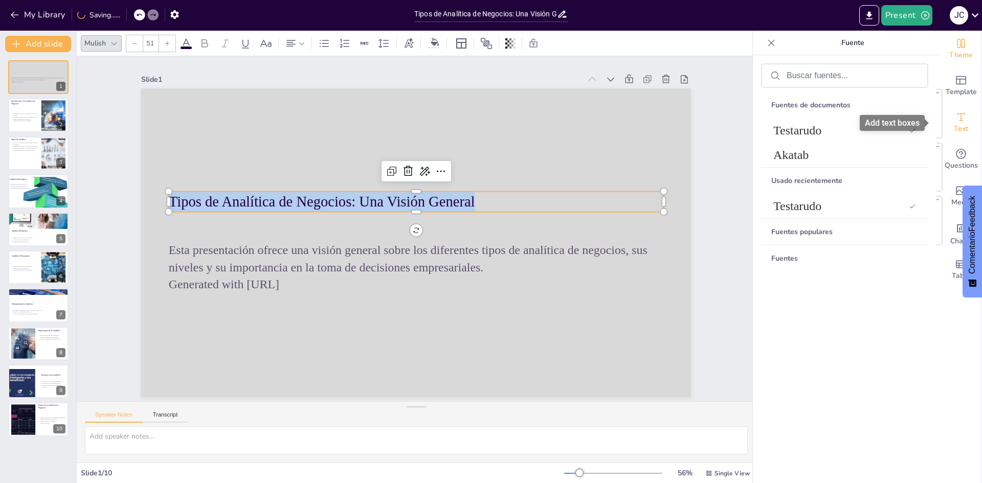
click at [489, 116] on icon "Add text boxes" at bounding box center [960, 117] width 12 height 12
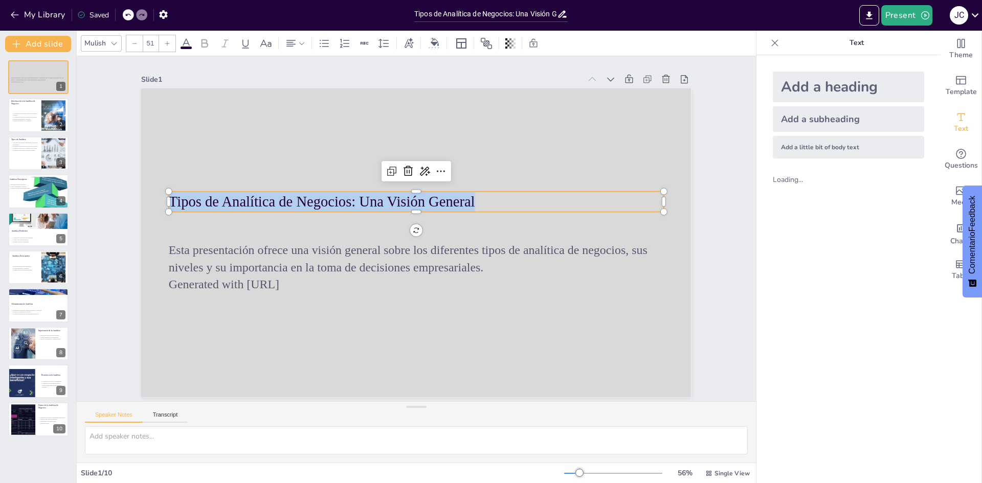
click at [489, 92] on div "Add a heading" at bounding box center [847, 87] width 151 height 31
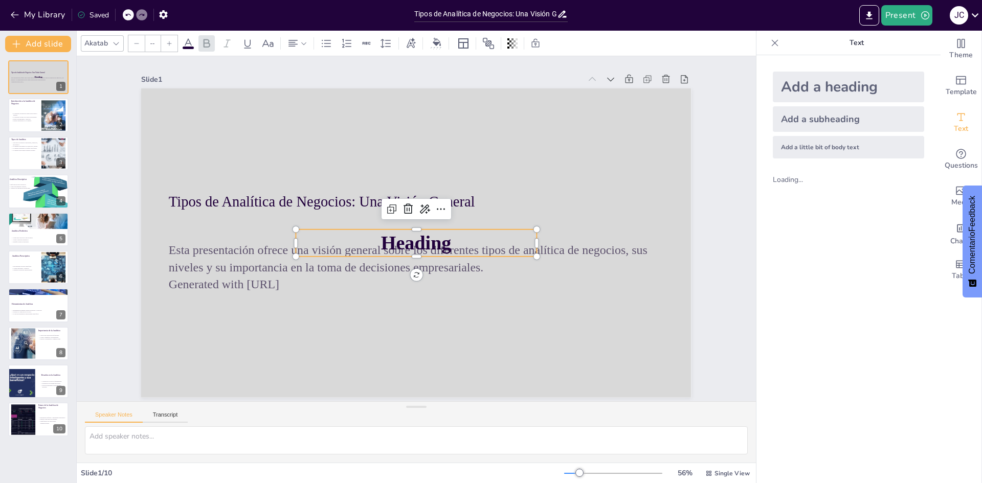
type input "68"
click at [405, 205] on icon at bounding box center [410, 207] width 10 height 11
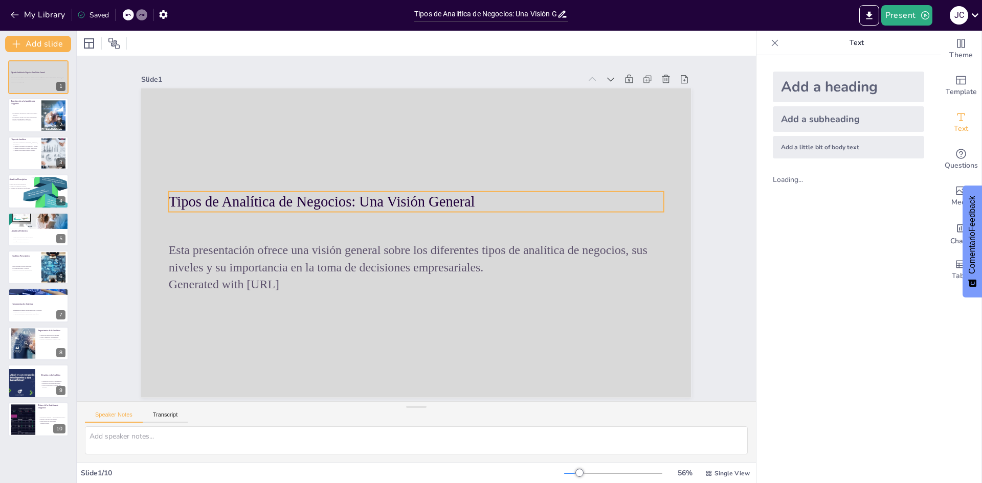
click at [371, 192] on p "Tipos de Analítica de Negocios: Una Visión General" at bounding box center [416, 202] width 495 height 20
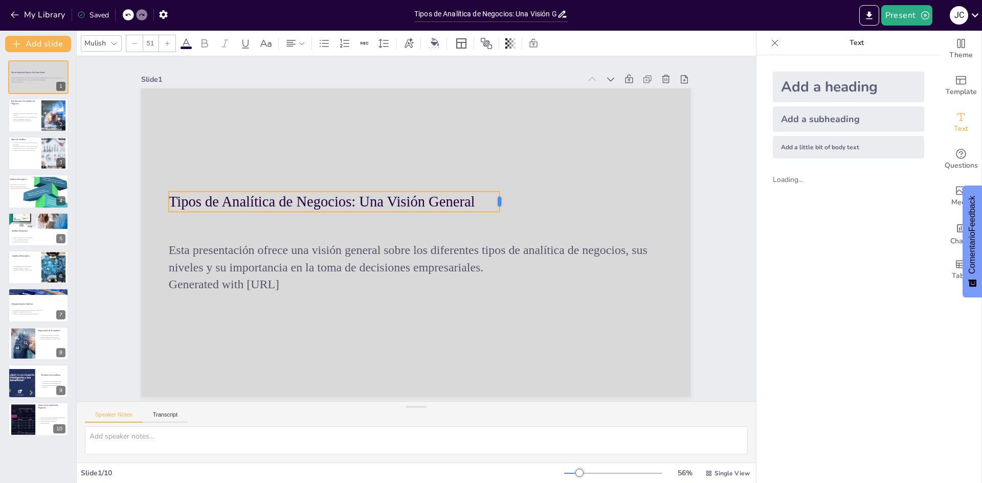
drag, startPoint x: 654, startPoint y: 198, endPoint x: 490, endPoint y: 201, distance: 164.6
click at [489, 210] on div at bounding box center [507, 220] width 12 height 21
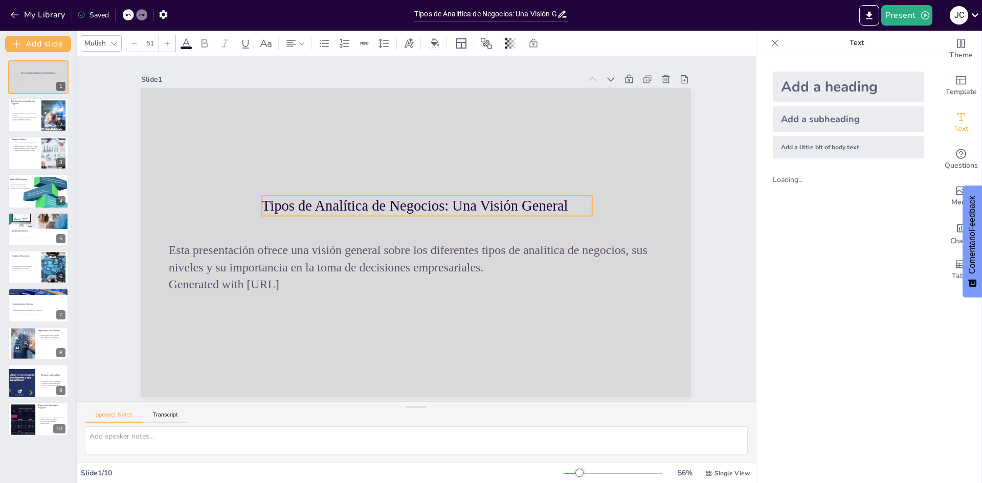
drag, startPoint x: 401, startPoint y: 199, endPoint x: 494, endPoint y: 203, distance: 93.1
click at [489, 203] on p "Tipos de Analítica de Negocios: Una Visión General" at bounding box center [441, 232] width 122 height 320
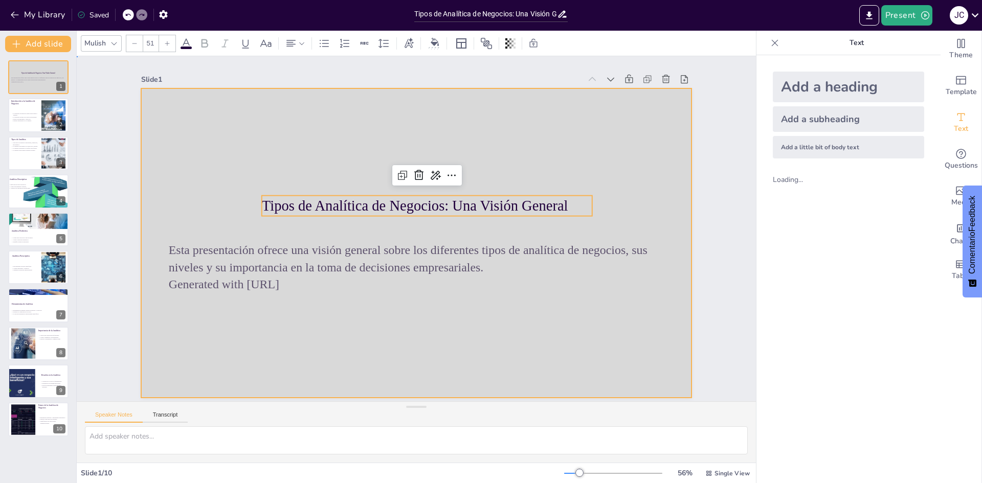
click at [401, 339] on div at bounding box center [414, 242] width 579 height 365
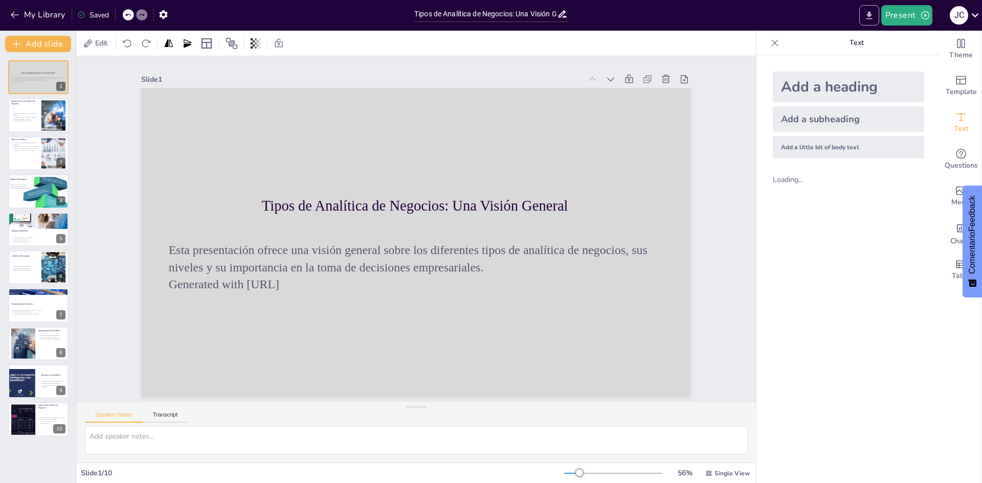
click at [489, 19] on icon "Export to PowerPoint" at bounding box center [868, 15] width 11 height 11
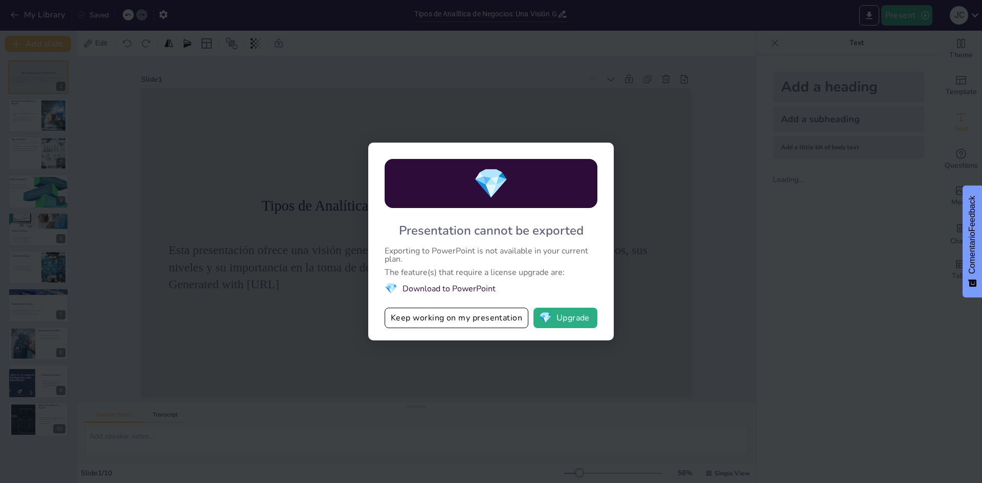
click at [489, 286] on div "💎 Presentation cannot be exported Exporting to PowerPoint is not available in y…" at bounding box center [490, 242] width 245 height 198
click at [489, 318] on div "💎 Presentation cannot be exported Exporting to PowerPoint is not available in y…" at bounding box center [491, 241] width 982 height 483
click at [489, 312] on button "Keep working on my presentation" at bounding box center [456, 318] width 144 height 20
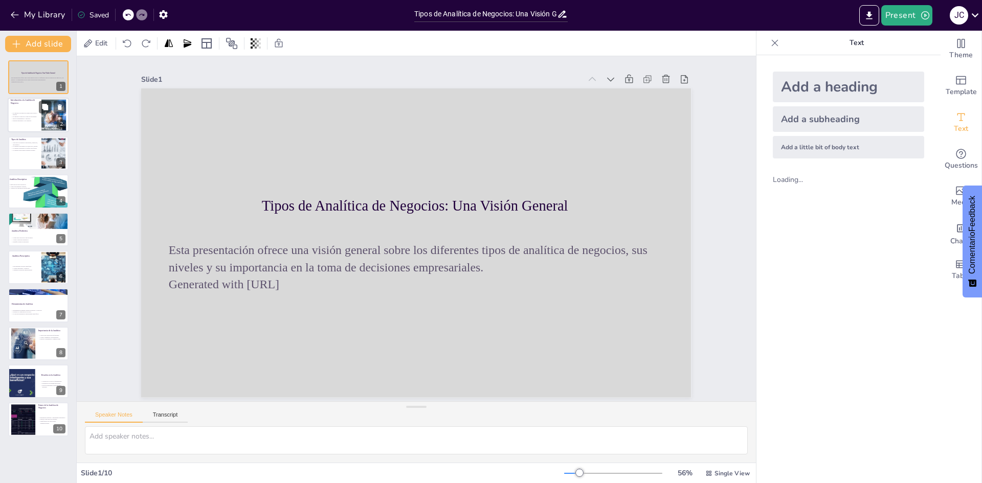
scroll to position [2, 0]
click at [31, 126] on div at bounding box center [38, 115] width 61 height 35
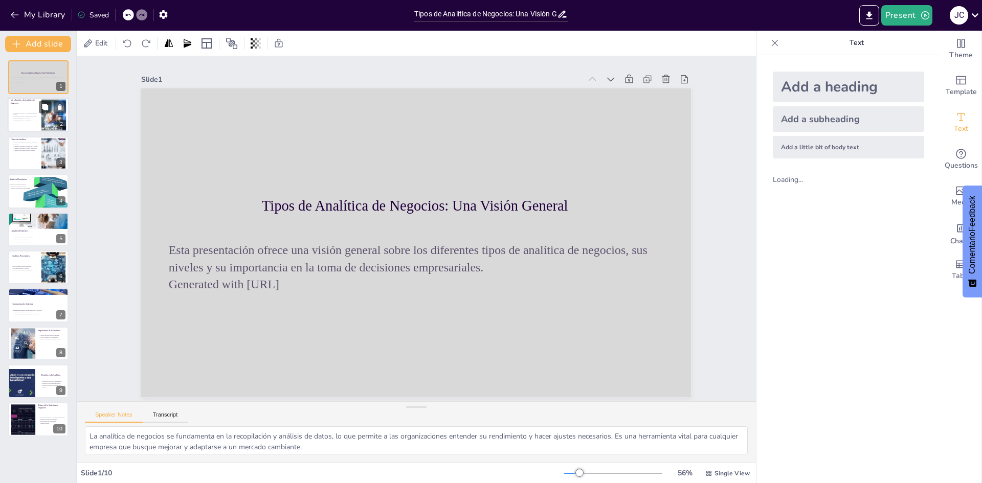
scroll to position [0, 0]
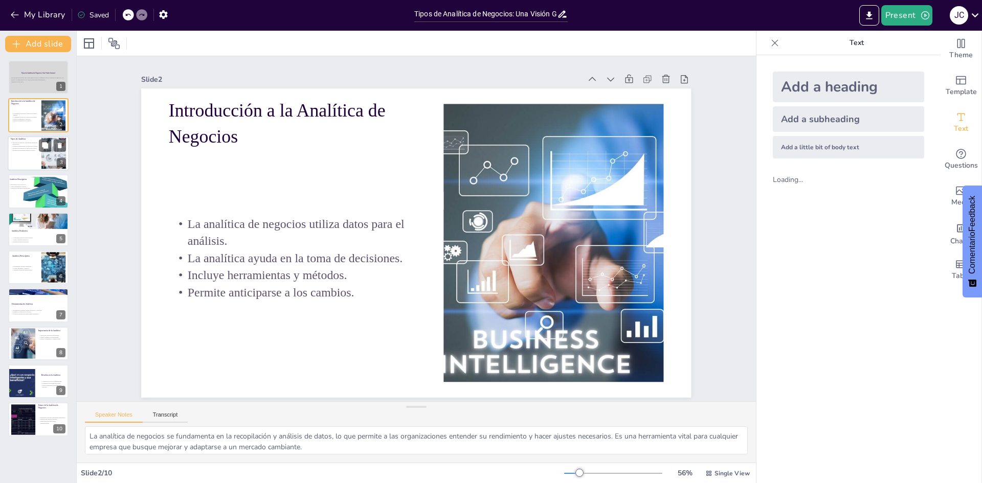
click at [27, 149] on p "La analítica prescriptiva sugiere acciones." at bounding box center [25, 150] width 28 height 2
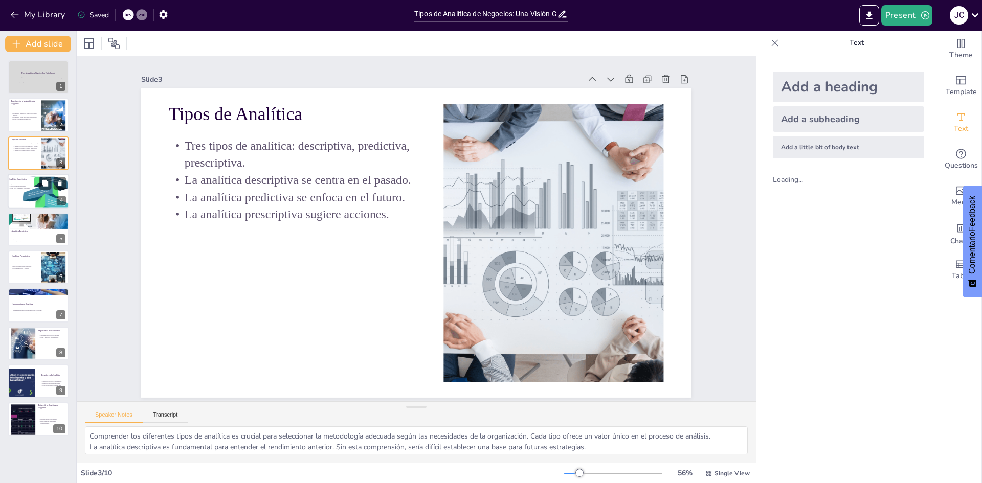
click at [28, 188] on p "Ayuda en la elaboración de informes." at bounding box center [20, 189] width 25 height 2
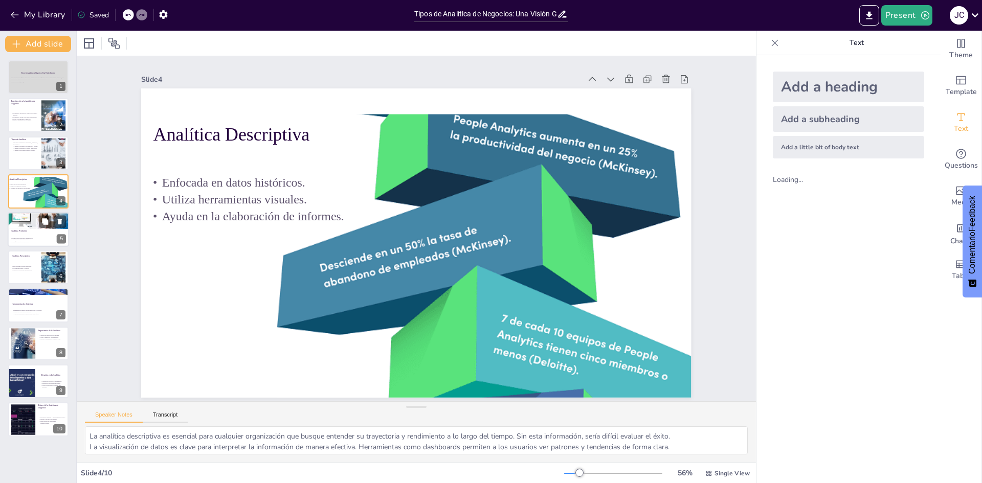
click at [29, 239] on p "Ayuda a anticipar tendencias." at bounding box center [38, 240] width 55 height 2
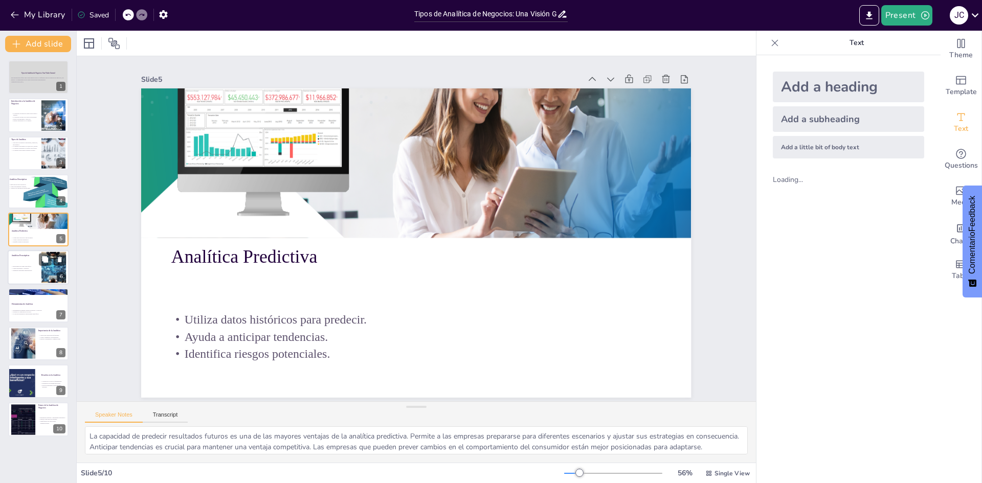
click at [32, 269] on p "Optimiza estrategias empresariales." at bounding box center [25, 270] width 28 height 2
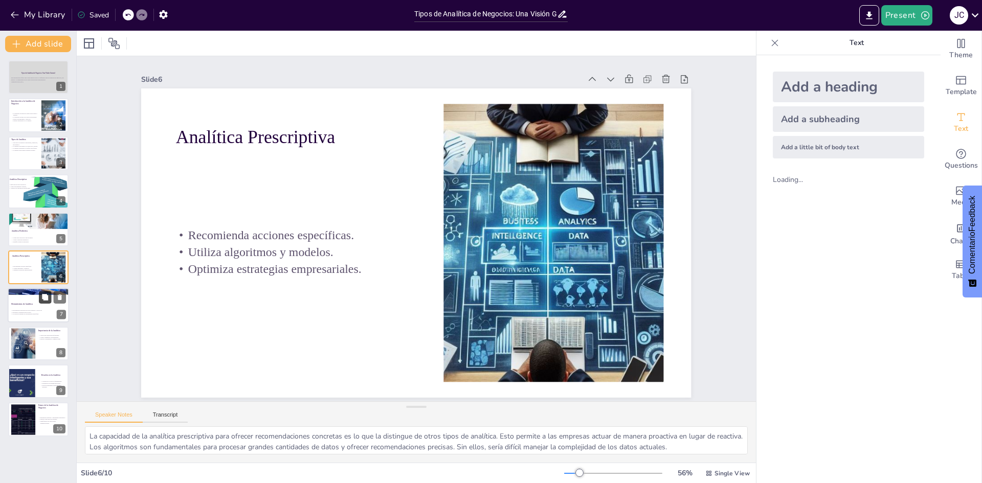
click at [40, 292] on button at bounding box center [45, 297] width 12 height 12
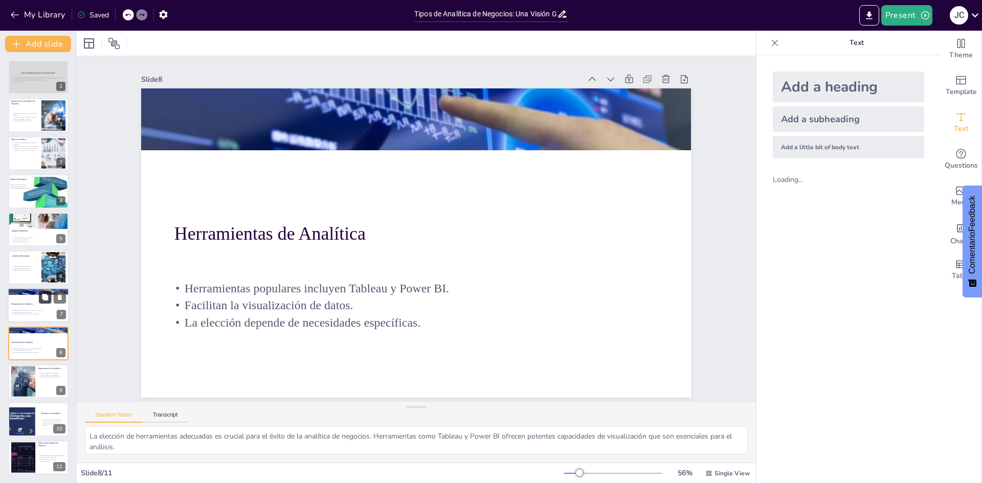
scroll to position [2, 0]
click at [64, 296] on button at bounding box center [60, 297] width 12 height 12
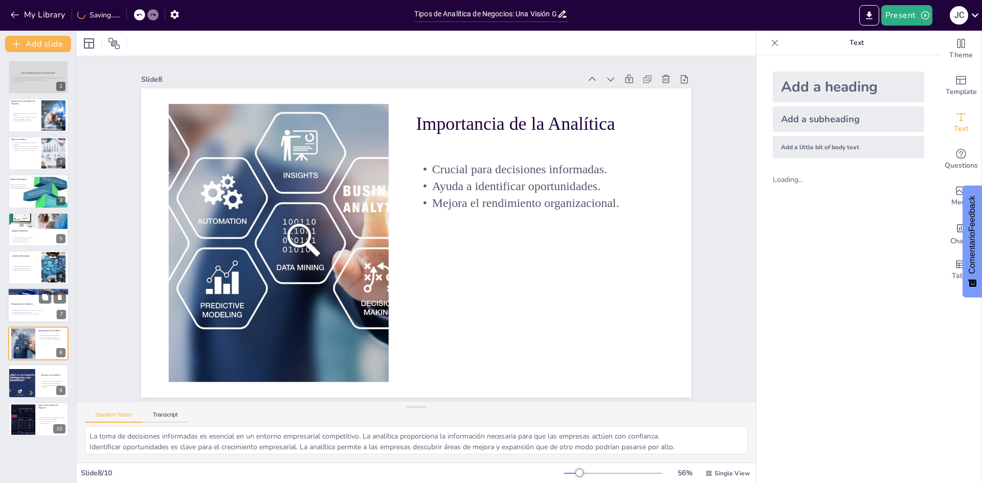
click at [23, 297] on div at bounding box center [38, 305] width 61 height 35
type textarea "La elección de herramientas adecuadas es crucial para el éxito de la analítica …"
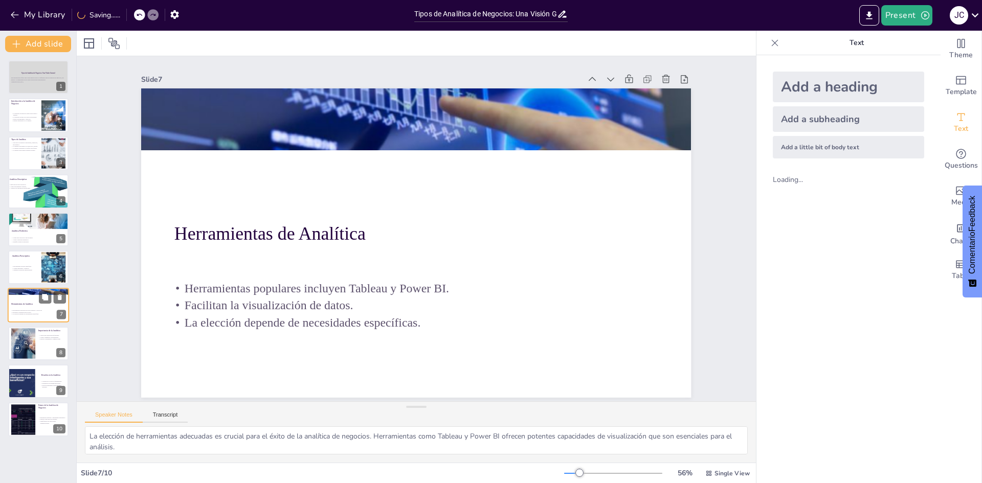
scroll to position [0, 0]
click at [25, 337] on div at bounding box center [23, 343] width 44 height 31
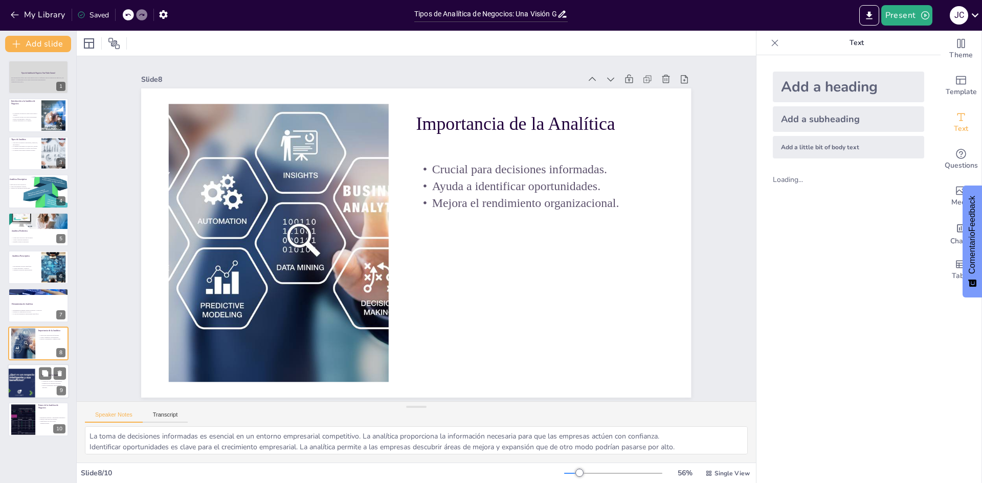
drag, startPoint x: 24, startPoint y: 387, endPoint x: 23, endPoint y: 392, distance: 5.1
click at [24, 390] on div at bounding box center [36, 381] width 61 height 35
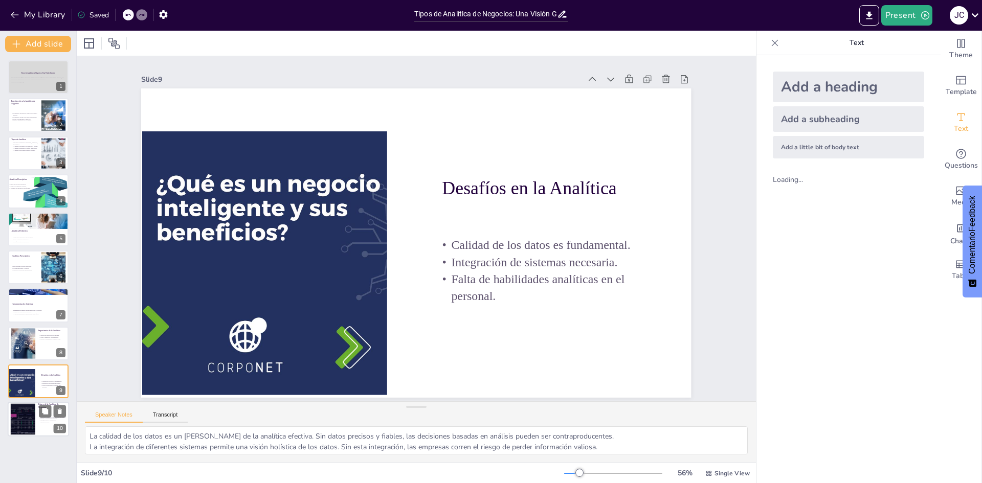
click at [15, 416] on div at bounding box center [22, 419] width 55 height 31
type textarea "La incorporación de la inteligencia artificial y el aprendizaje automático en l…"
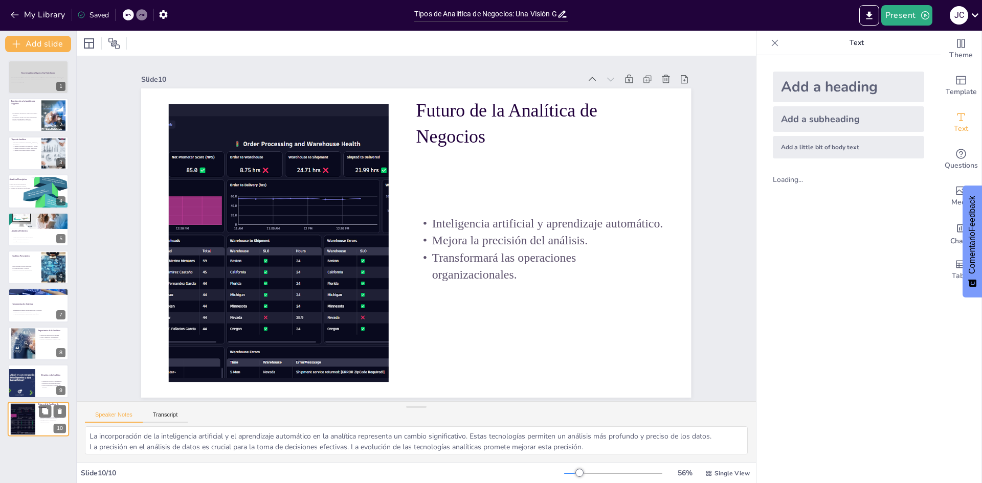
scroll to position [2, 0]
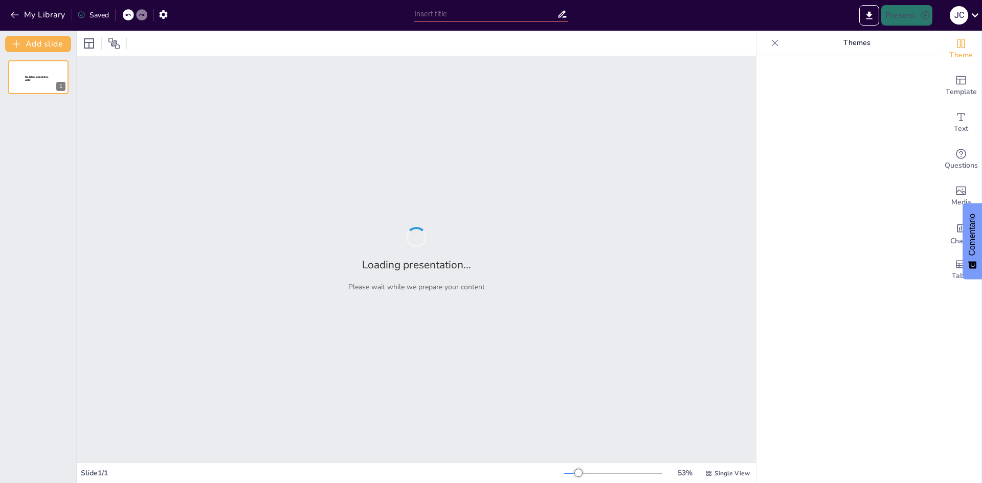
type input "Integración de Ciencia de Datos en las Categorías de Analítica de Negocios"
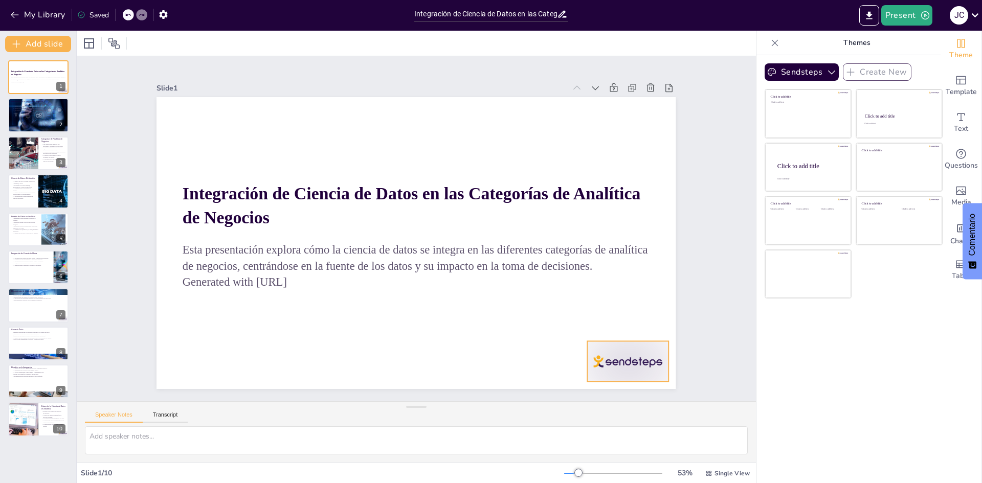
click at [473, 434] on div at bounding box center [433, 478] width 80 height 89
click at [24, 119] on div at bounding box center [38, 115] width 61 height 41
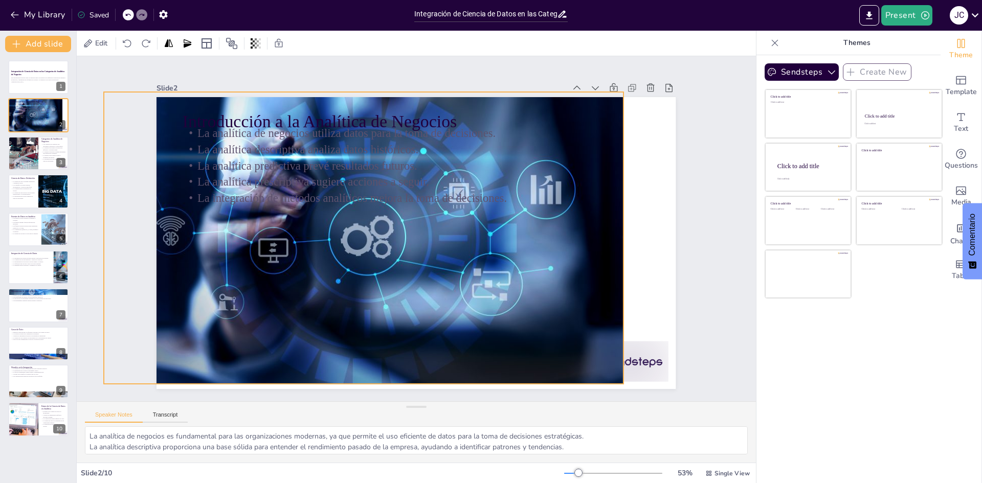
drag, startPoint x: 638, startPoint y: 350, endPoint x: 585, endPoint y: 345, distance: 52.9
click at [585, 345] on div at bounding box center [363, 232] width 552 height 398
click at [645, 360] on div at bounding box center [612, 382] width 85 height 49
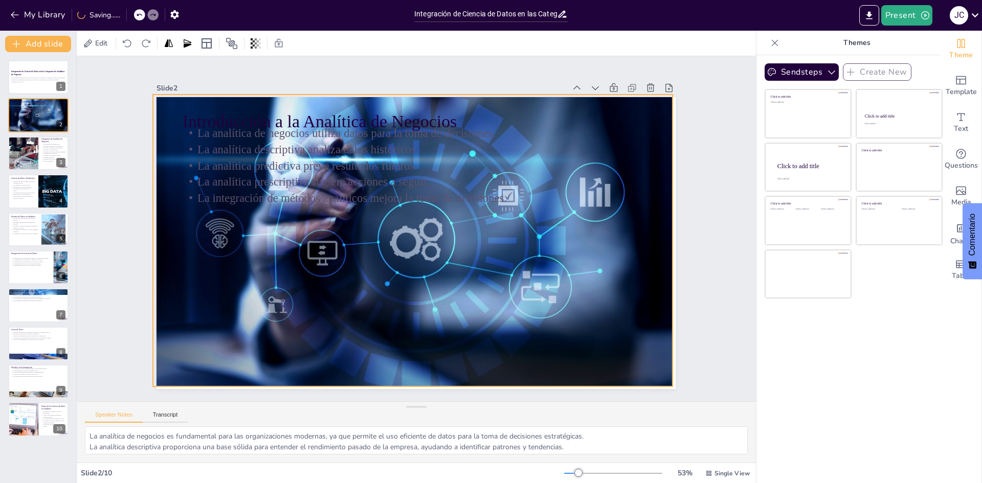
drag, startPoint x: 540, startPoint y: 355, endPoint x: 588, endPoint y: 358, distance: 48.2
click at [588, 358] on div at bounding box center [412, 240] width 519 height 346
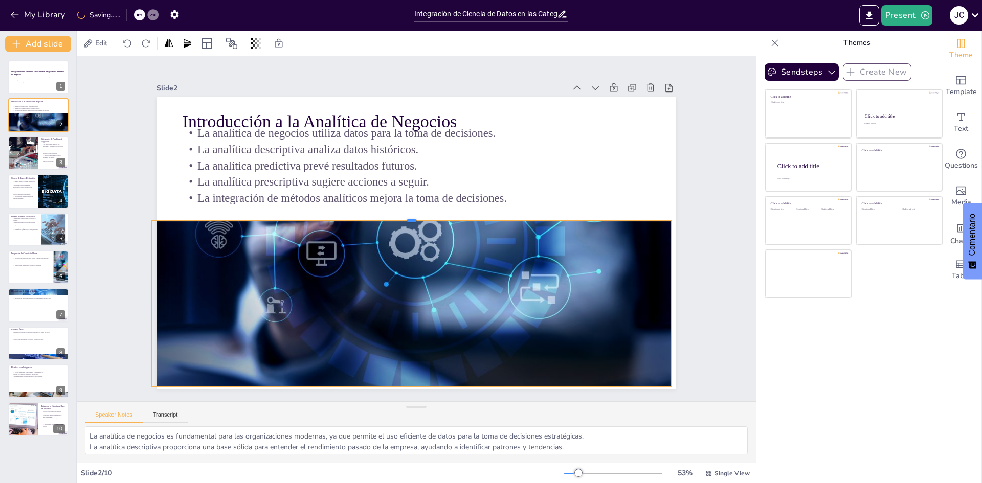
drag, startPoint x: 402, startPoint y: 89, endPoint x: 421, endPoint y: 215, distance: 127.3
click at [421, 215] on div at bounding box center [412, 216] width 517 height 62
click at [108, 148] on div "Slide 1 Integración de Ciencia de Datos en las Categorías de Analítica de Negoc…" at bounding box center [416, 229] width 753 height 538
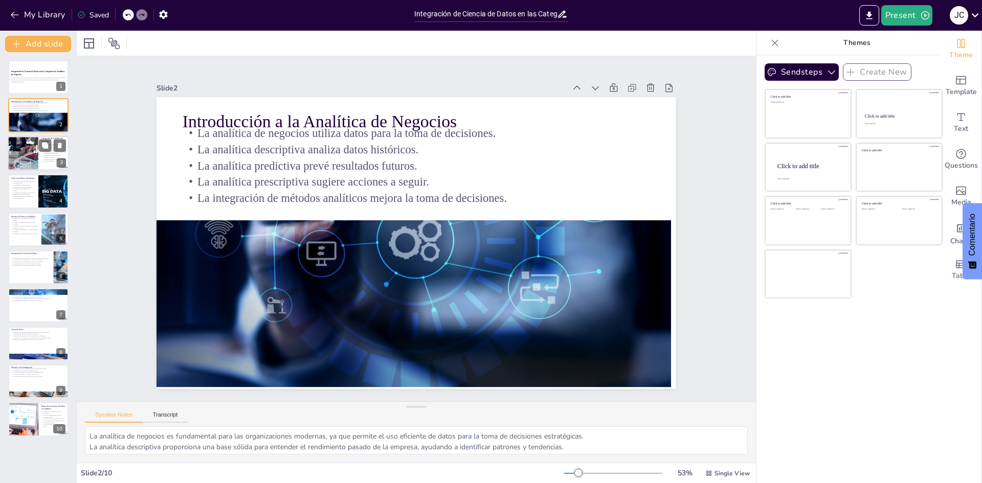
click at [23, 156] on div at bounding box center [23, 153] width 79 height 35
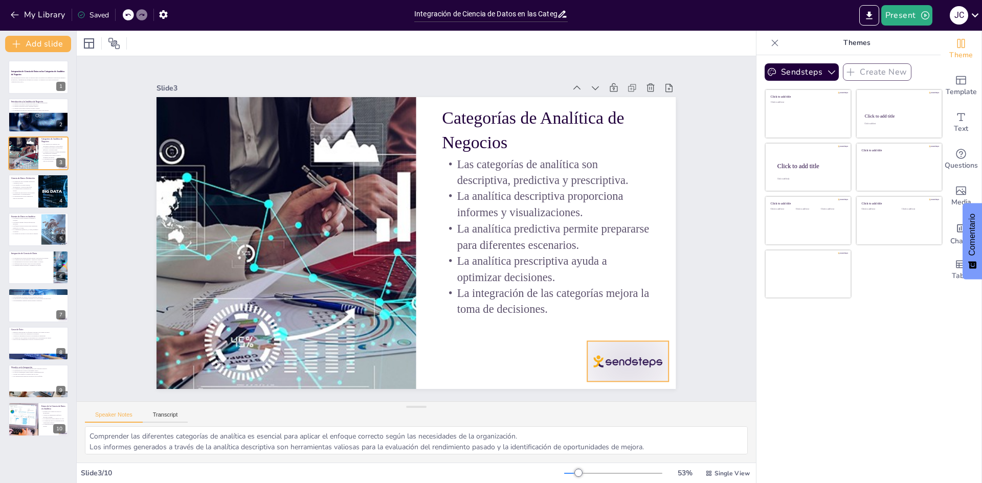
click at [615, 360] on div at bounding box center [627, 361] width 81 height 40
click at [32, 191] on p "La comunicación de resultados es crucial." at bounding box center [23, 190] width 25 height 4
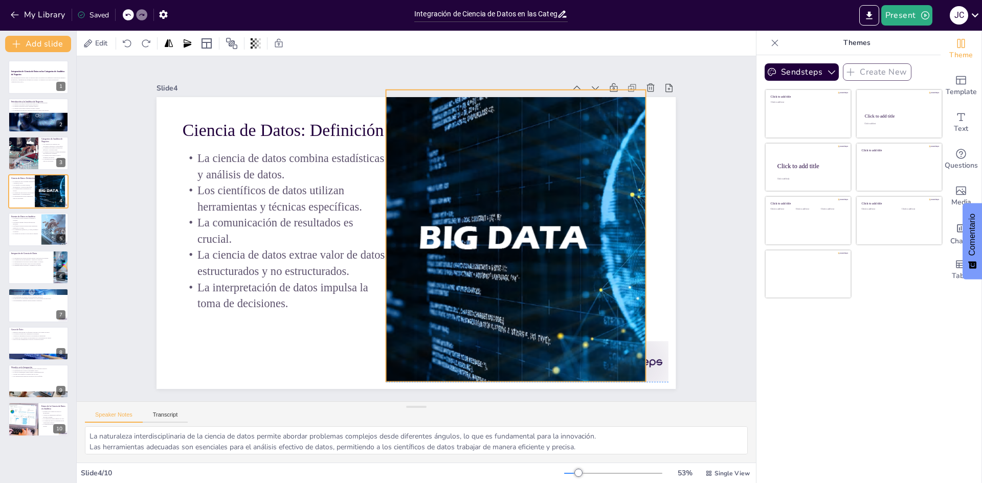
drag, startPoint x: 633, startPoint y: 344, endPoint x: 599, endPoint y: 337, distance: 34.8
click at [599, 337] on div at bounding box center [514, 246] width 568 height 347
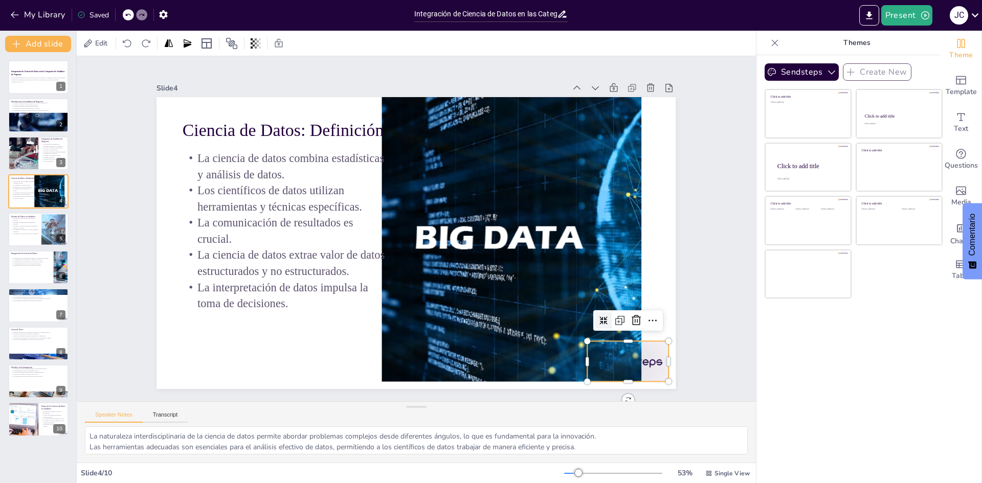
click at [657, 363] on div at bounding box center [627, 361] width 81 height 40
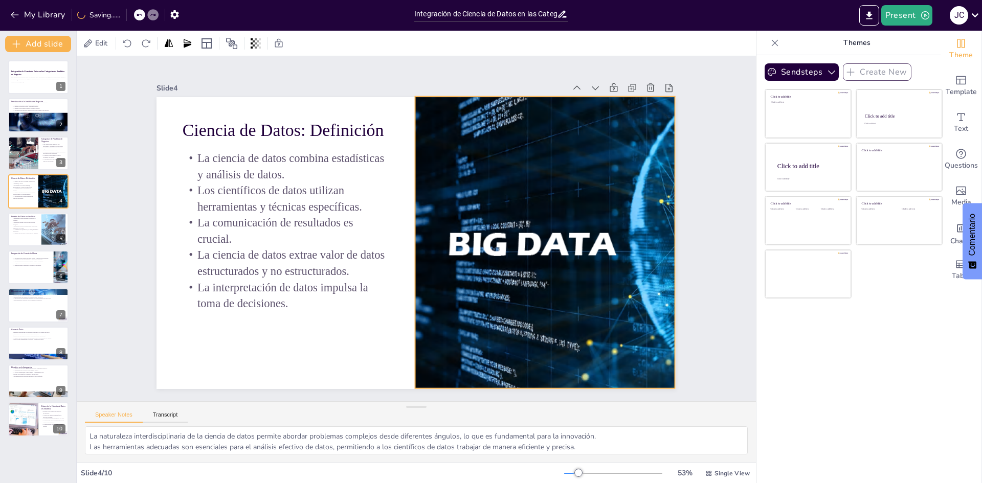
drag, startPoint x: 533, startPoint y: 354, endPoint x: 556, endPoint y: 362, distance: 24.2
click at [556, 362] on div at bounding box center [539, 269] width 590 height 398
click at [39, 233] on div at bounding box center [38, 229] width 61 height 35
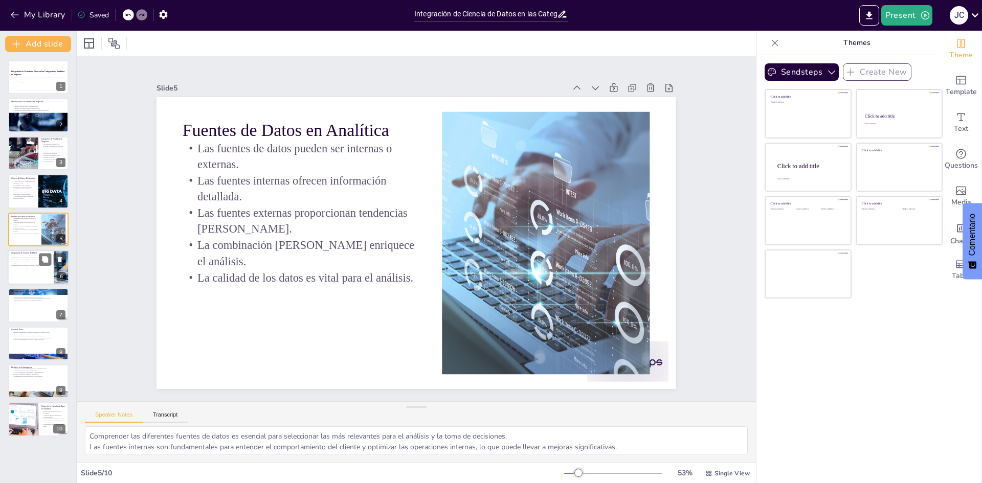
click at [30, 266] on p "La identificación de patrones y tendencias es crucial." at bounding box center [31, 266] width 40 height 2
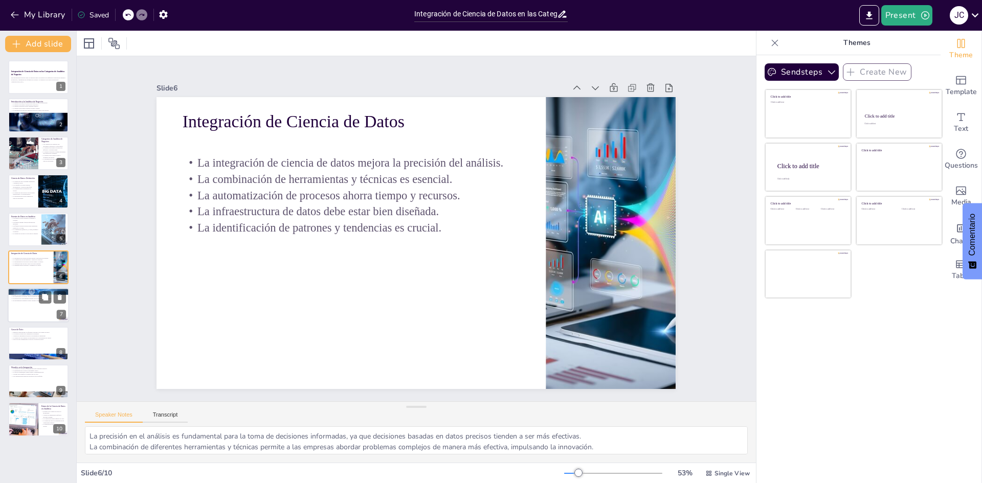
click at [30, 308] on div at bounding box center [38, 305] width 61 height 35
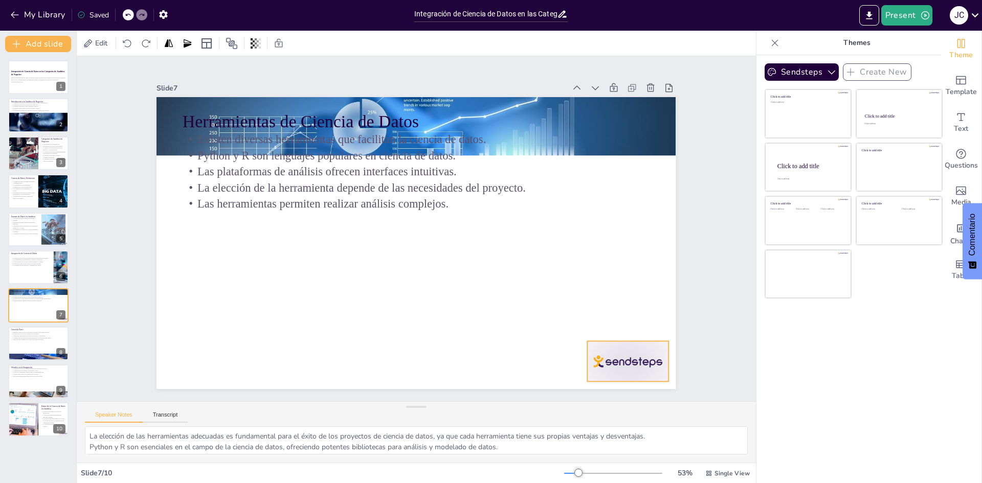
click at [620, 361] on div at bounding box center [612, 382] width 85 height 49
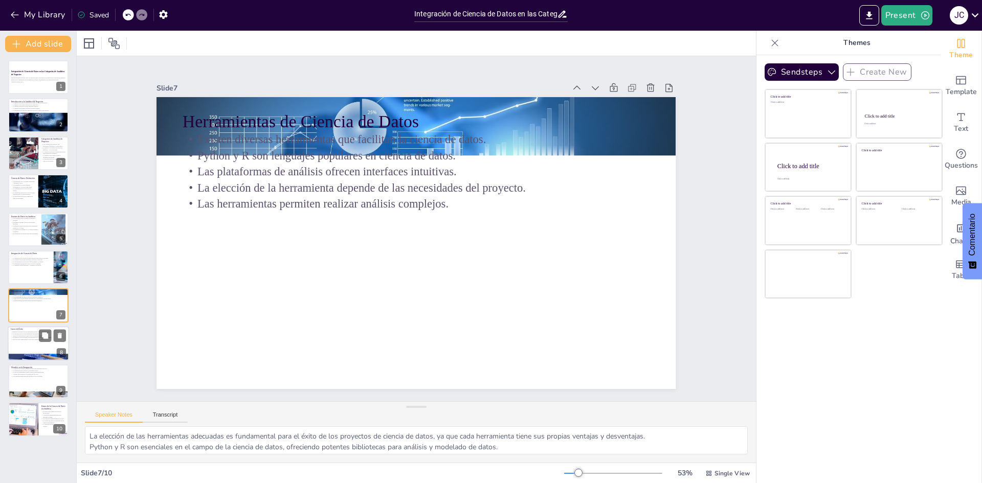
click at [20, 351] on div at bounding box center [38, 343] width 61 height 35
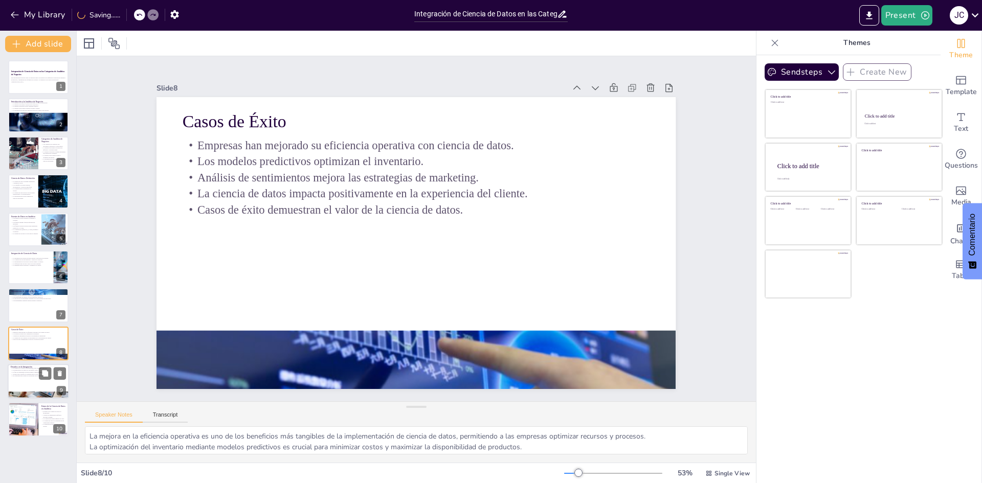
click at [15, 376] on p "Las organizaciones deben ser proactivas en su enfoque." at bounding box center [38, 376] width 55 height 2
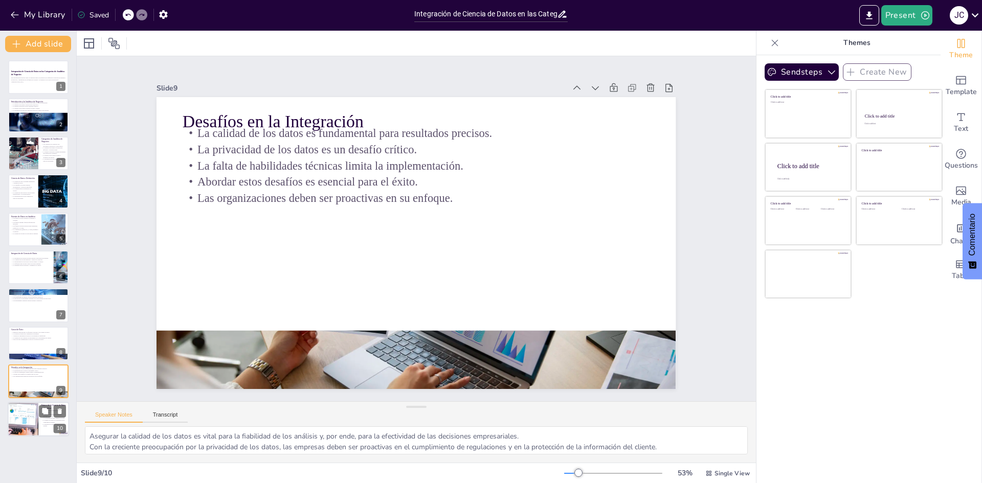
click at [17, 413] on div at bounding box center [22, 419] width 71 height 35
type textarea "La promesa del futuro de la ciencia de datos radica en su capacidad para transf…"
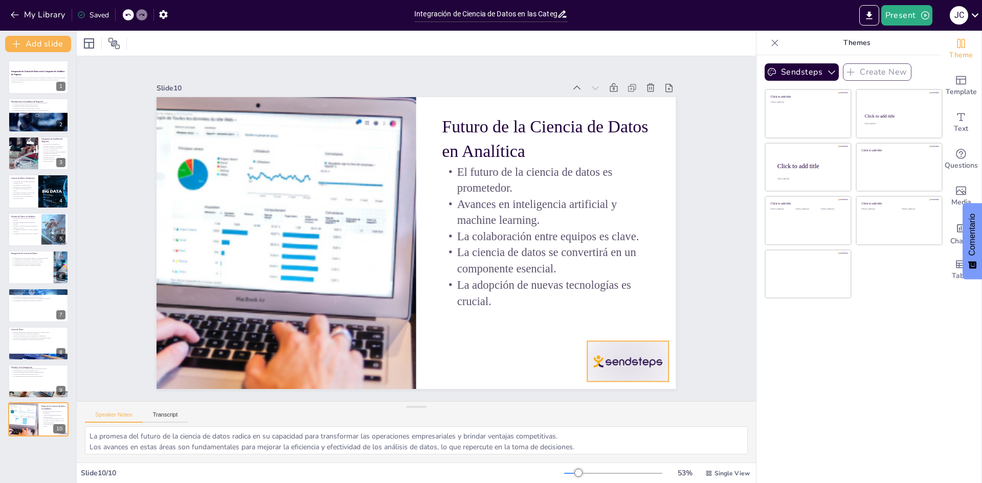
click at [625, 369] on div at bounding box center [612, 382] width 85 height 49
click at [19, 78] on p "Esta presentación explora cómo la ciencia de datos se integra en las diferentes…" at bounding box center [38, 79] width 55 height 4
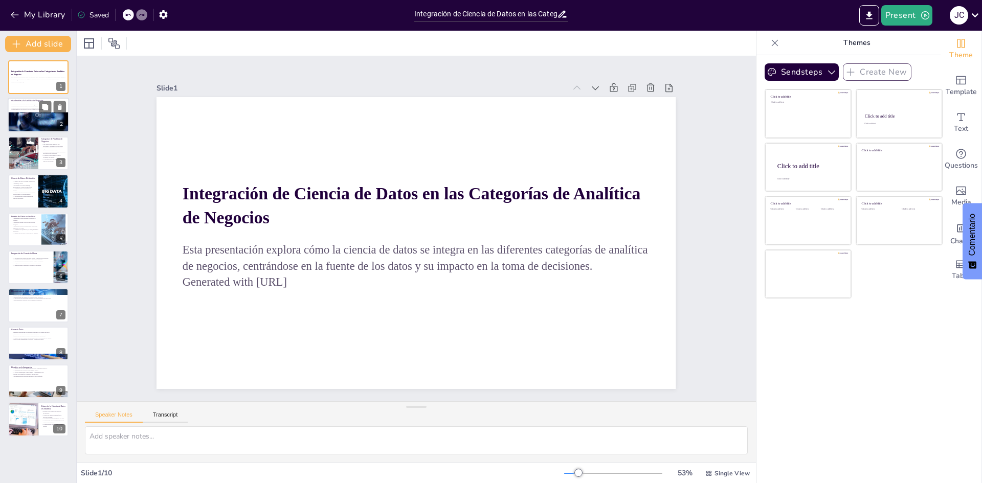
click at [18, 122] on div at bounding box center [37, 115] width 61 height 41
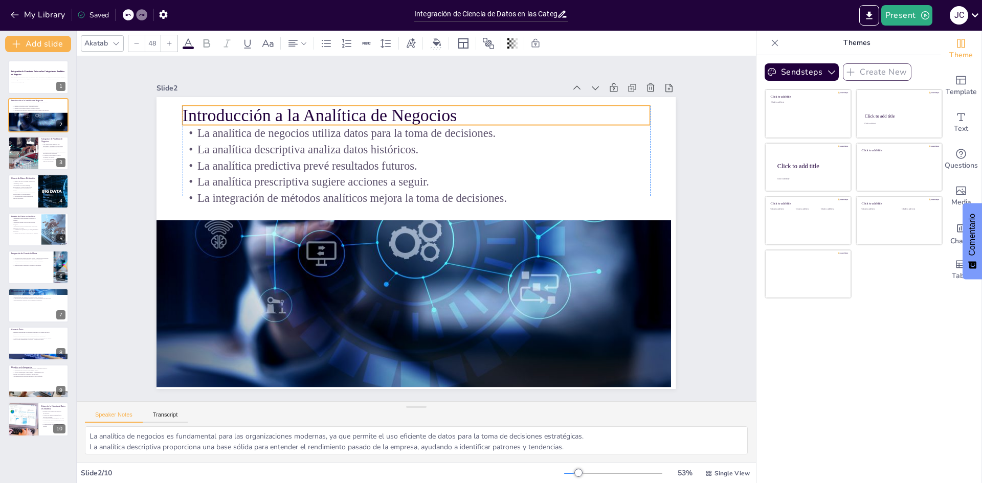
drag, startPoint x: 293, startPoint y: 111, endPoint x: 294, endPoint y: 105, distance: 6.2
click at [294, 105] on p "Introducción a la Analítica de Negocios" at bounding box center [416, 115] width 467 height 24
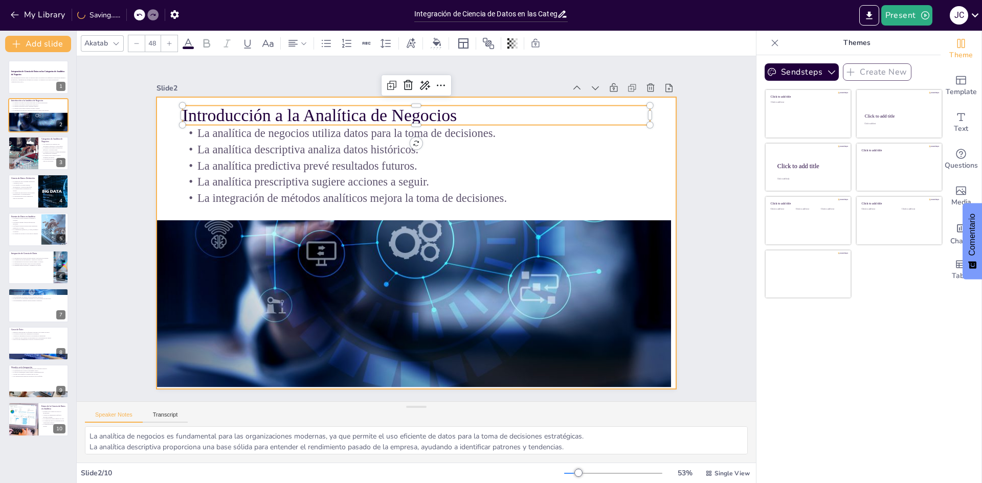
click at [155, 100] on div at bounding box center [409, 241] width 596 height 512
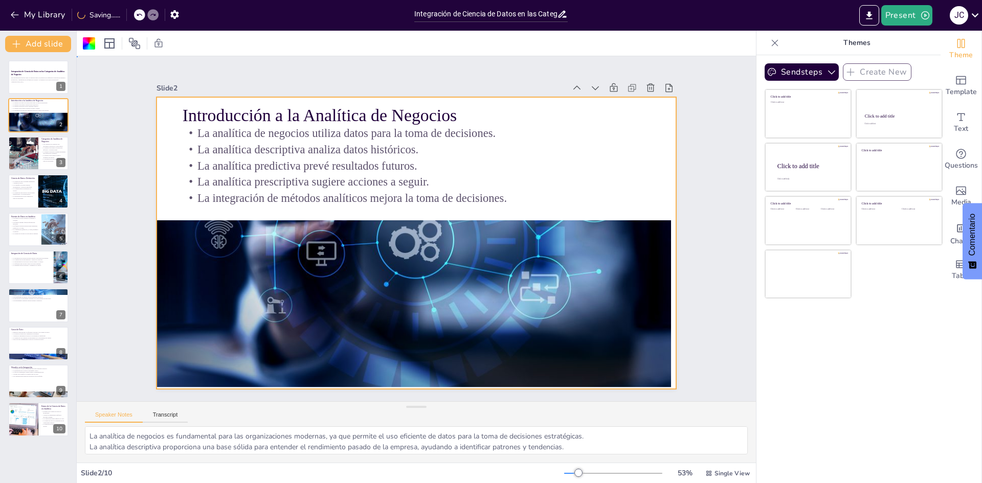
click at [128, 101] on div "Slide 1 Integración de Ciencia de Datos en las Categorías de Analítica de Negoc…" at bounding box center [416, 229] width 576 height 321
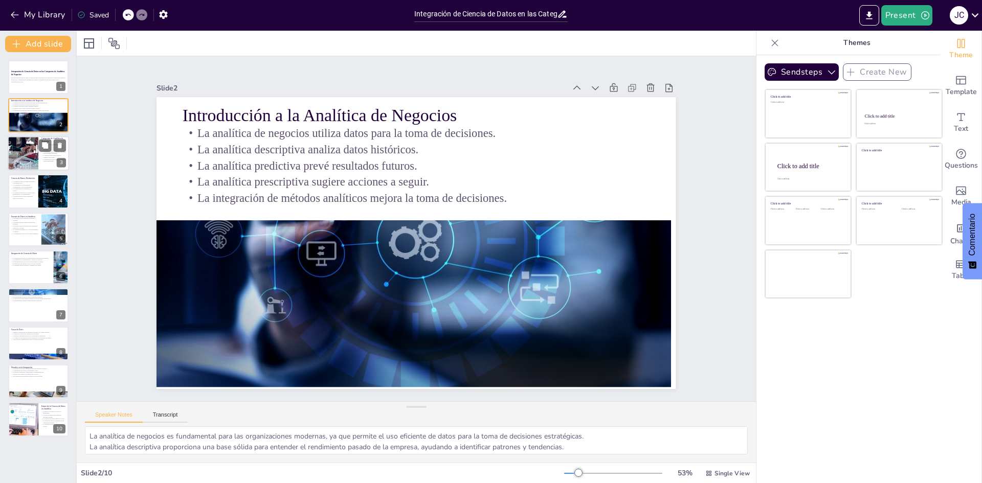
click at [28, 155] on div at bounding box center [23, 153] width 79 height 35
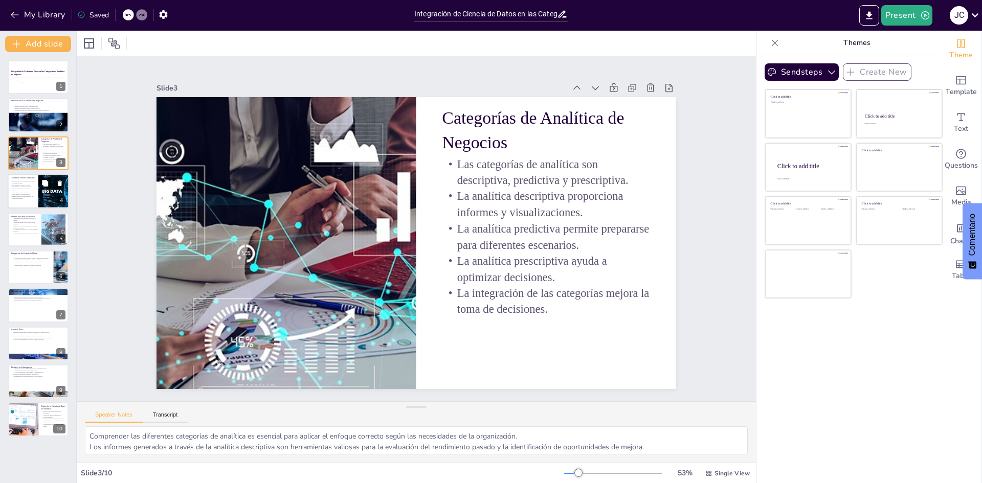
click at [20, 197] on p "La interpretación de datos impulsa la toma de decisiones." at bounding box center [23, 198] width 25 height 4
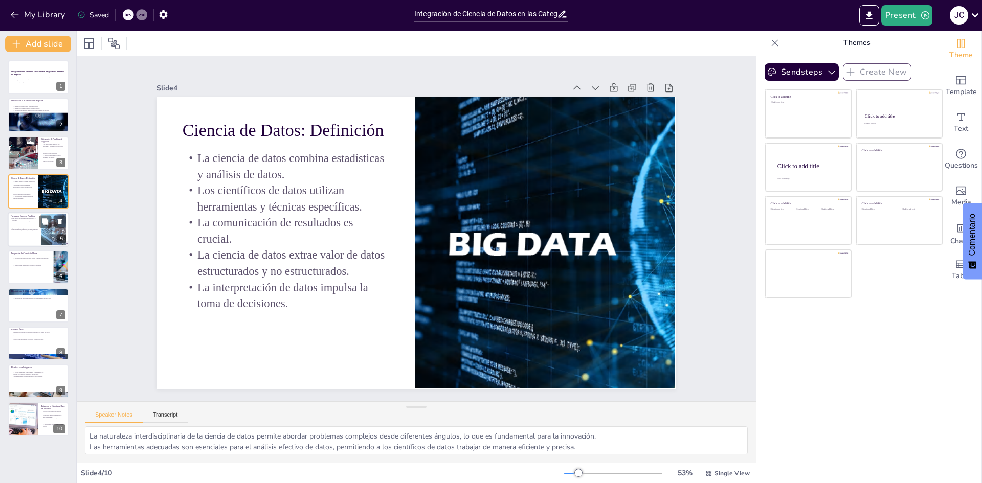
click at [18, 239] on div at bounding box center [38, 229] width 61 height 35
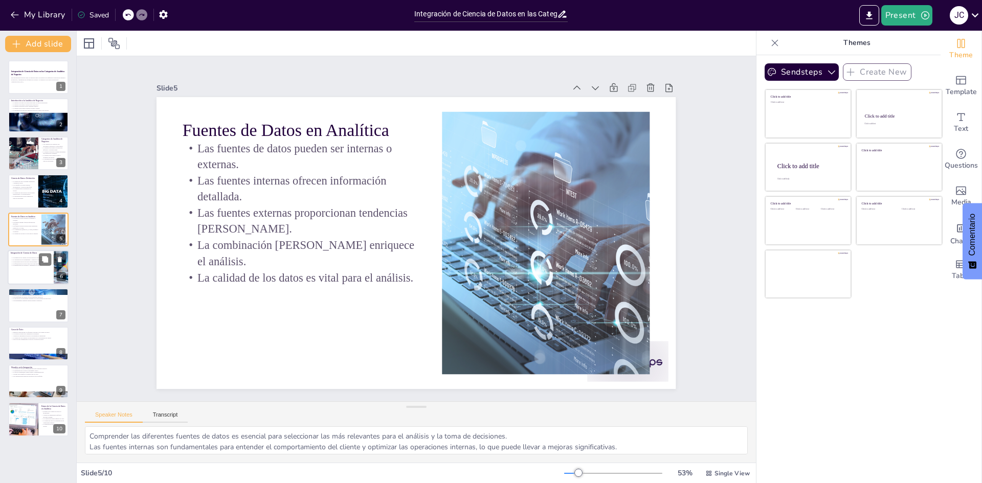
click at [22, 280] on div at bounding box center [38, 267] width 61 height 35
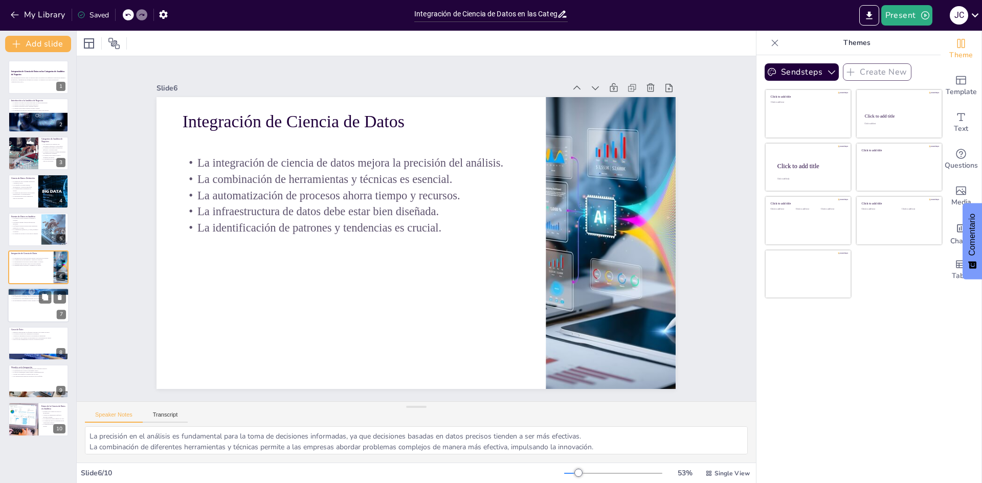
click at [26, 311] on div at bounding box center [38, 305] width 61 height 35
type textarea "La elección de las herramientas adecuadas es fundamental para el éxito de los p…"
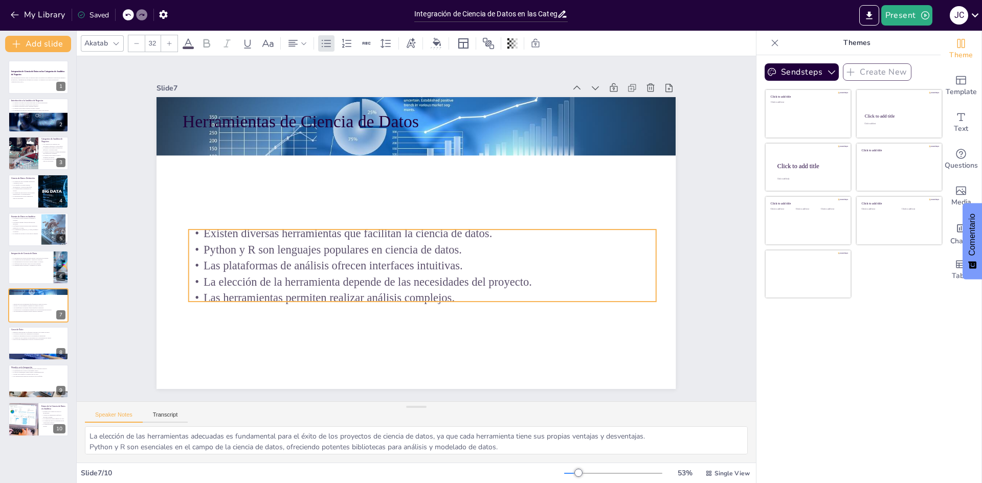
drag, startPoint x: 305, startPoint y: 189, endPoint x: 311, endPoint y: 283, distance: 94.3
click at [311, 283] on p "La elección de la herramienta depende de las necesidades del proyecto." at bounding box center [422, 282] width 467 height 16
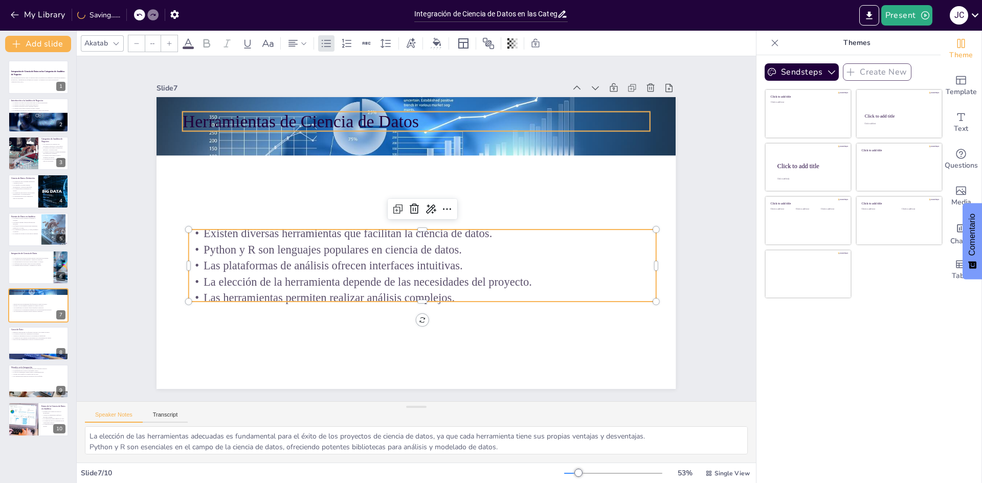
type input "48"
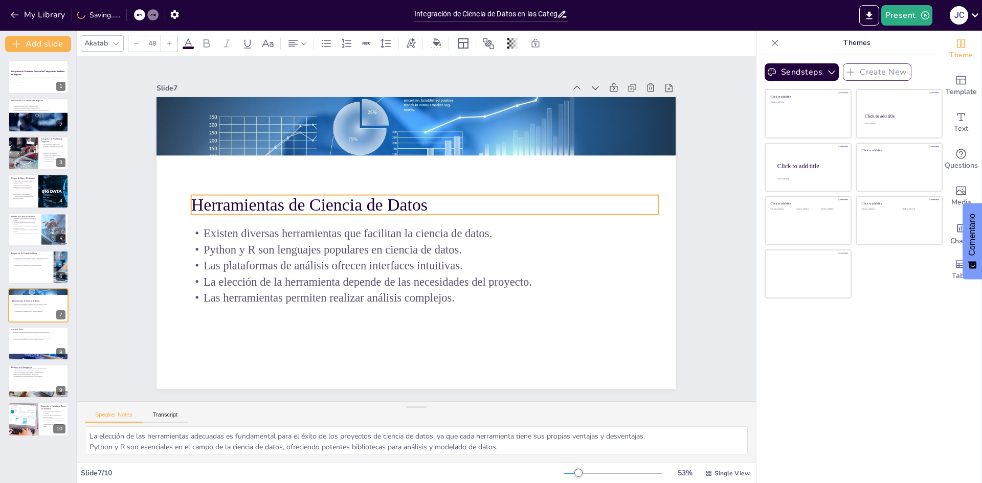
drag, startPoint x: 314, startPoint y: 124, endPoint x: 323, endPoint y: 208, distance: 83.8
click at [323, 208] on p "Herramientas de Ciencia de Datos" at bounding box center [427, 205] width 467 height 73
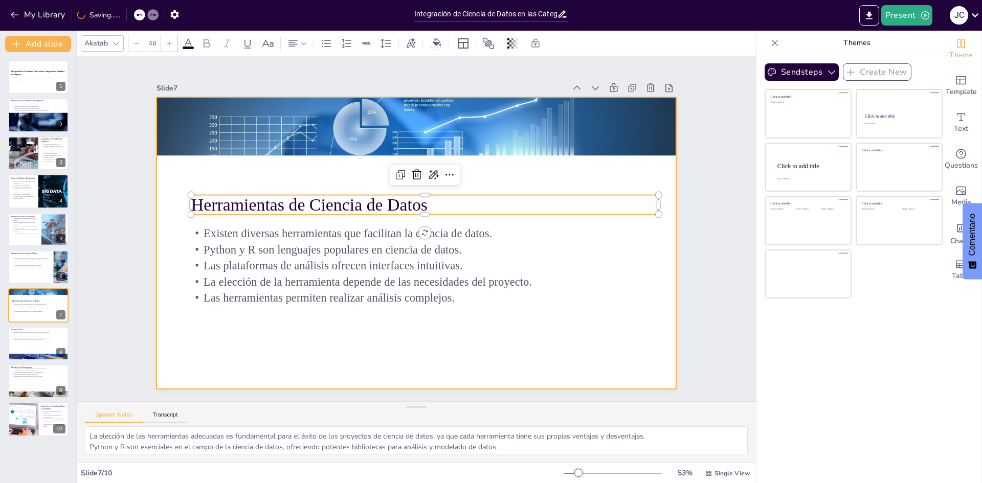
click at [347, 154] on div at bounding box center [415, 243] width 519 height 292
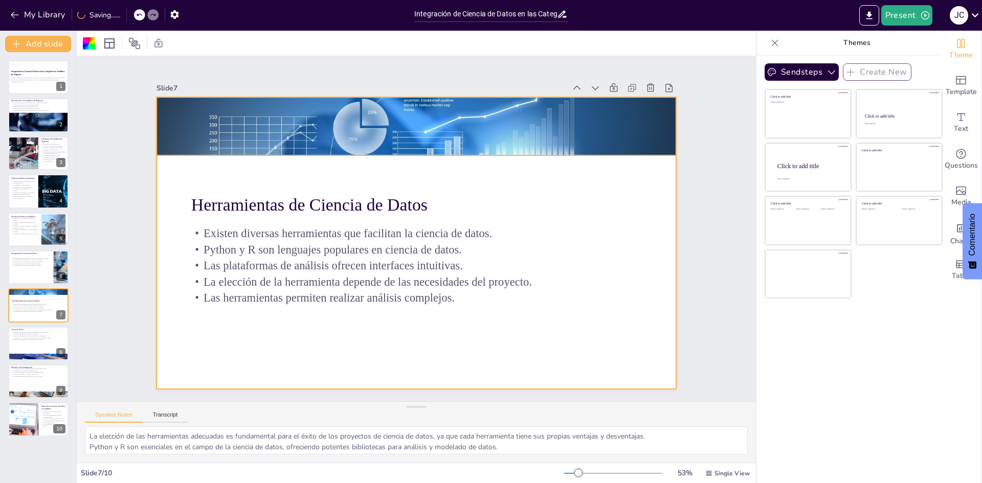
click at [345, 150] on div at bounding box center [415, 126] width 519 height 346
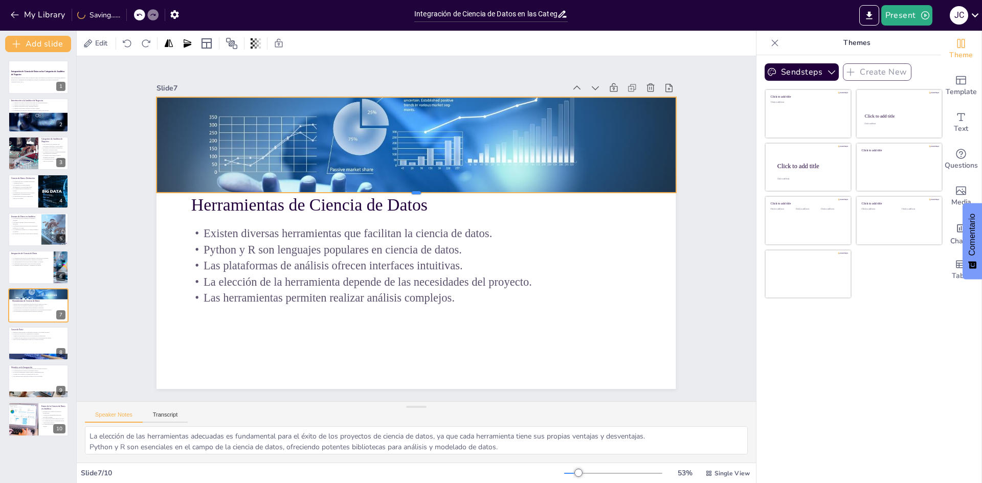
drag, startPoint x: 406, startPoint y: 152, endPoint x: 412, endPoint y: 189, distance: 37.7
click at [412, 189] on div at bounding box center [419, 197] width 517 height 62
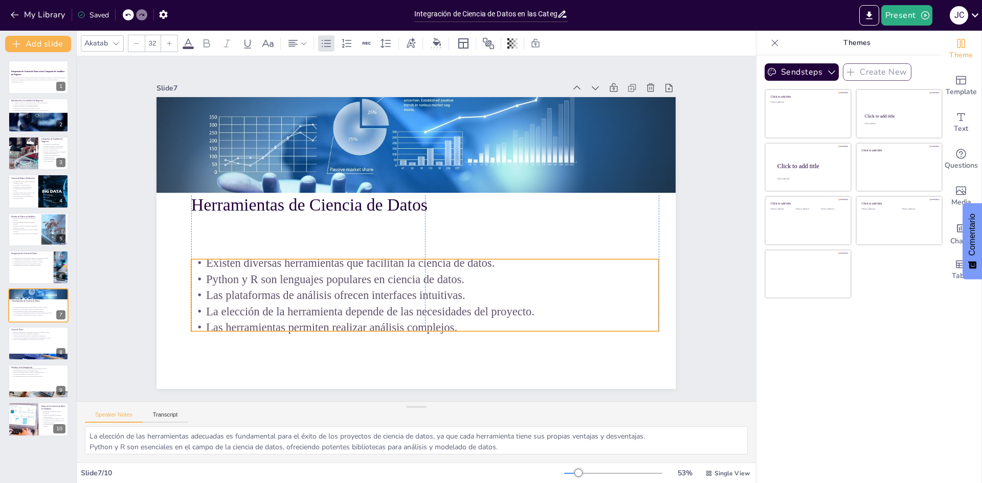
drag, startPoint x: 309, startPoint y: 277, endPoint x: 309, endPoint y: 294, distance: 17.9
click at [309, 294] on p "Las plataformas de análisis ofrecen interfaces intuitivas." at bounding box center [418, 295] width 466 height 64
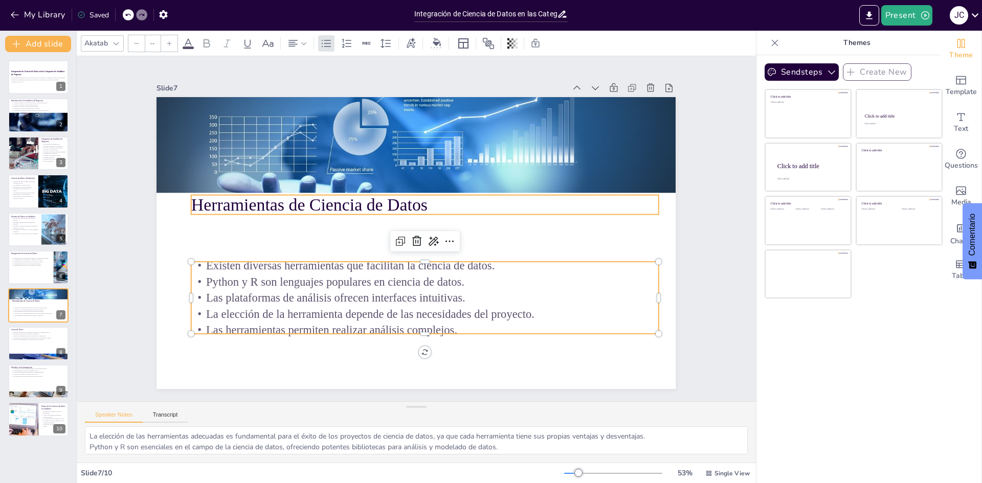
type input "48"
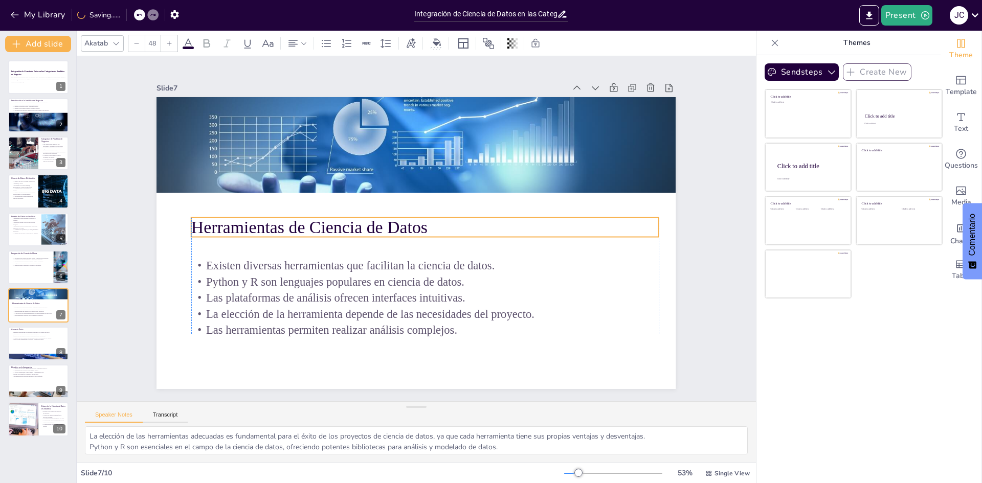
drag, startPoint x: 323, startPoint y: 202, endPoint x: 324, endPoint y: 225, distance: 22.5
click at [324, 225] on p "Herramientas de Ciencia de Datos" at bounding box center [424, 227] width 467 height 24
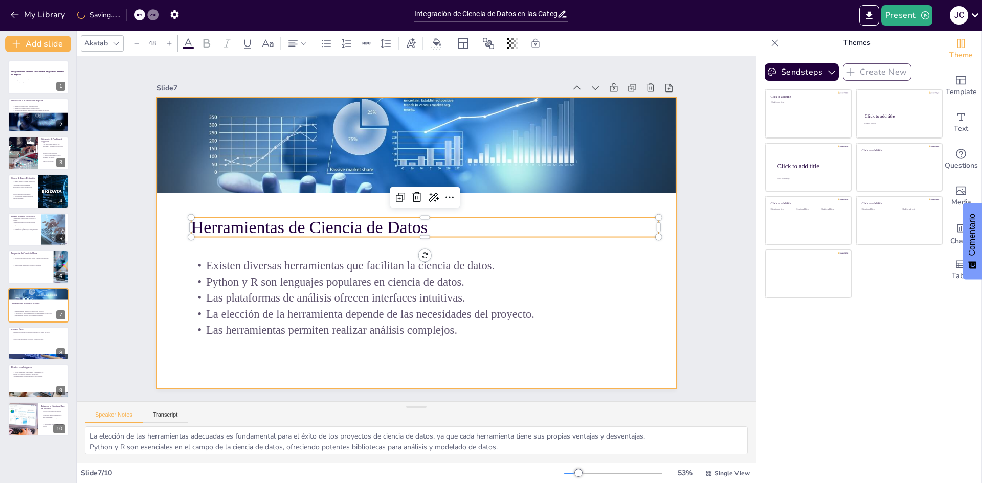
click at [165, 247] on div at bounding box center [415, 243] width 547 height 345
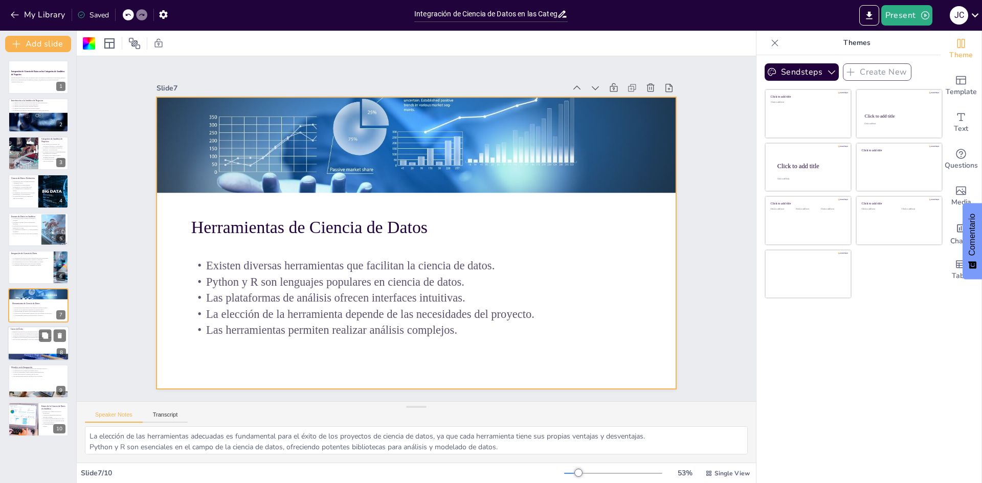
click at [19, 343] on div at bounding box center [38, 343] width 61 height 35
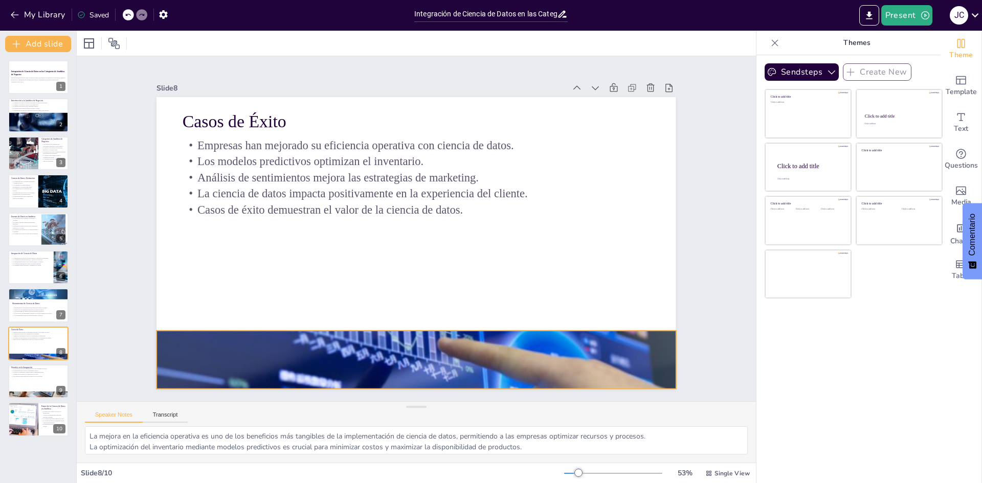
click at [337, 356] on div at bounding box center [415, 360] width 519 height 253
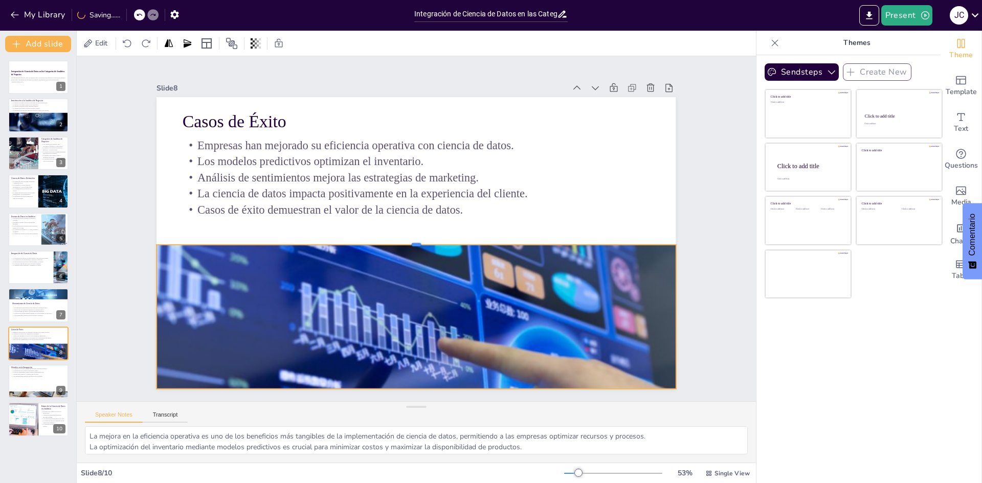
drag, startPoint x: 407, startPoint y: 326, endPoint x: 408, endPoint y: 240, distance: 85.9
click at [408, 240] on div at bounding box center [415, 241] width 519 height 8
click at [38, 162] on div at bounding box center [38, 153] width 61 height 35
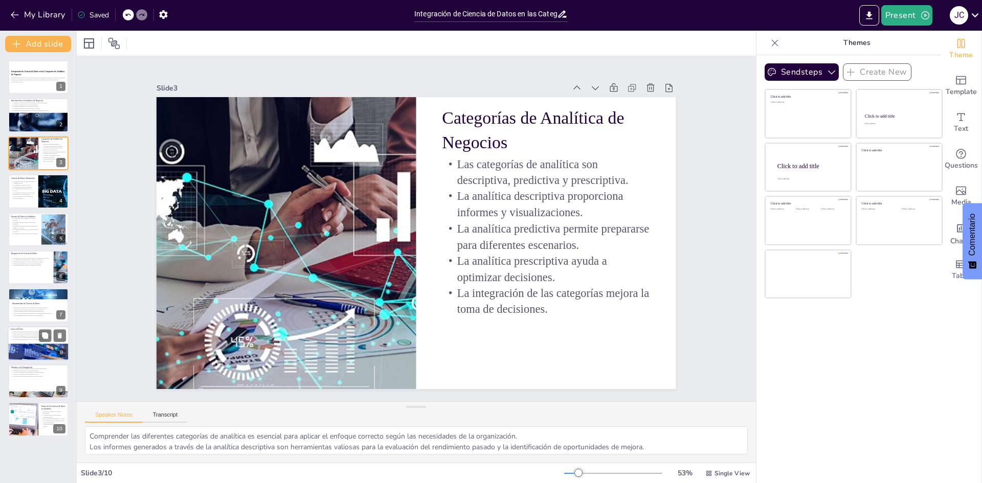
click at [32, 349] on div at bounding box center [38, 358] width 61 height 30
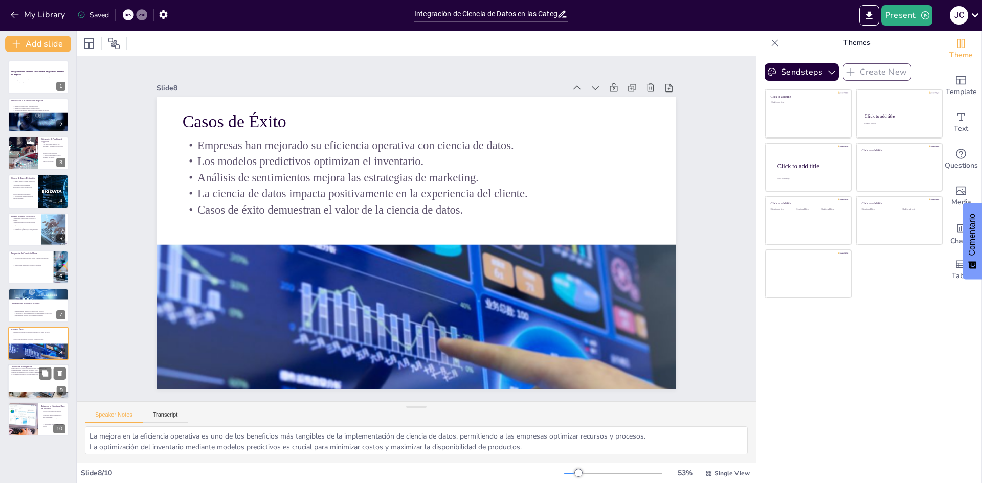
click at [29, 392] on div at bounding box center [38, 395] width 61 height 41
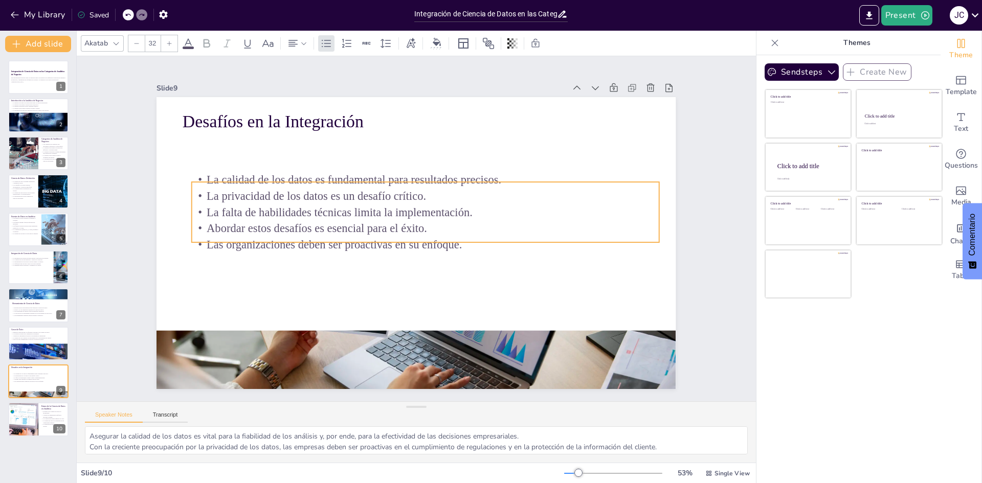
drag, startPoint x: 298, startPoint y: 208, endPoint x: 301, endPoint y: 235, distance: 27.3
click at [301, 235] on p "Las organizaciones deben ser proactivas en su enfoque." at bounding box center [424, 245] width 466 height 64
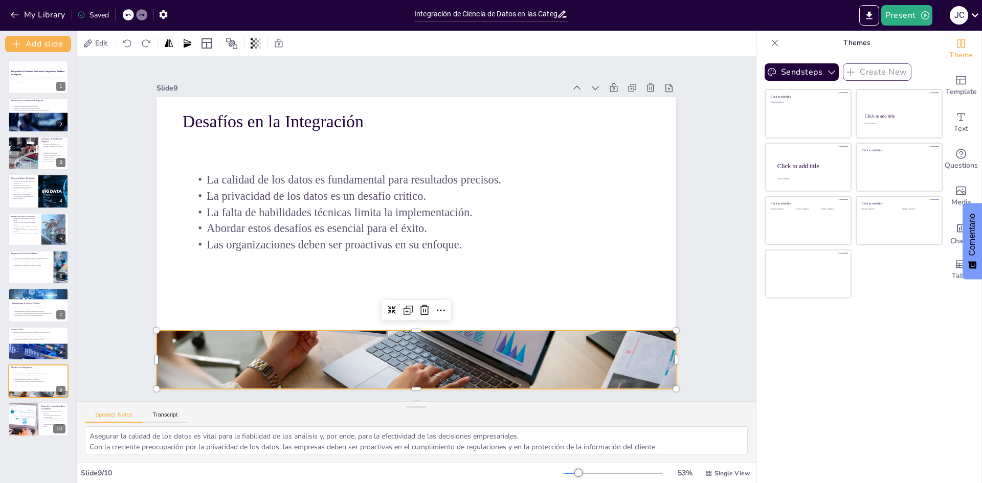
click at [356, 350] on div at bounding box center [415, 360] width 519 height 346
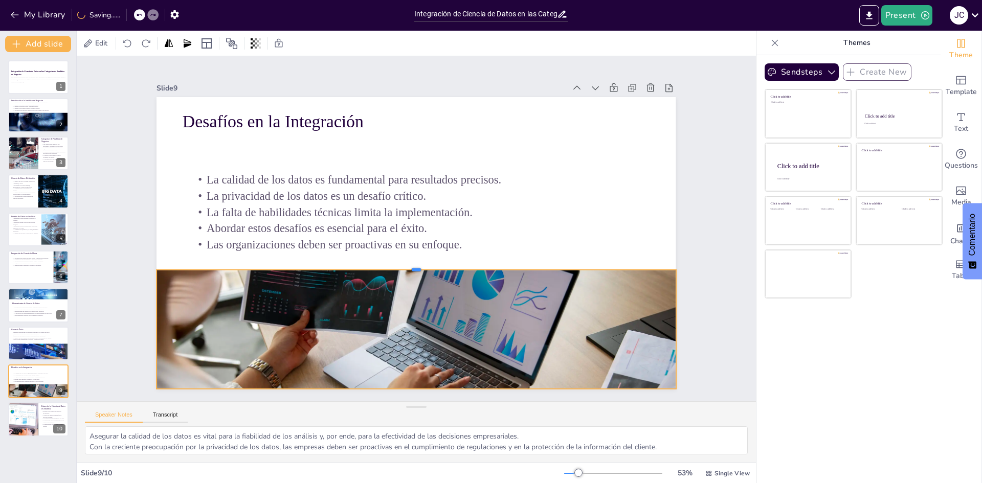
drag, startPoint x: 411, startPoint y: 326, endPoint x: 410, endPoint y: 265, distance: 60.8
click at [410, 265] on div at bounding box center [412, 265] width 517 height 62
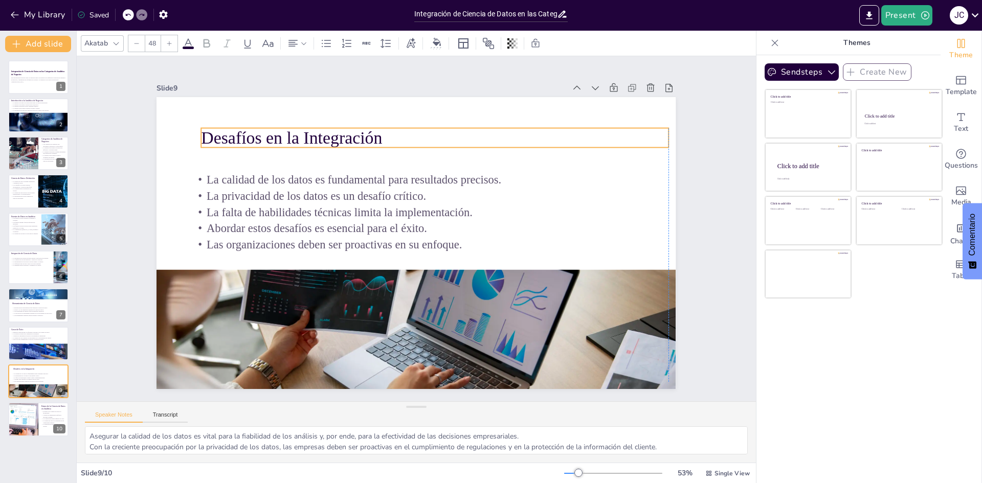
drag, startPoint x: 333, startPoint y: 118, endPoint x: 351, endPoint y: 134, distance: 24.2
click at [351, 134] on p "Desafíos en la Integración" at bounding box center [444, 140] width 467 height 73
drag, startPoint x: 80, startPoint y: 124, endPoint x: 88, endPoint y: 125, distance: 8.3
click at [85, 125] on div "Slide 1 Integración de Ciencia de Datos en las Categorías de Analítica de Negoc…" at bounding box center [416, 228] width 736 height 479
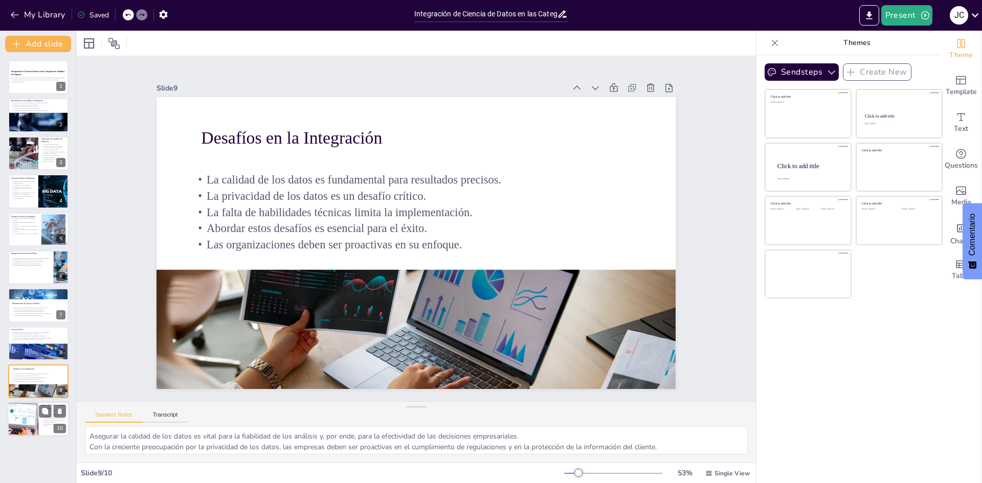
click at [19, 428] on div at bounding box center [22, 419] width 71 height 35
type textarea "La promesa del futuro de la ciencia de datos radica en su capacidad para transf…"
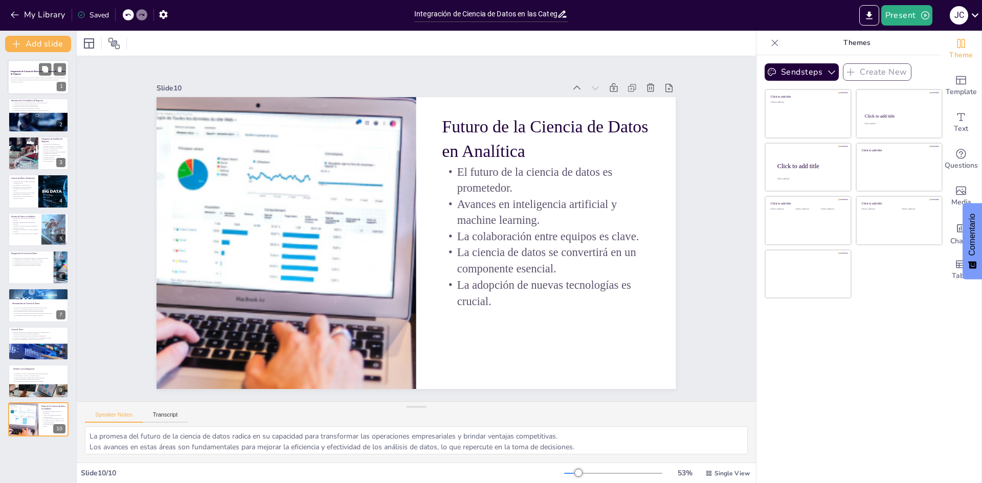
click at [32, 83] on div "Esta presentación explora cómo la ciencia de datos se integra en las diferentes…" at bounding box center [38, 80] width 55 height 9
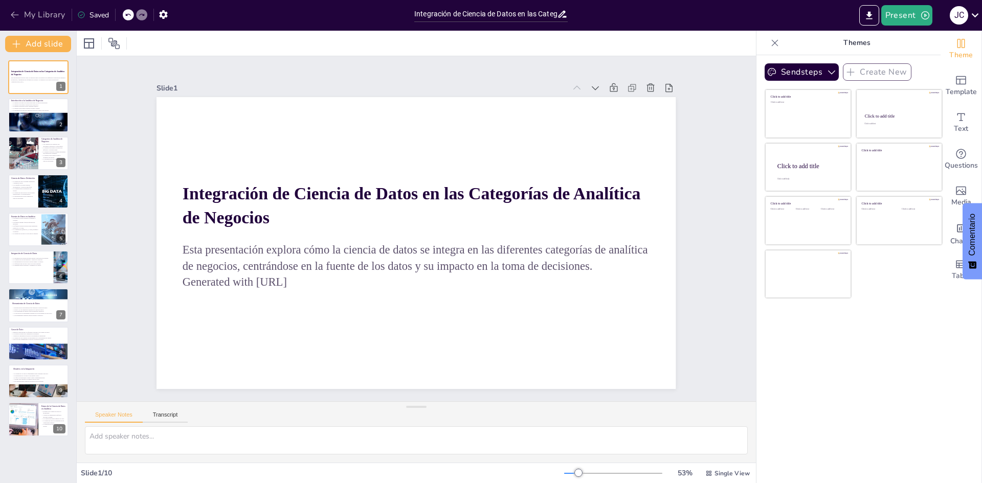
click at [41, 14] on button "My Library" at bounding box center [39, 15] width 62 height 16
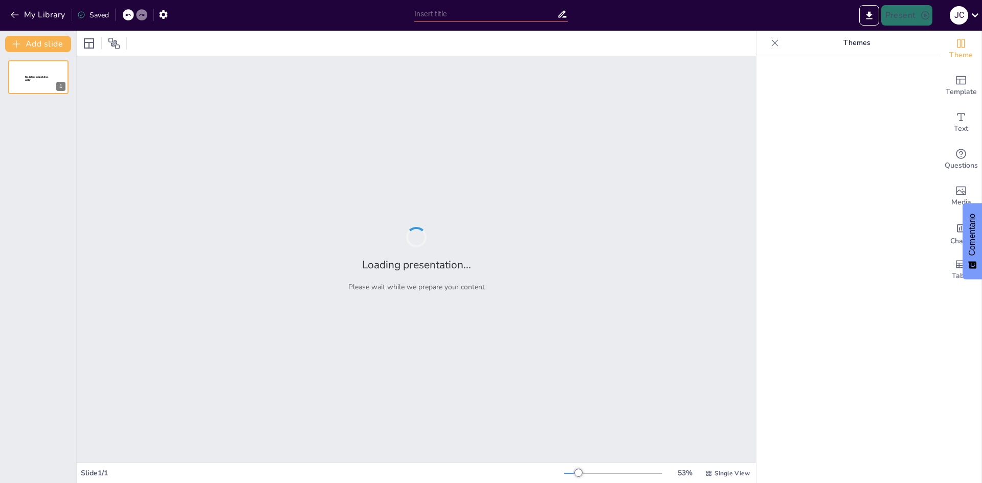
type input "Ciencia de Datos: Conceptos Fundamentales y Definición"
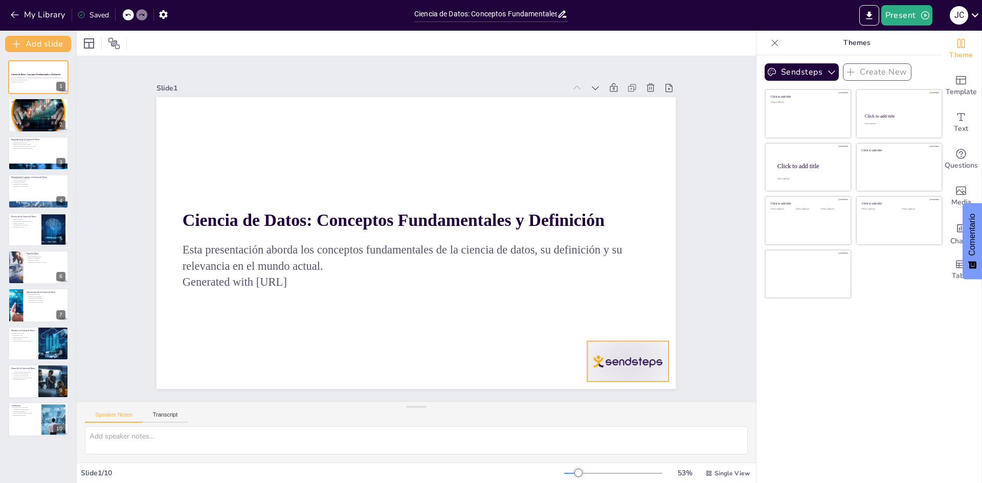
click at [617, 366] on div at bounding box center [627, 361] width 81 height 40
click at [28, 151] on div at bounding box center [38, 153] width 61 height 35
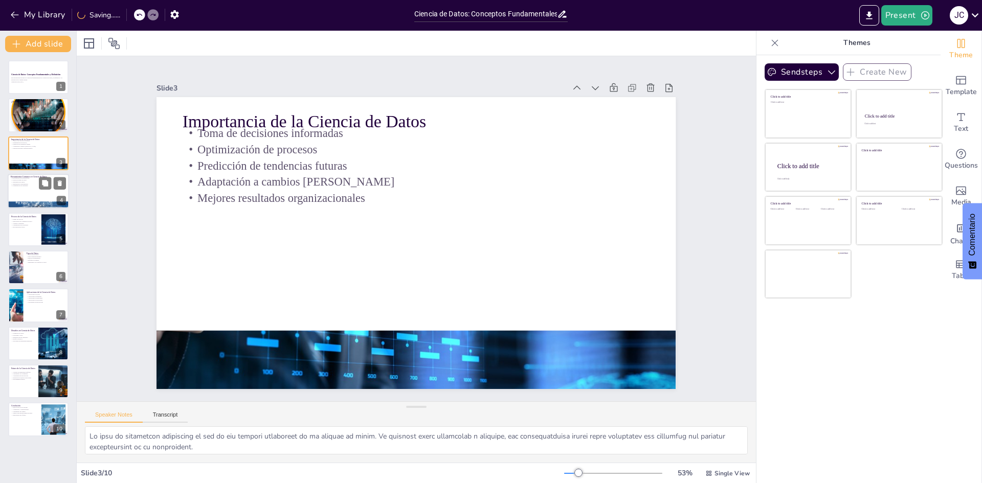
click at [25, 197] on div at bounding box center [38, 191] width 61 height 35
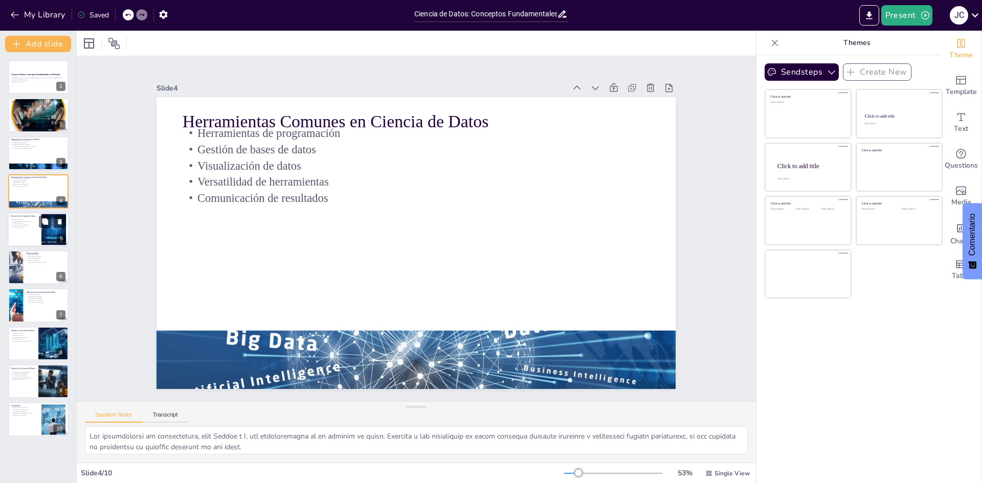
click at [21, 246] on div "Proceso de la Ciencia de Datos Etapas del proceso Importancia de la limpieza de…" at bounding box center [38, 229] width 61 height 35
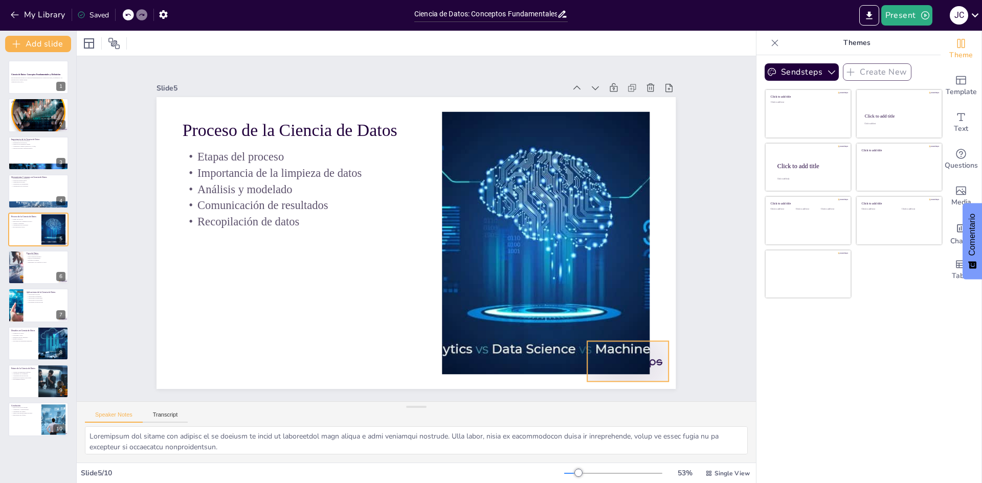
click at [649, 358] on div at bounding box center [613, 382] width 85 height 49
click at [26, 273] on div at bounding box center [38, 267] width 61 height 35
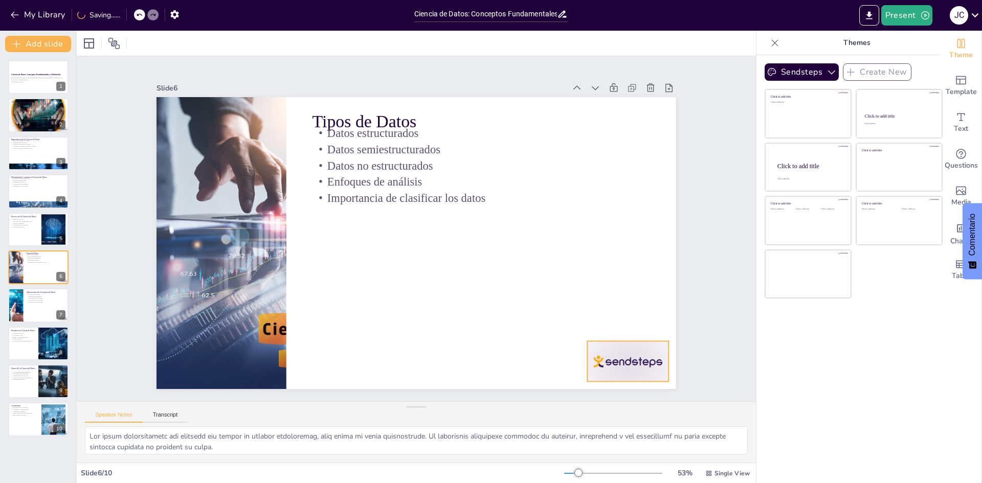
click at [620, 365] on div at bounding box center [613, 382] width 85 height 49
click at [22, 306] on div at bounding box center [15, 305] width 46 height 35
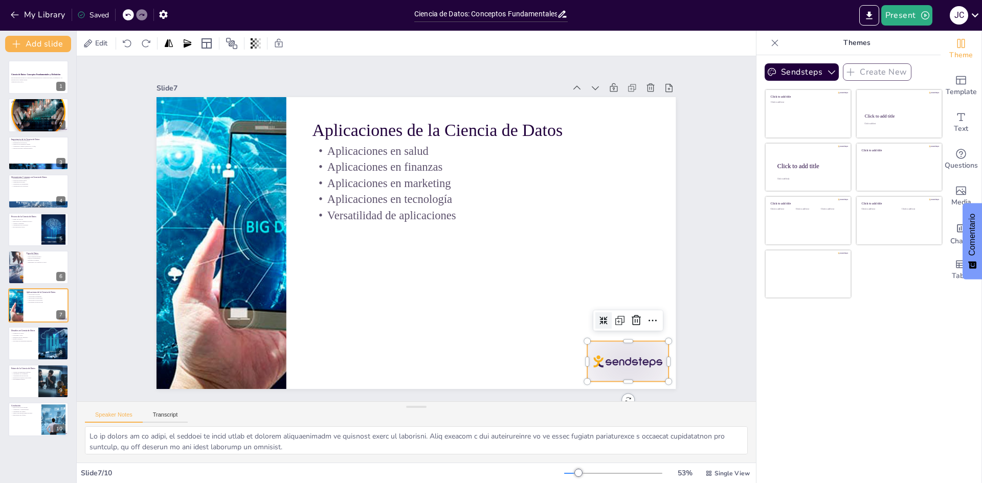
click at [605, 358] on div at bounding box center [612, 382] width 85 height 49
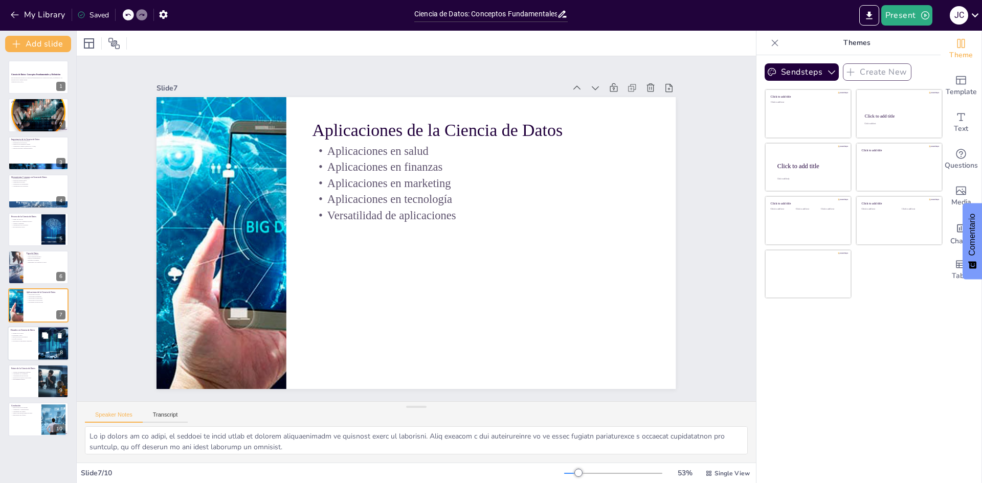
click at [22, 343] on div at bounding box center [38, 343] width 61 height 35
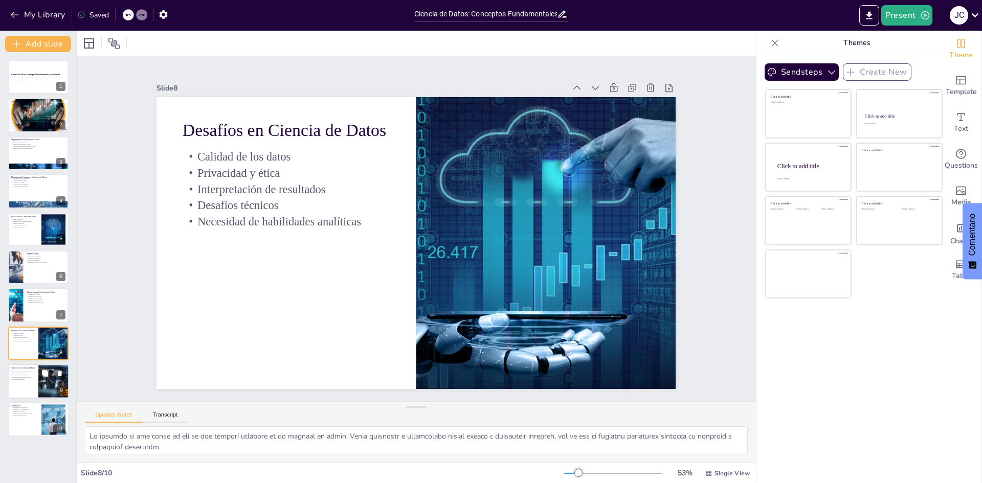
click at [27, 370] on div "Futuro de la Ciencia de Datos" at bounding box center [23, 368] width 25 height 5
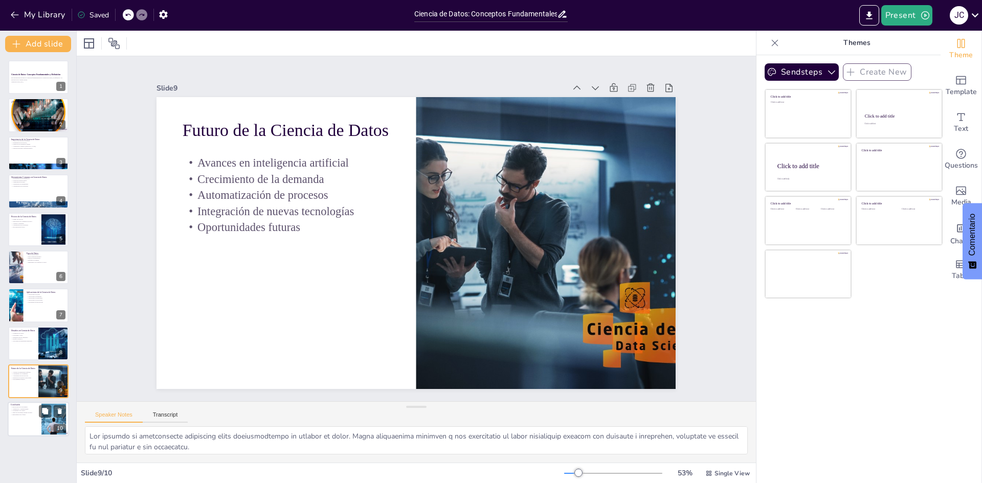
click at [21, 407] on p "Innovación en la era digital" at bounding box center [25, 407] width 28 height 2
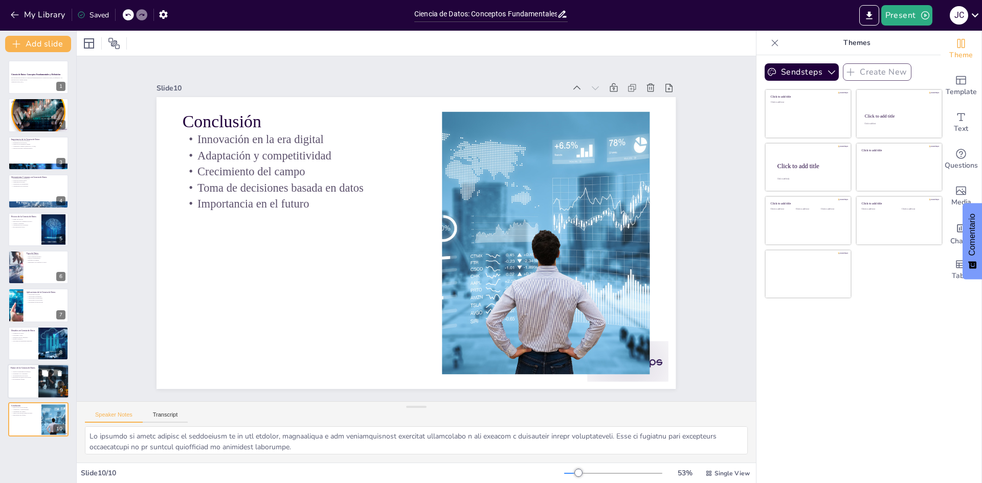
click at [22, 372] on p "Avances en inteligencia artificial" at bounding box center [23, 372] width 25 height 2
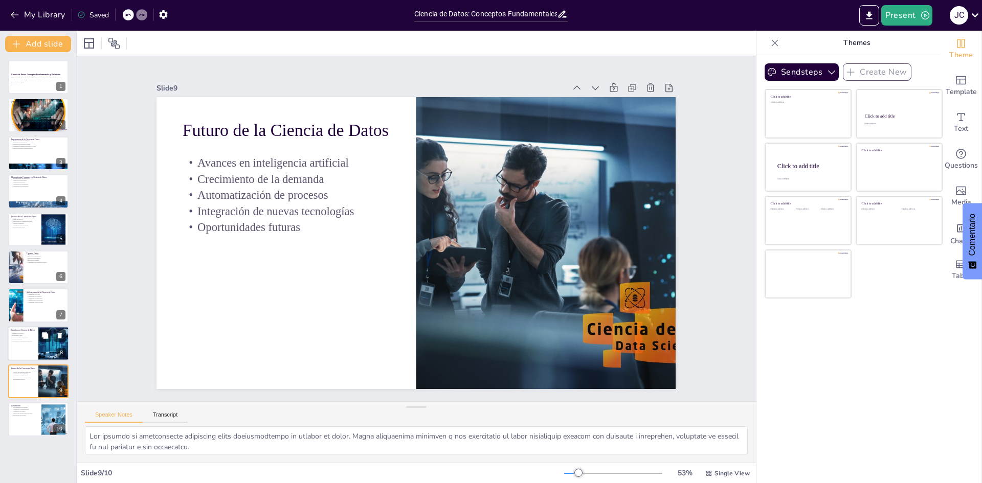
click at [25, 334] on p "Privacidad y ética" at bounding box center [23, 335] width 25 height 2
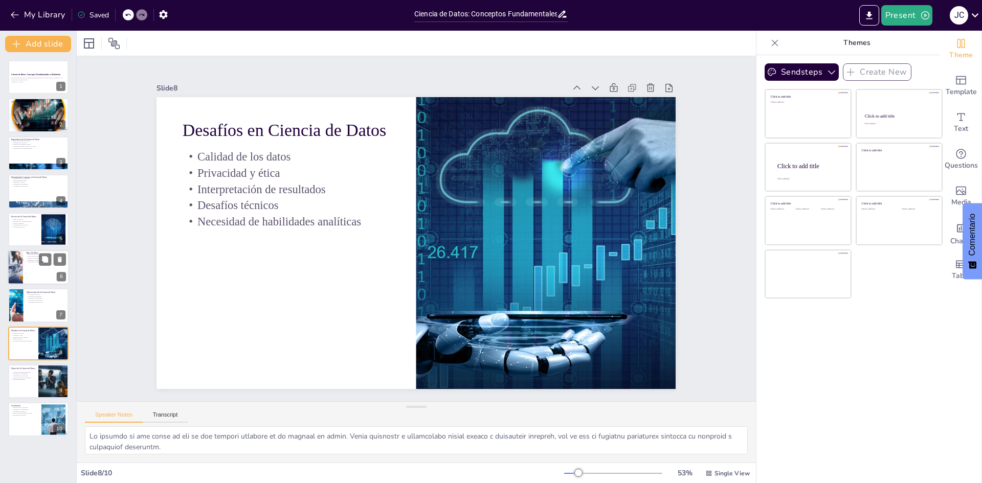
click at [28, 279] on div at bounding box center [38, 267] width 61 height 35
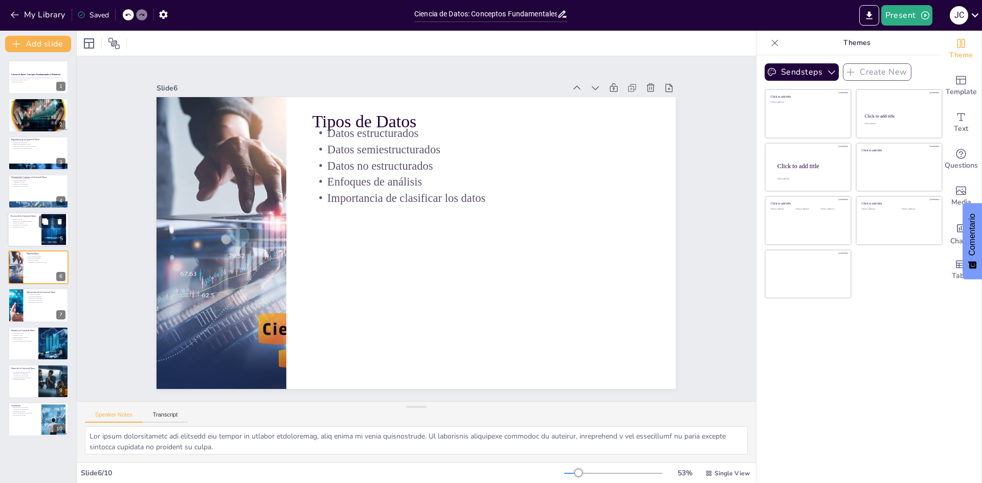
click at [35, 221] on p "Importancia de la limpieza de datos" at bounding box center [25, 221] width 28 height 2
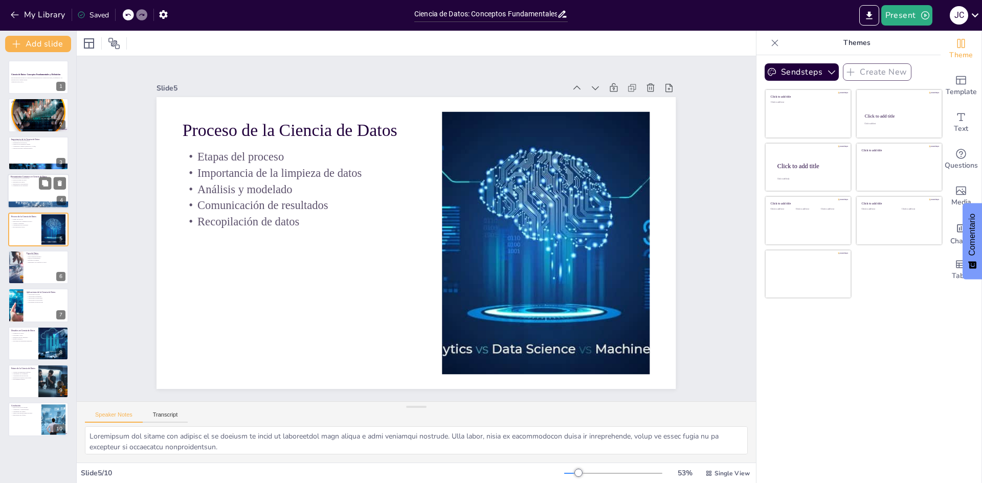
click at [32, 195] on div at bounding box center [38, 191] width 61 height 35
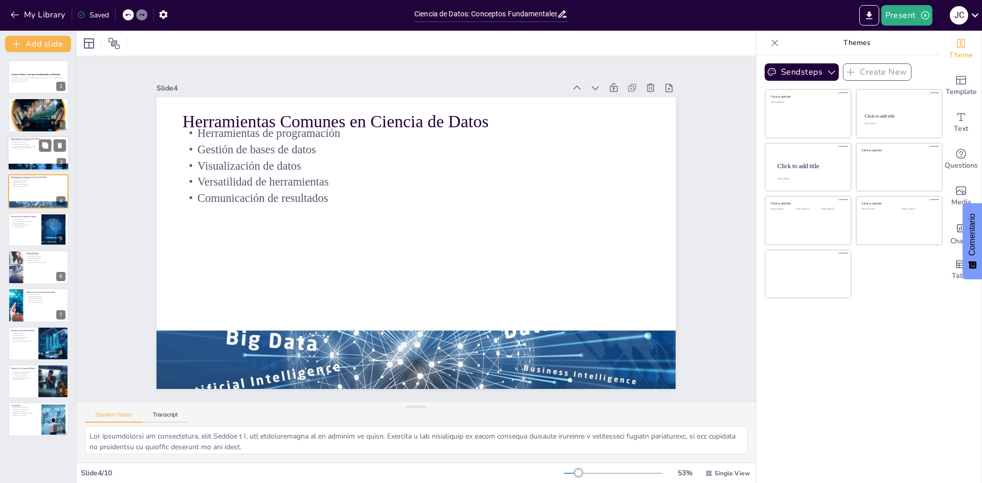
click at [34, 161] on div at bounding box center [38, 153] width 61 height 35
type textarea "La toma de decisiones informadas es uno de los mayores beneficios de la ciencia…"
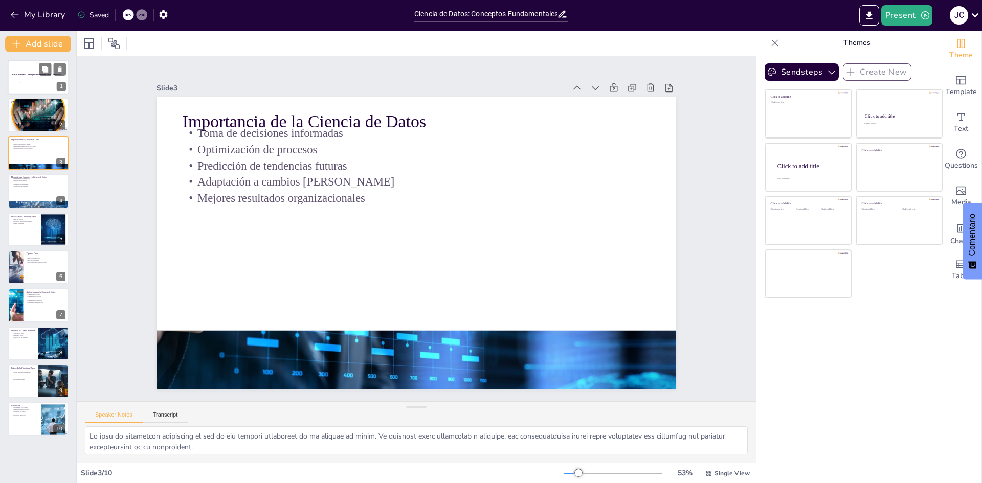
click at [18, 79] on p "Esta presentación aborda los conceptos fundamentales de la ciencia de datos, su…" at bounding box center [38, 79] width 55 height 4
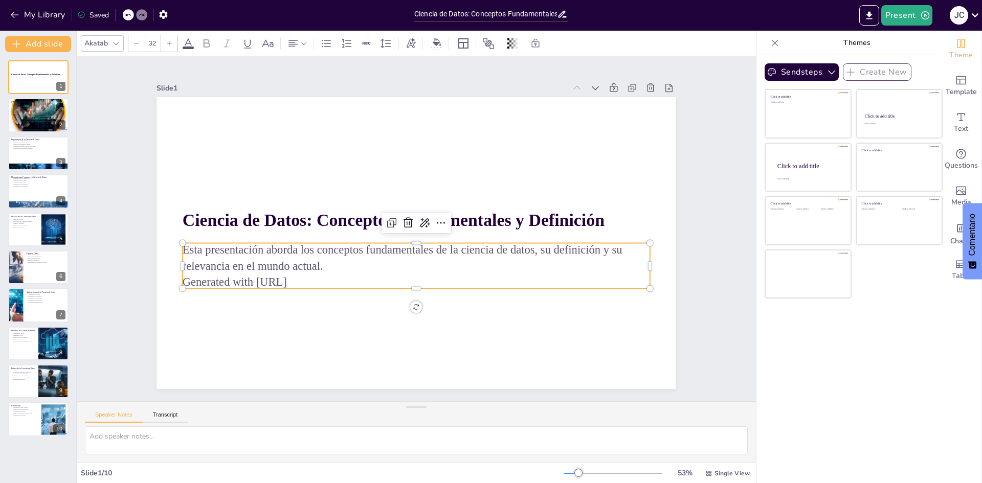
click at [295, 282] on p "Generated with [URL]" at bounding box center [410, 281] width 466 height 65
click at [302, 280] on p "Generated with [URL]" at bounding box center [416, 282] width 467 height 16
click at [302, 280] on p "Generated with [URL]" at bounding box center [410, 281] width 466 height 65
click at [302, 280] on p "Generated with [URL]" at bounding box center [416, 282] width 467 height 16
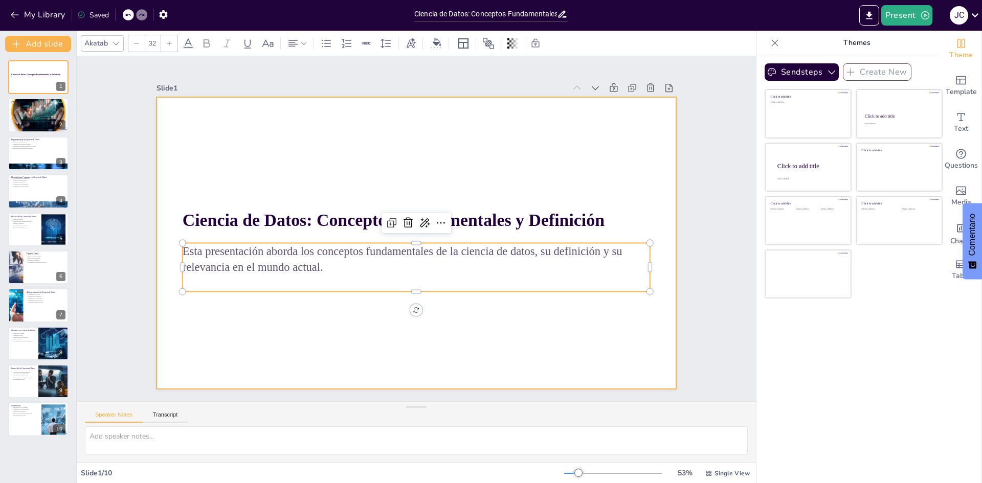
click at [292, 303] on div at bounding box center [414, 243] width 547 height 345
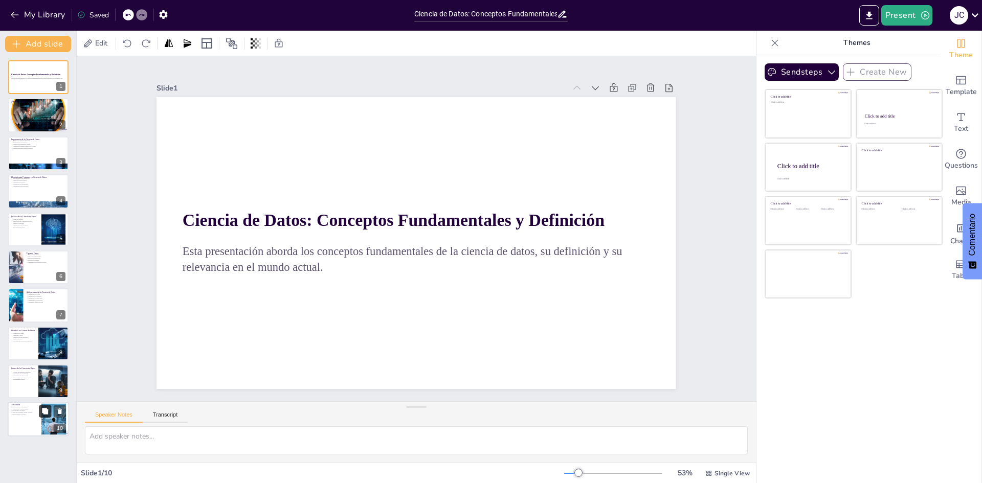
click at [44, 415] on icon at bounding box center [44, 411] width 7 height 7
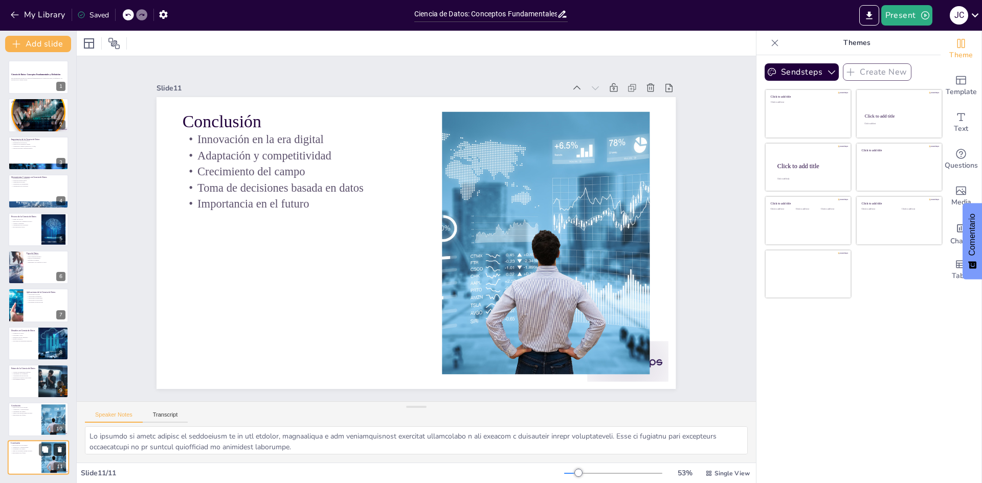
click at [60, 451] on icon at bounding box center [60, 450] width 4 height 6
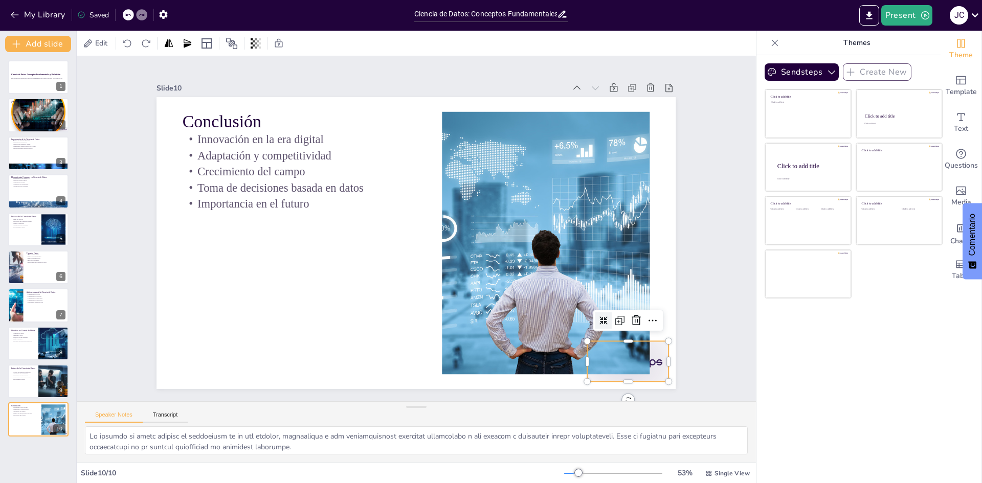
click at [653, 358] on div at bounding box center [612, 382] width 85 height 49
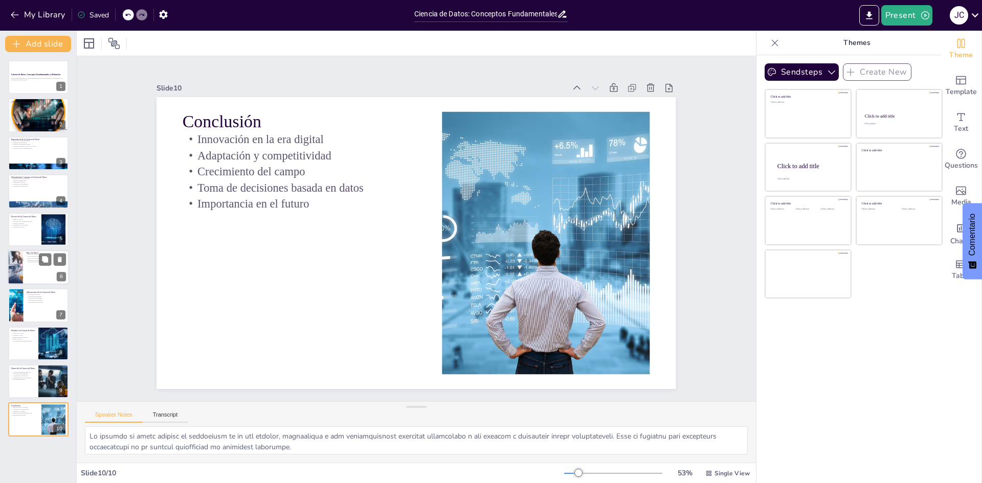
click at [16, 274] on div at bounding box center [15, 267] width 49 height 35
type textarea "Los datos estructurados son aquellos que tienen un formato predefinido, como ba…"
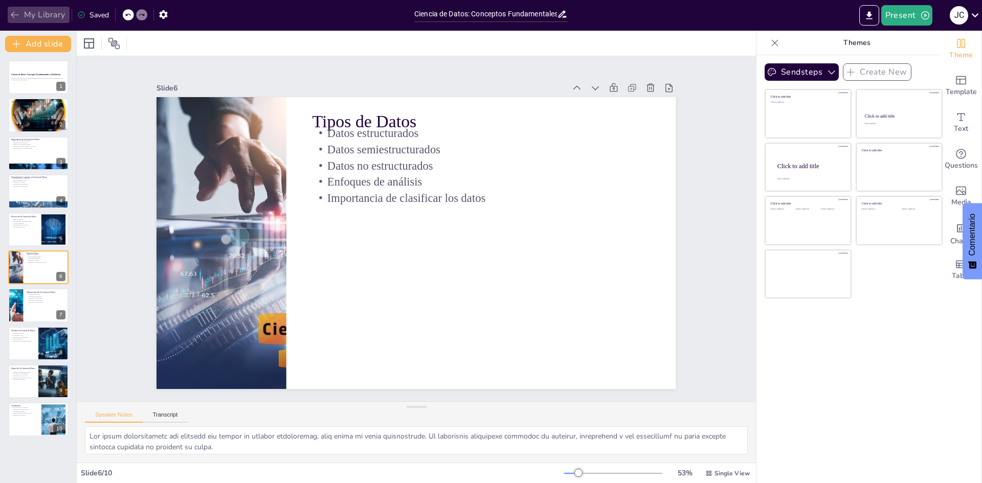
click at [13, 17] on icon "button" at bounding box center [15, 15] width 8 height 7
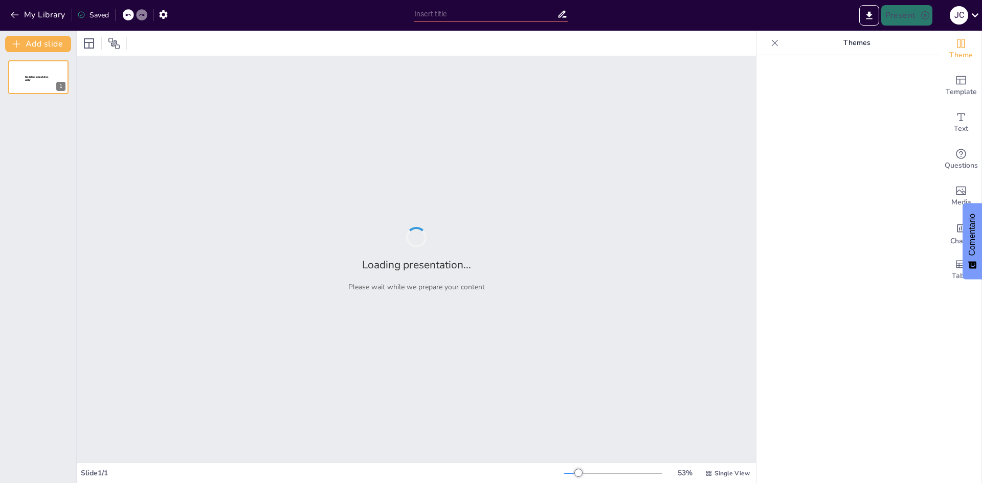
type input "Ciencia de Datos: Conceptos Fundamentales y Definiciones"
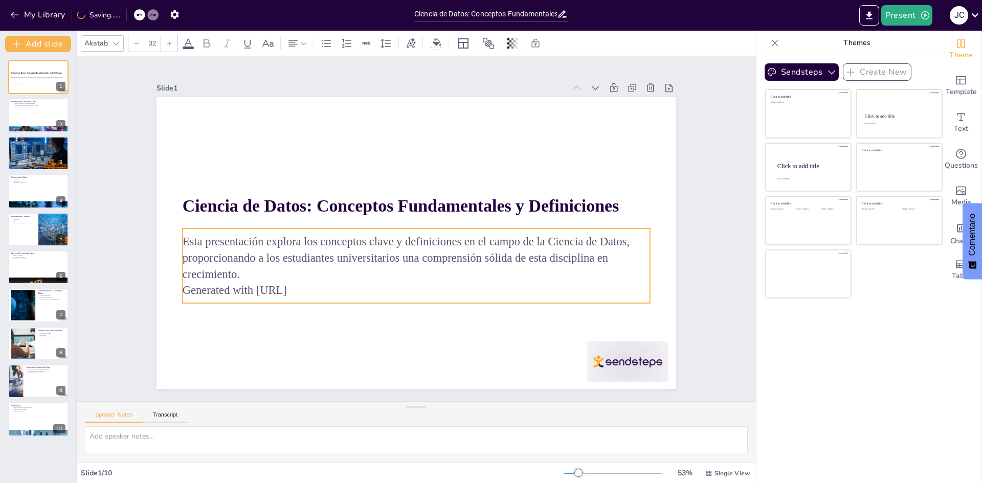
drag, startPoint x: 256, startPoint y: 292, endPoint x: 281, endPoint y: 293, distance: 25.1
click at [259, 292] on p "Generated with [URL]" at bounding box center [416, 290] width 467 height 16
click at [312, 287] on p "Generated with [URL]" at bounding box center [418, 290] width 467 height 16
drag, startPoint x: 309, startPoint y: 286, endPoint x: 179, endPoint y: 294, distance: 130.1
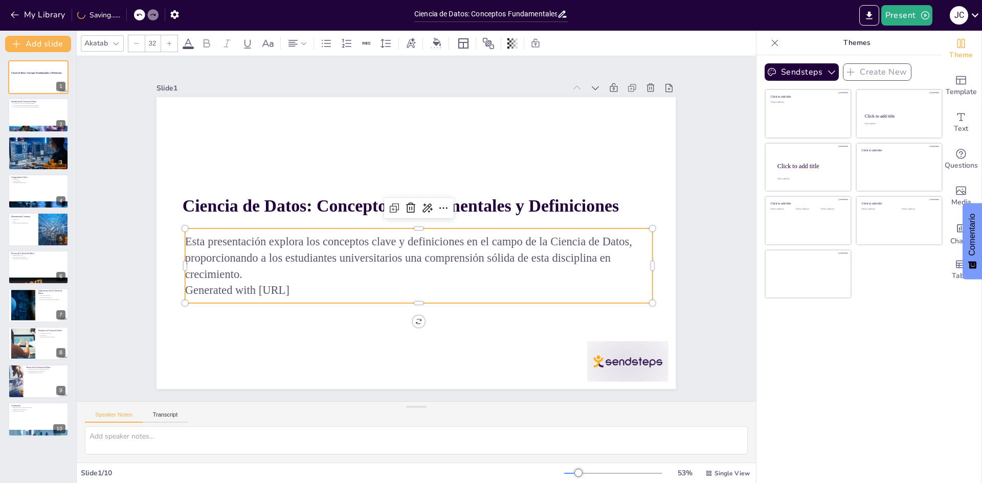
click at [185, 294] on p "Generated with [URL]" at bounding box center [418, 290] width 467 height 16
click at [633, 366] on div at bounding box center [627, 361] width 81 height 40
